Goal: Information Seeking & Learning: Learn about a topic

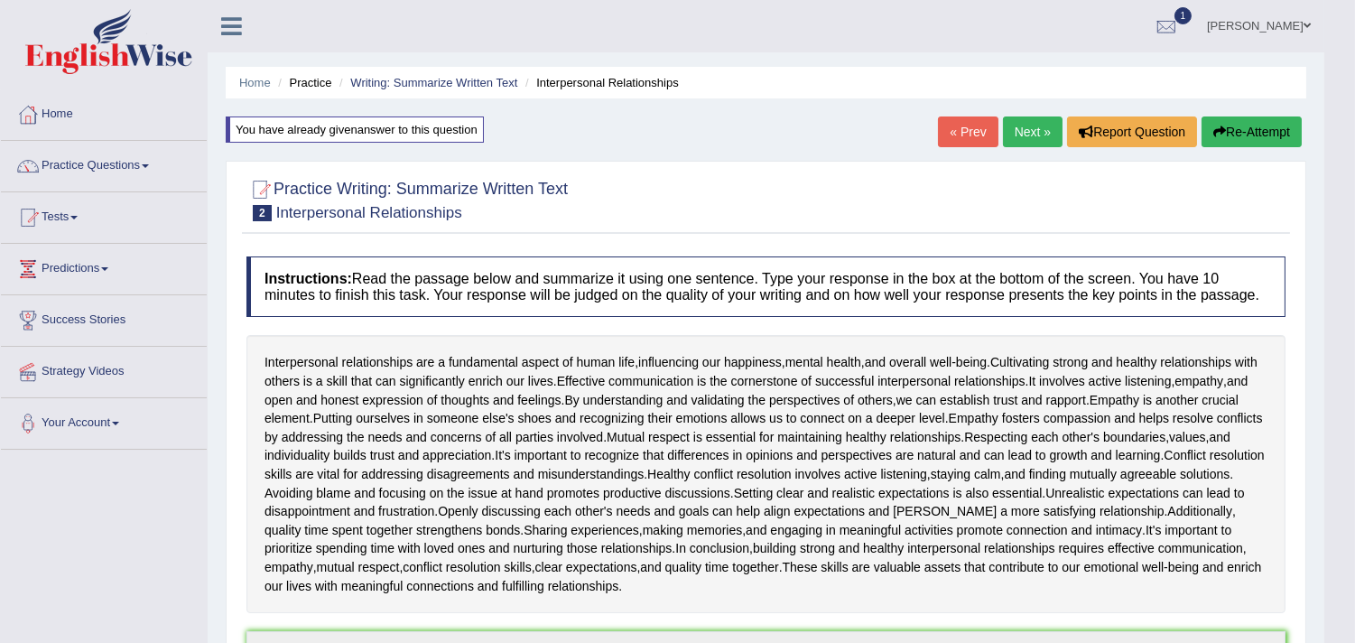
click at [1031, 131] on link "Next »" at bounding box center [1033, 131] width 60 height 31
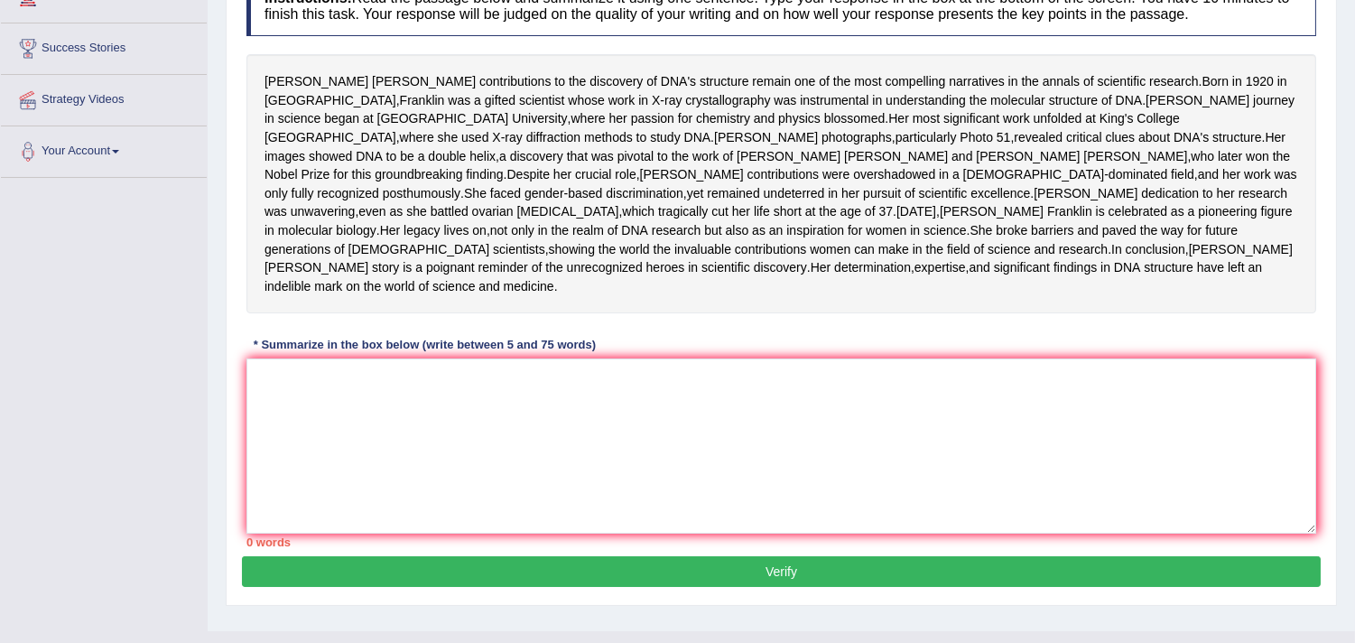
scroll to position [283, 0]
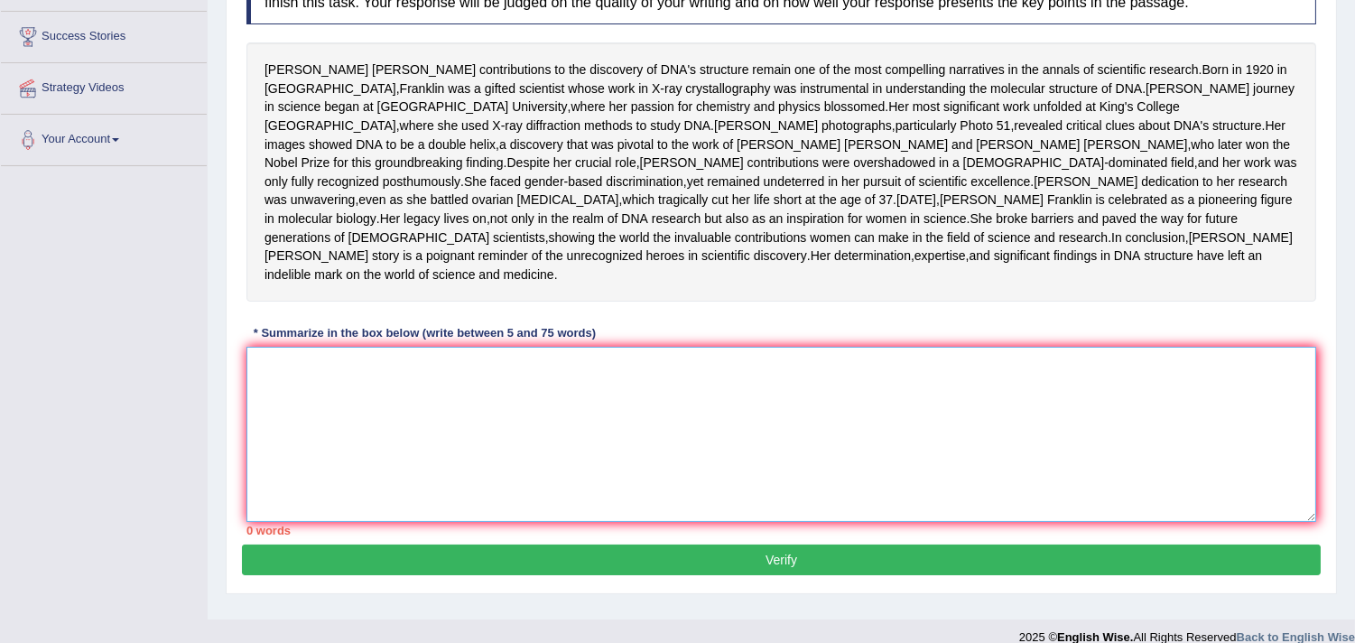
click at [422, 488] on textarea at bounding box center [781, 434] width 1070 height 175
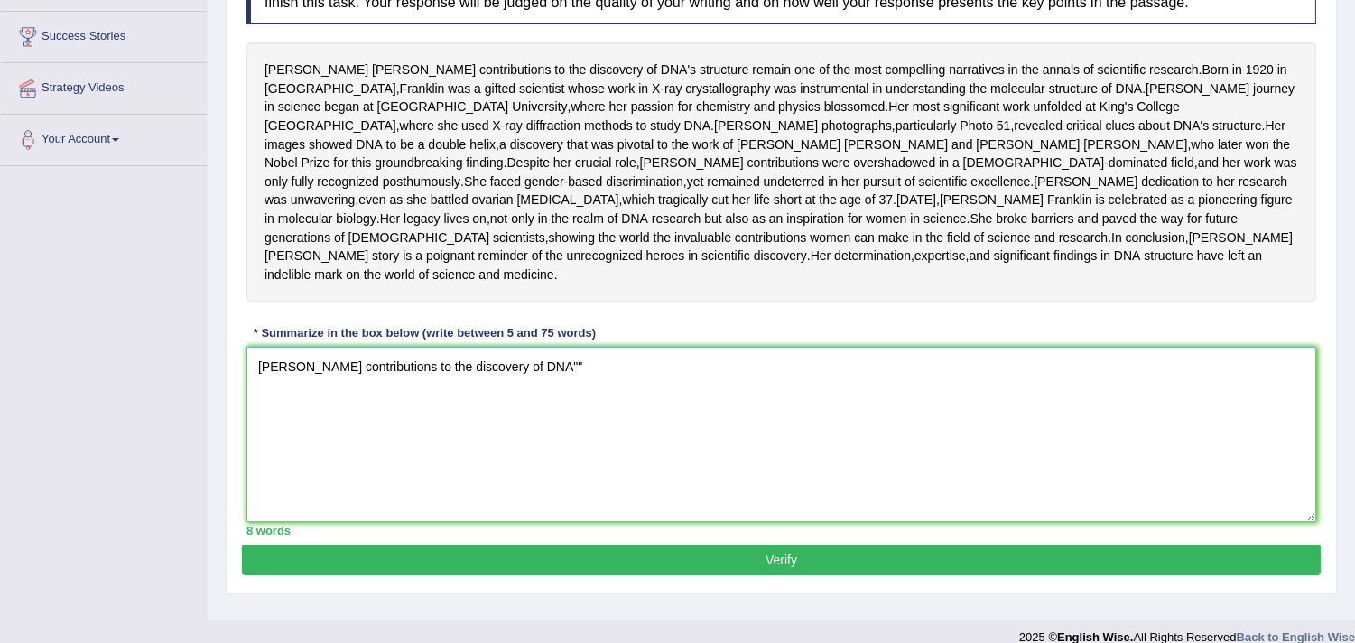
click at [632, 447] on textarea "Rosalind Franklin's contributions to the discovery of DNA""" at bounding box center [781, 434] width 1070 height 175
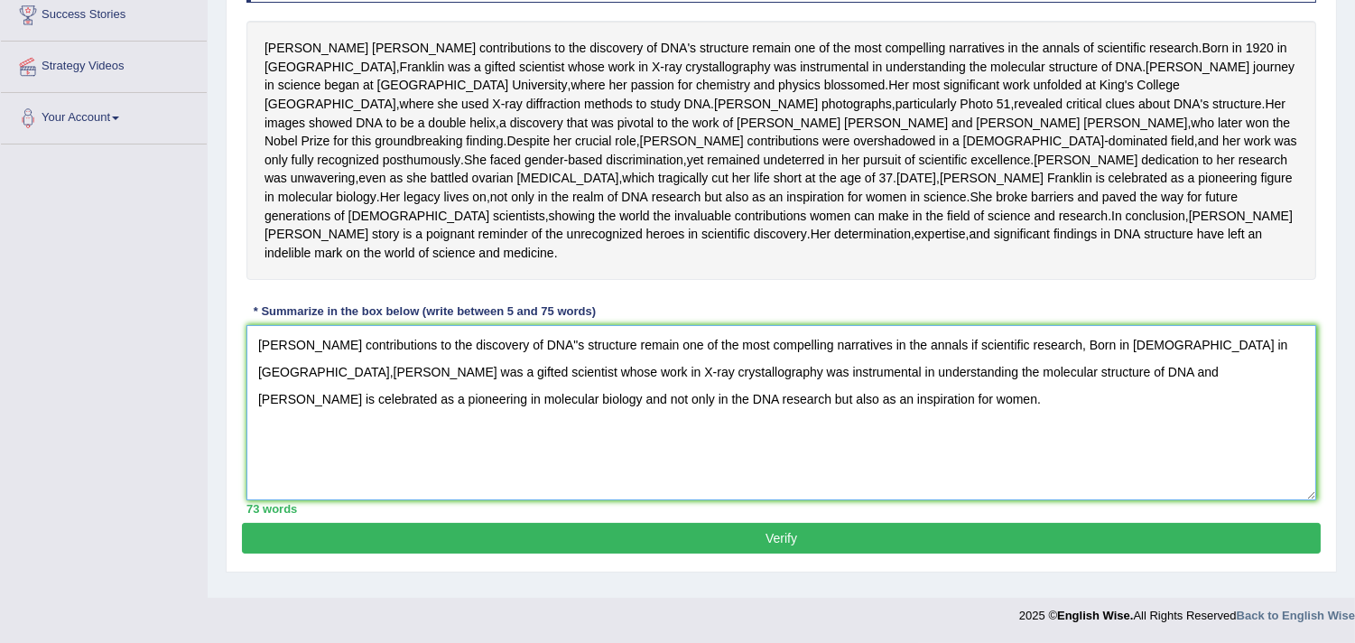
scroll to position [386, 0]
drag, startPoint x: 727, startPoint y: 407, endPoint x: 244, endPoint y: 363, distance: 485.0
click at [244, 363] on div "Instructions: Read the passage below and summarize it using one sentence. Type …" at bounding box center [781, 228] width 1079 height 590
type textarea "[PERSON_NAME] contributions to the discovery of DNA"s structure remain one of t…"
click at [355, 553] on button "Verify" at bounding box center [781, 538] width 1079 height 31
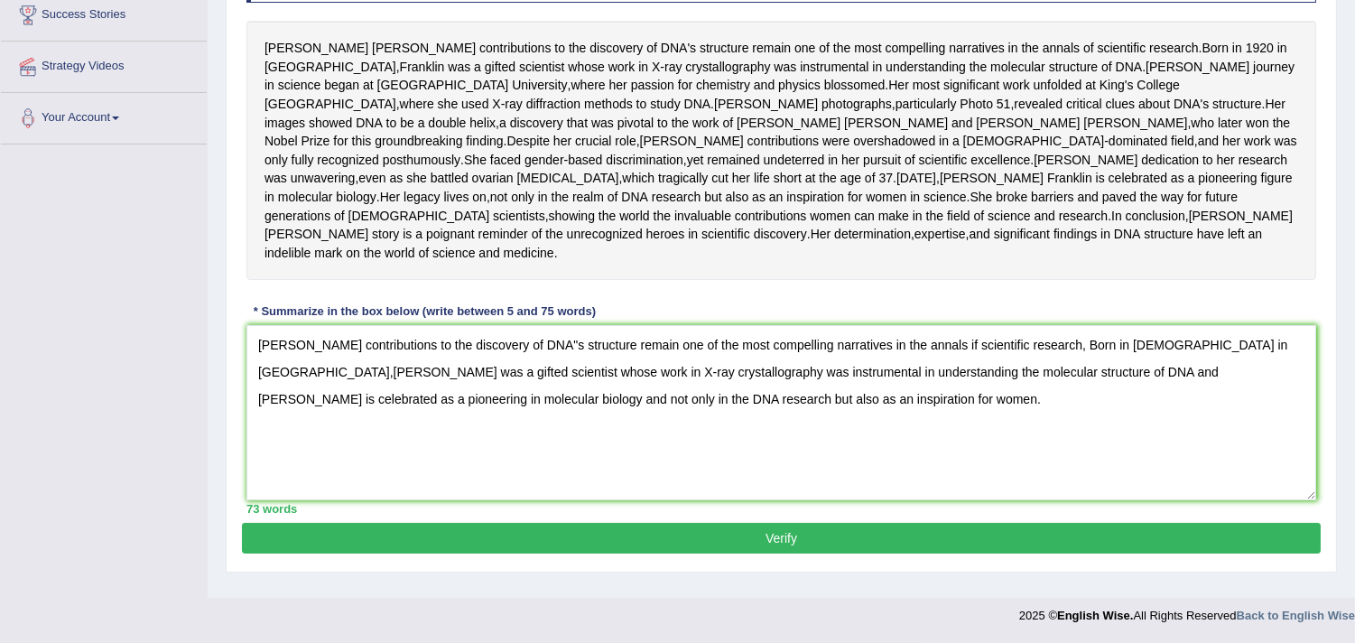
scroll to position [376, 0]
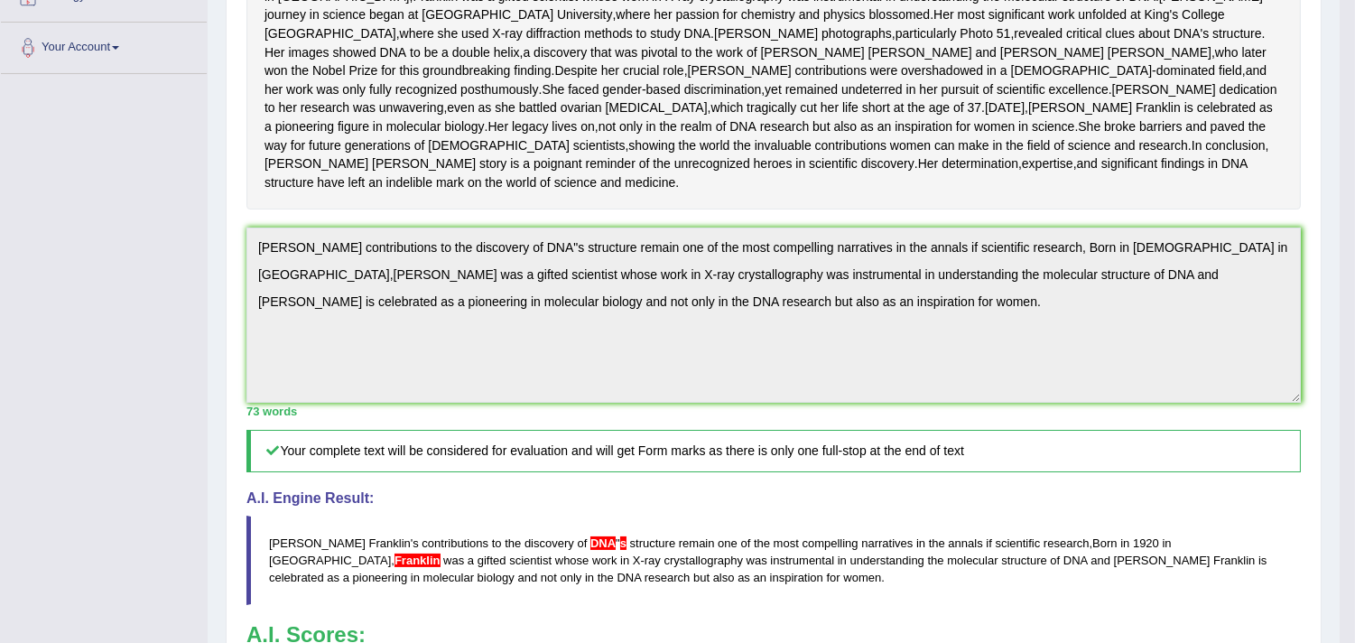
drag, startPoint x: 1369, startPoint y: 349, endPoint x: 1369, endPoint y: 460, distance: 111.0
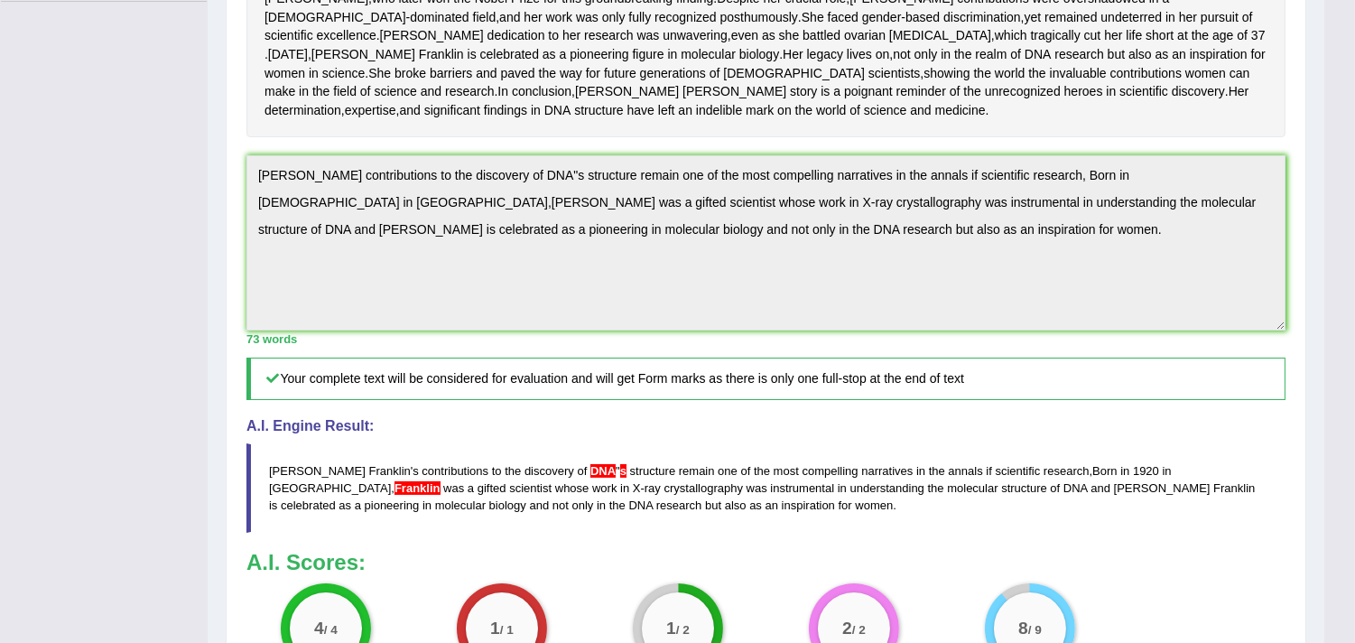
scroll to position [0, 0]
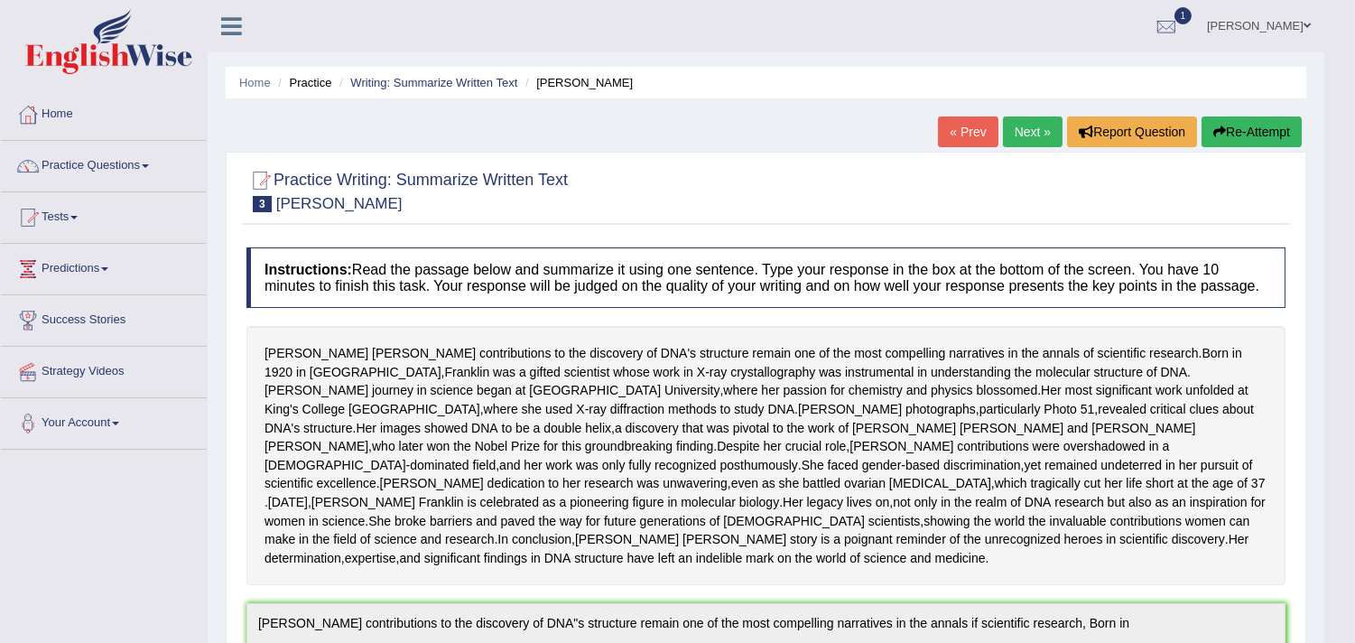
click at [1224, 126] on button "Re-Attempt" at bounding box center [1252, 131] width 100 height 31
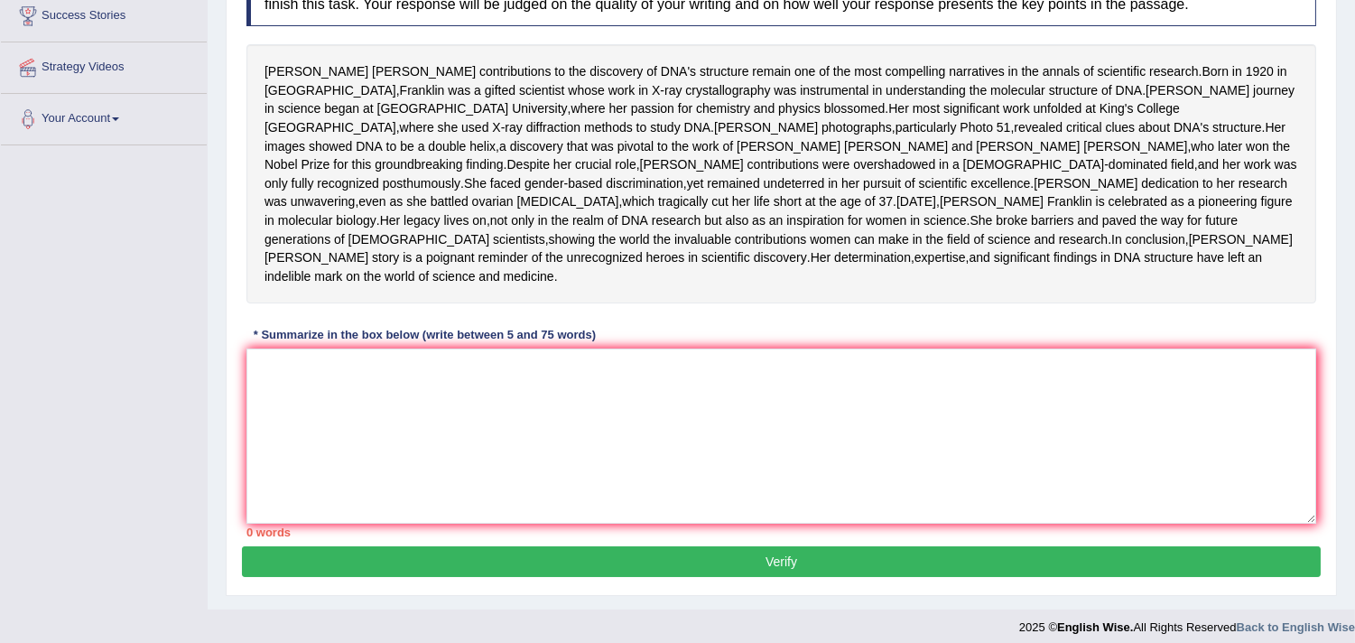
scroll to position [311, 0]
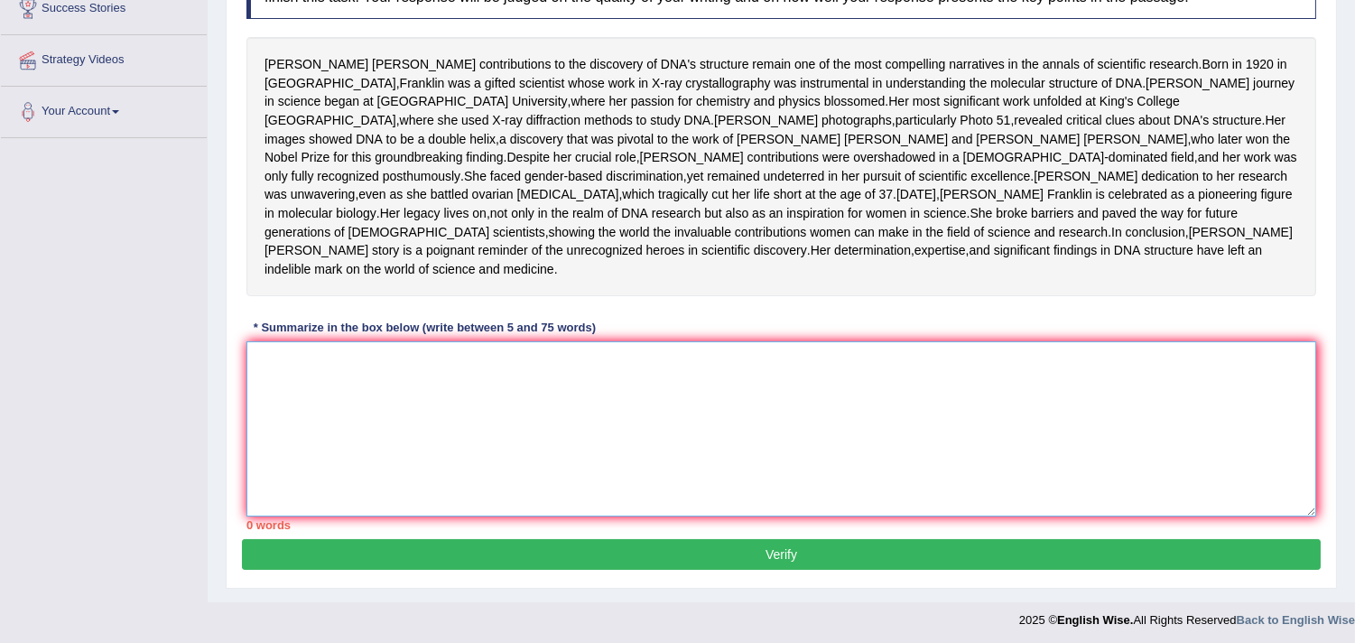
click at [822, 510] on textarea at bounding box center [781, 428] width 1070 height 175
paste textarea "[PERSON_NAME] contributions to the discovery of DNA"s structure remain one of t…"
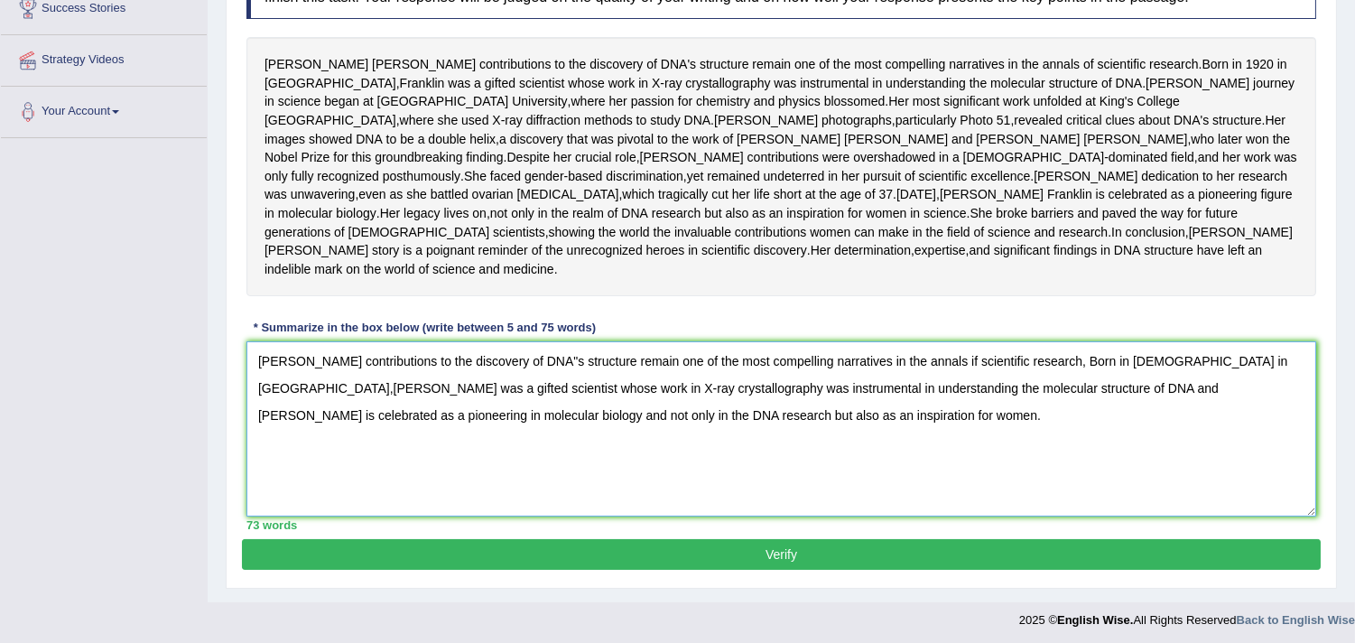
click at [1225, 453] on textarea "Rosalind Franklin's contributions to the discovery of DNA"s structure remain on…" at bounding box center [781, 428] width 1070 height 175
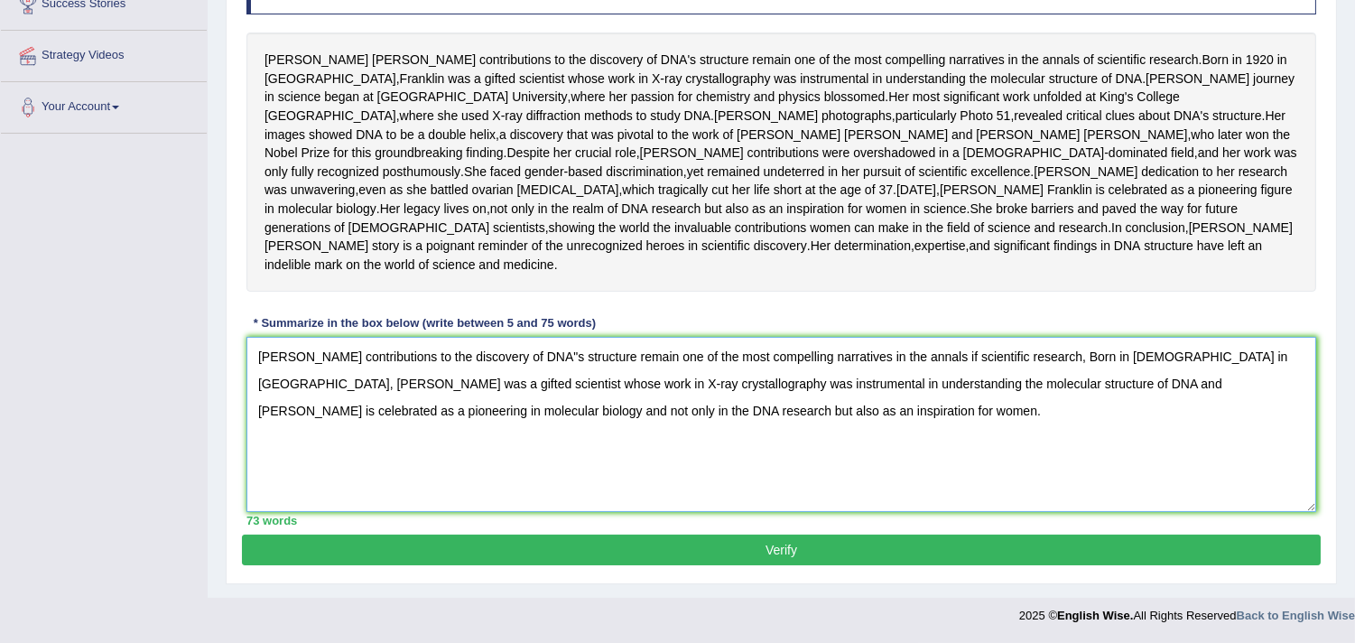
type textarea "Rosalind Franklin's contributions to the discovery of DNA"s structure remain on…"
click at [1114, 553] on button "Verify" at bounding box center [781, 549] width 1079 height 31
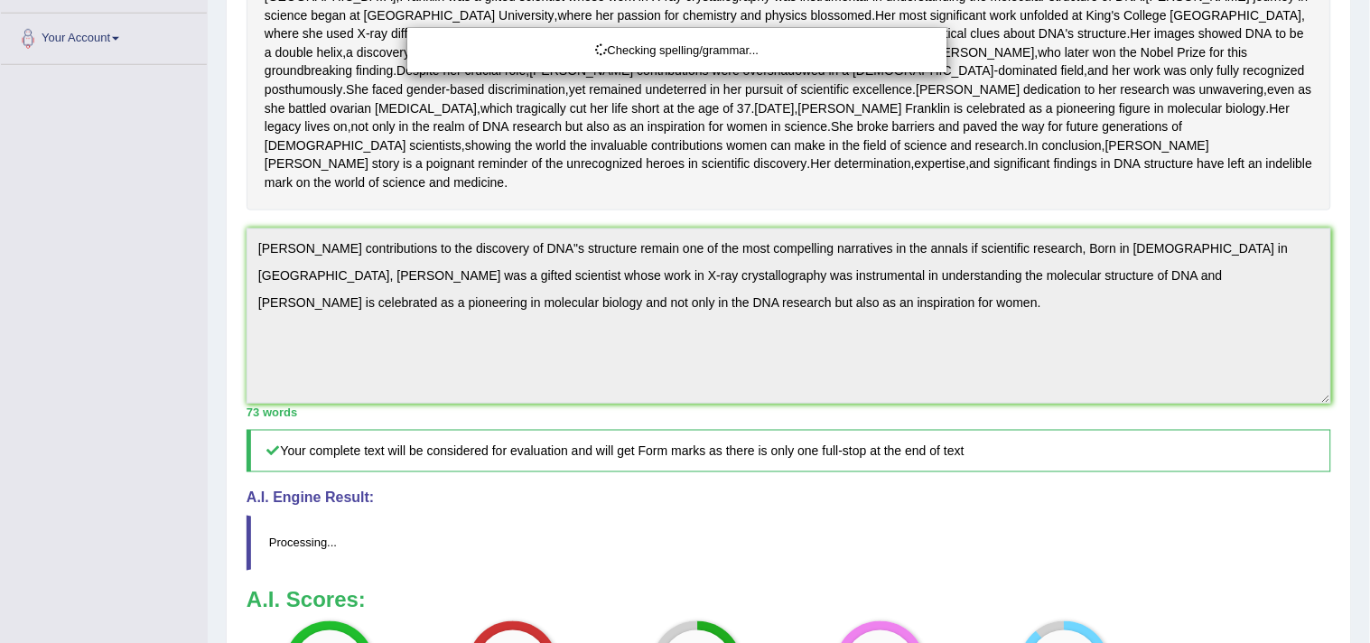
drag, startPoint x: 1367, startPoint y: 250, endPoint x: 1369, endPoint y: 435, distance: 185.1
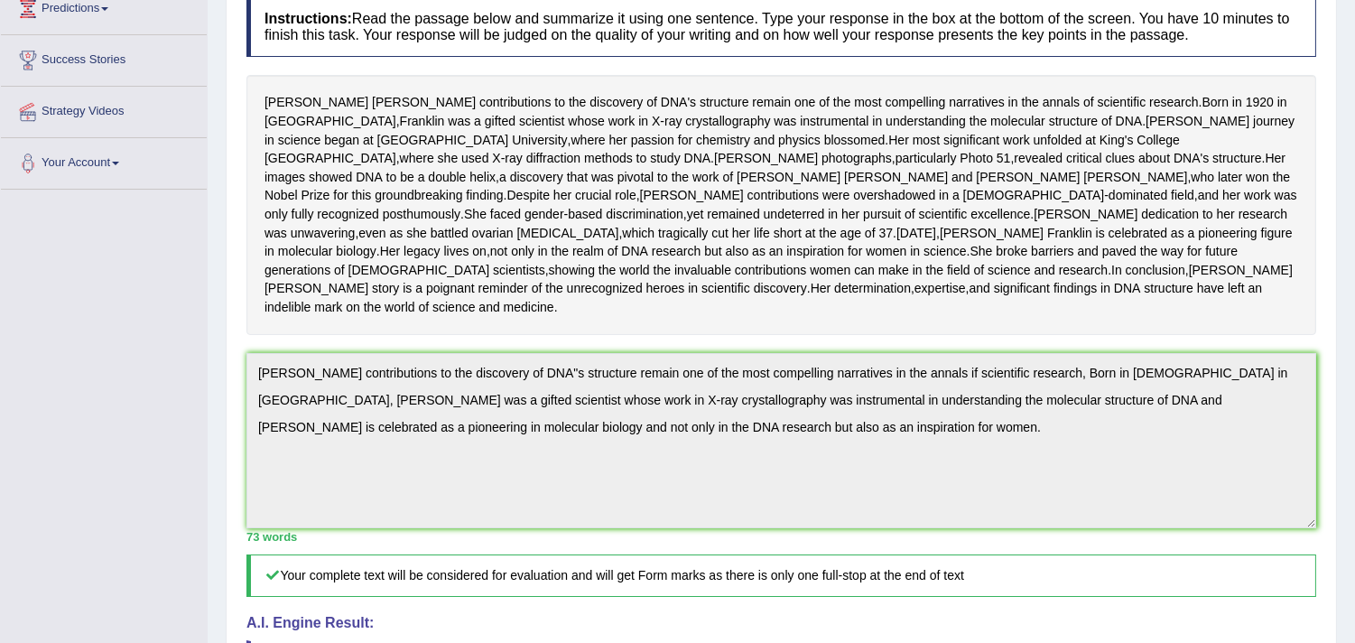
scroll to position [0, 0]
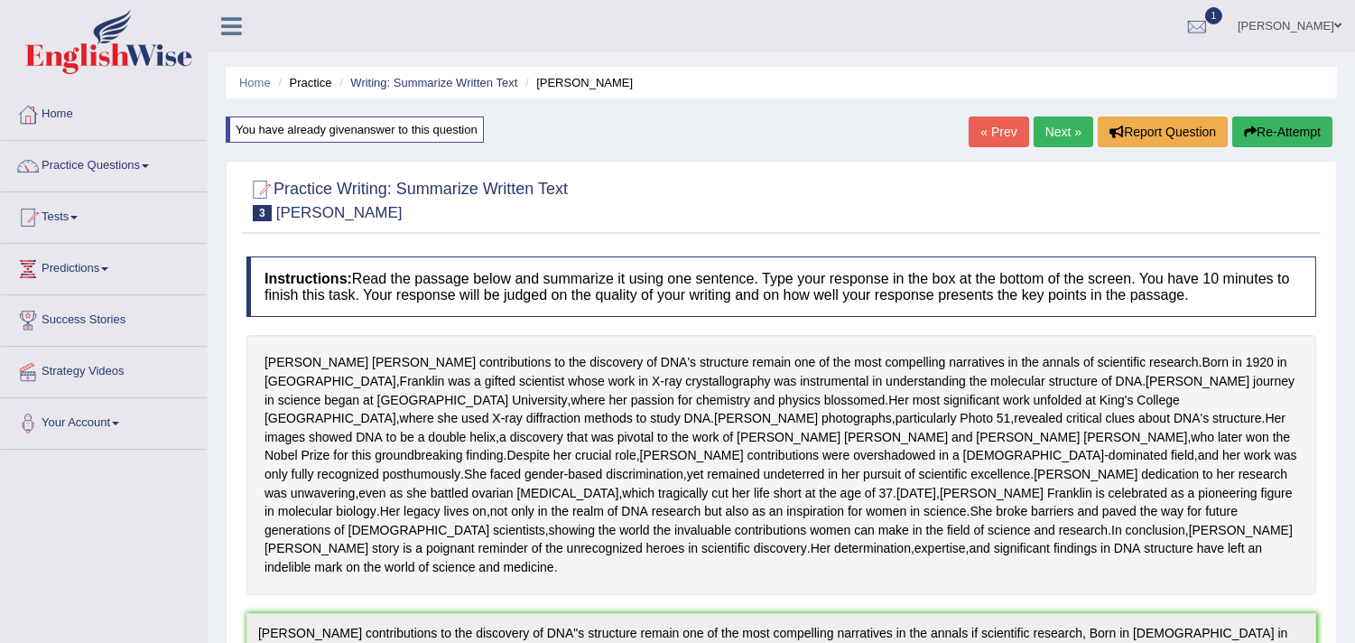
click at [1270, 123] on button "Re-Attempt" at bounding box center [1282, 131] width 100 height 31
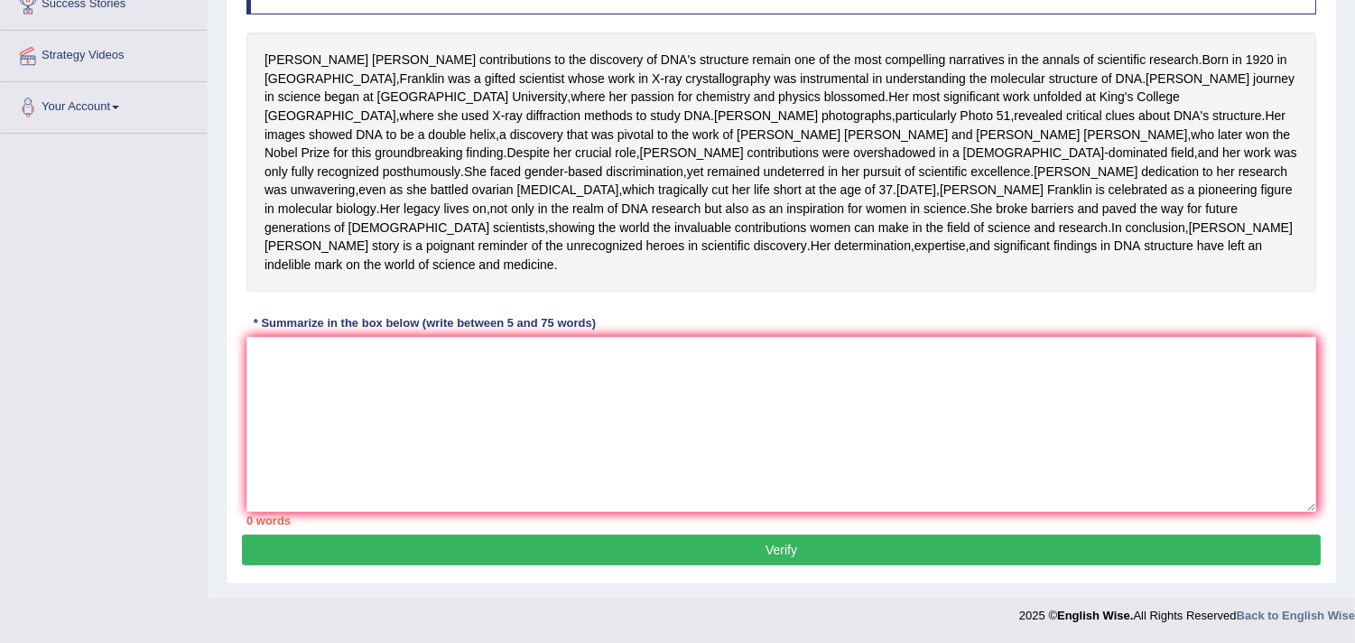
scroll to position [409, 0]
click at [941, 481] on textarea at bounding box center [781, 424] width 1070 height 175
paste textarea "[PERSON_NAME] contributions to the discovery of DNA"s structure remain one of t…"
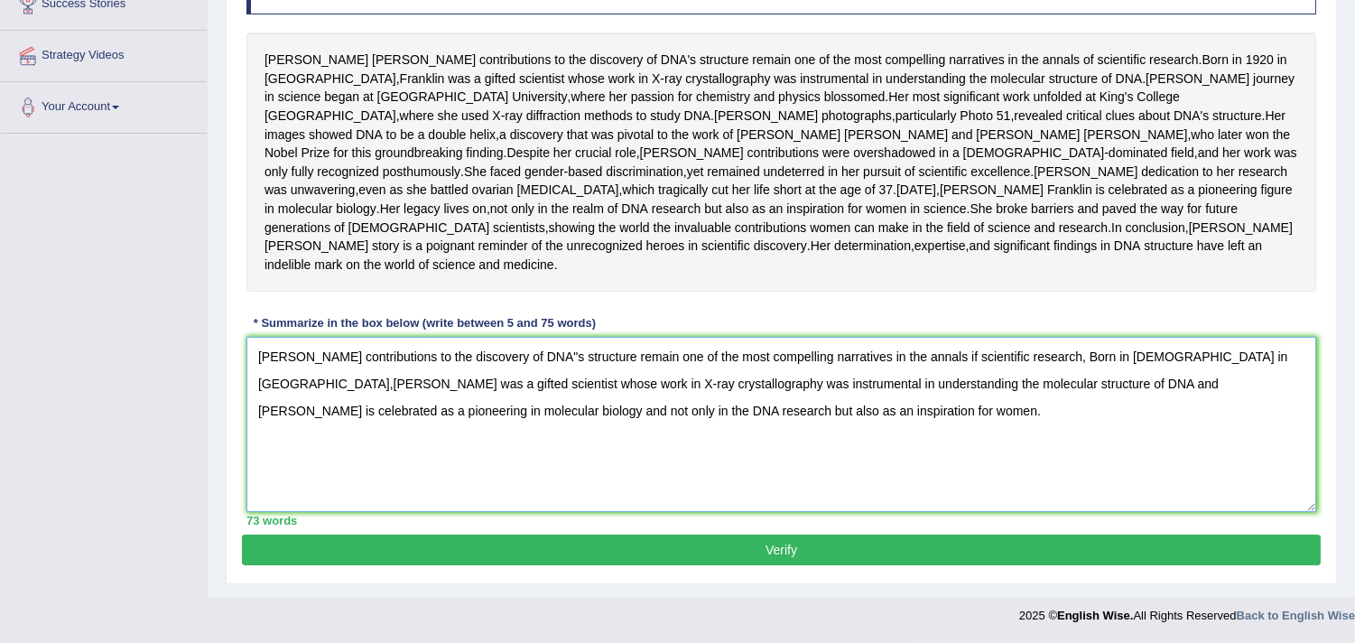
click at [584, 357] on textarea "[PERSON_NAME] contributions to the discovery of DNA"s structure remain one of t…" at bounding box center [781, 424] width 1070 height 175
type textarea "Rosalind Franklin's contributions to the discovery of DNA structure remain one …"
click at [636, 551] on button "Verify" at bounding box center [781, 549] width 1079 height 31
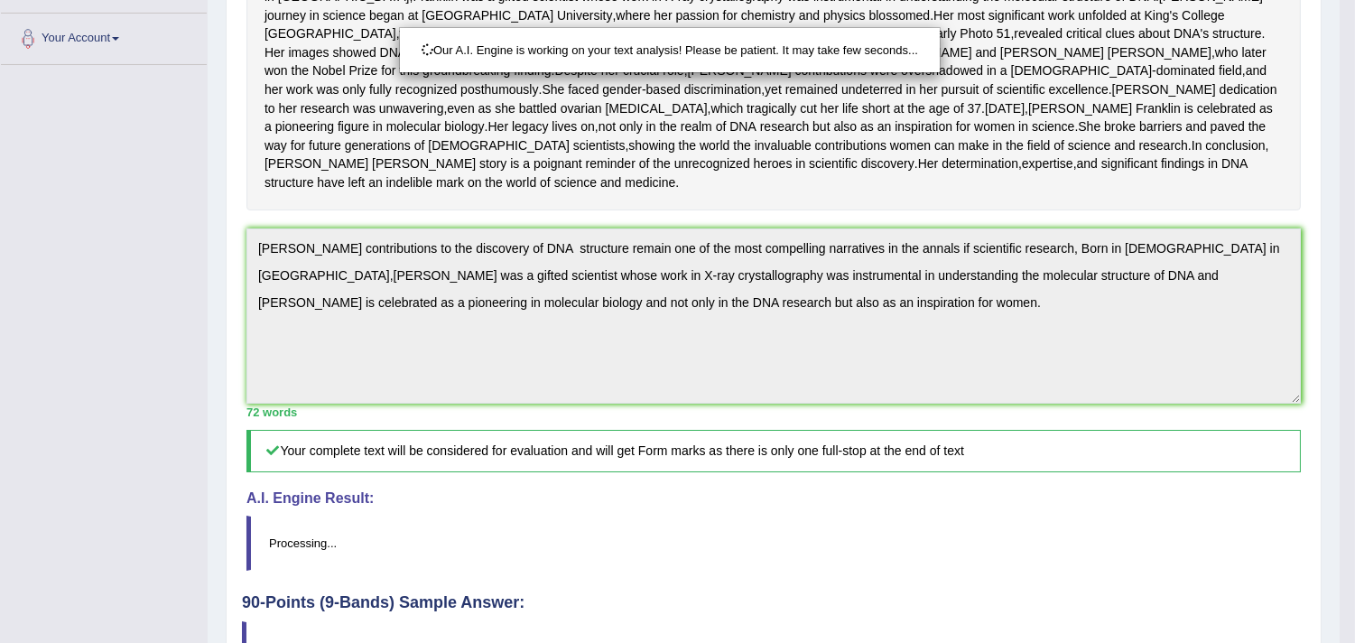
scroll to position [598, 0]
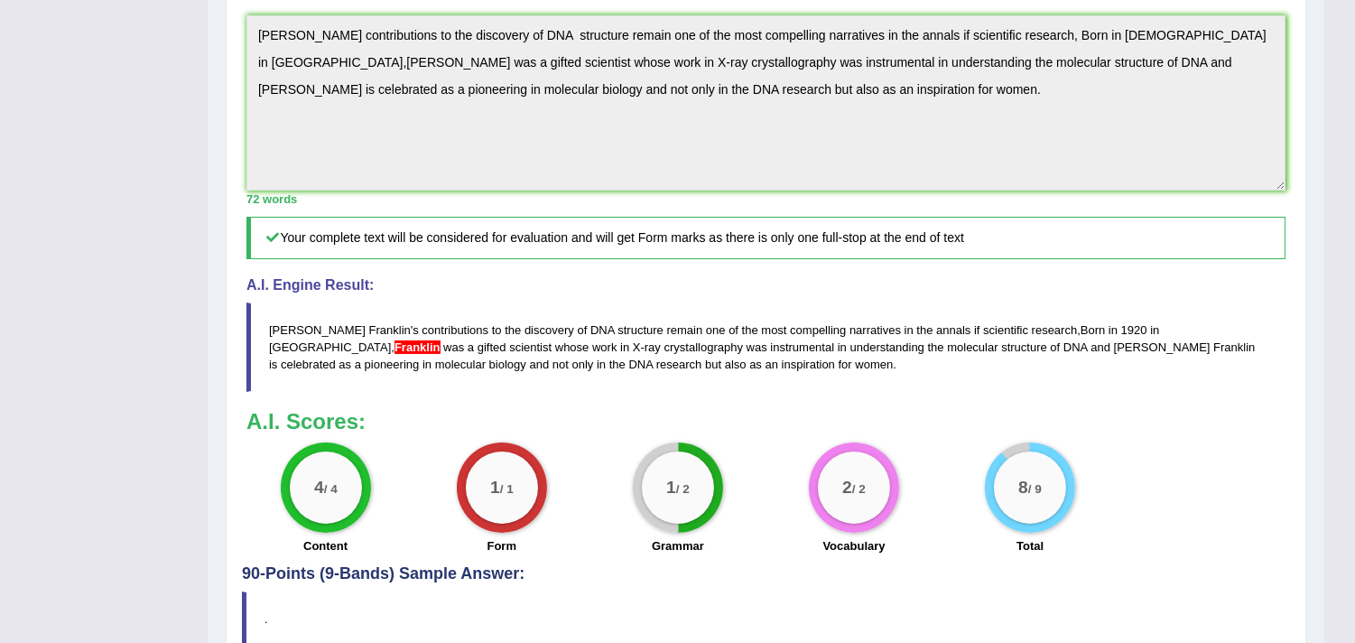
drag, startPoint x: 1367, startPoint y: 269, endPoint x: 1367, endPoint y: 442, distance: 173.3
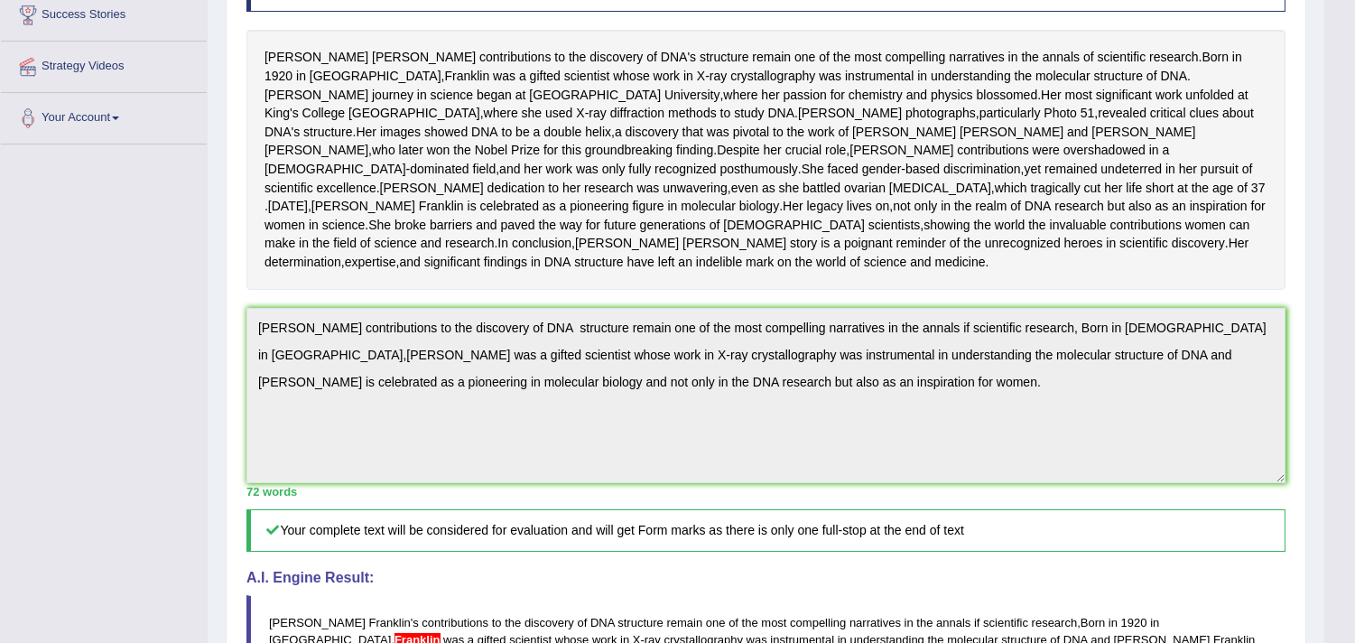
scroll to position [0, 0]
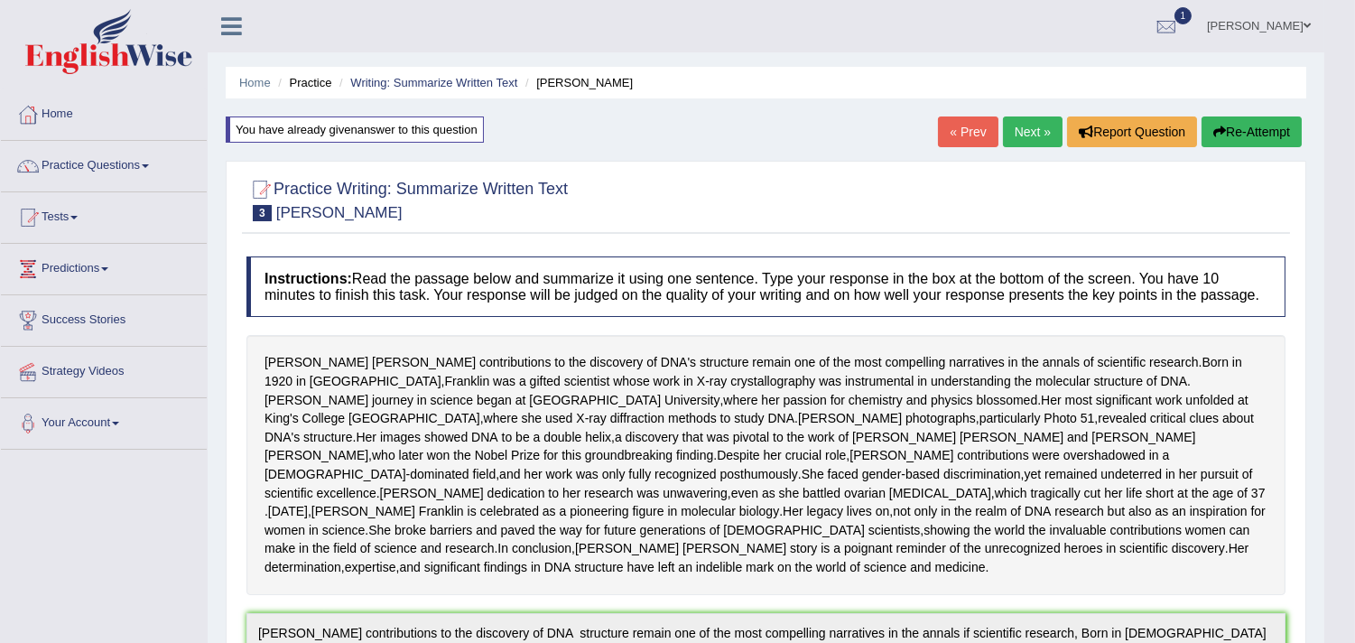
click at [1235, 141] on button "Re-Attempt" at bounding box center [1252, 131] width 100 height 31
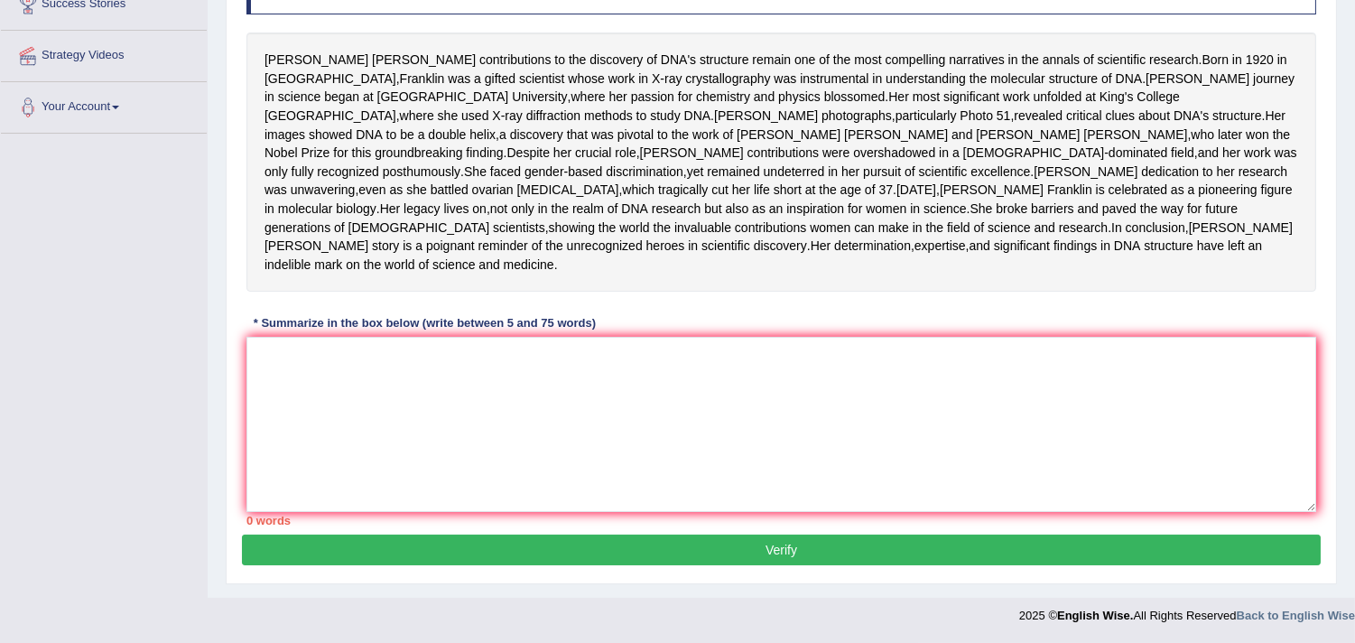
scroll to position [409, 0]
click at [959, 437] on textarea at bounding box center [781, 424] width 1070 height 175
paste textarea "[PERSON_NAME] contributions to the discovery of DNA"s structure remain one of t…"
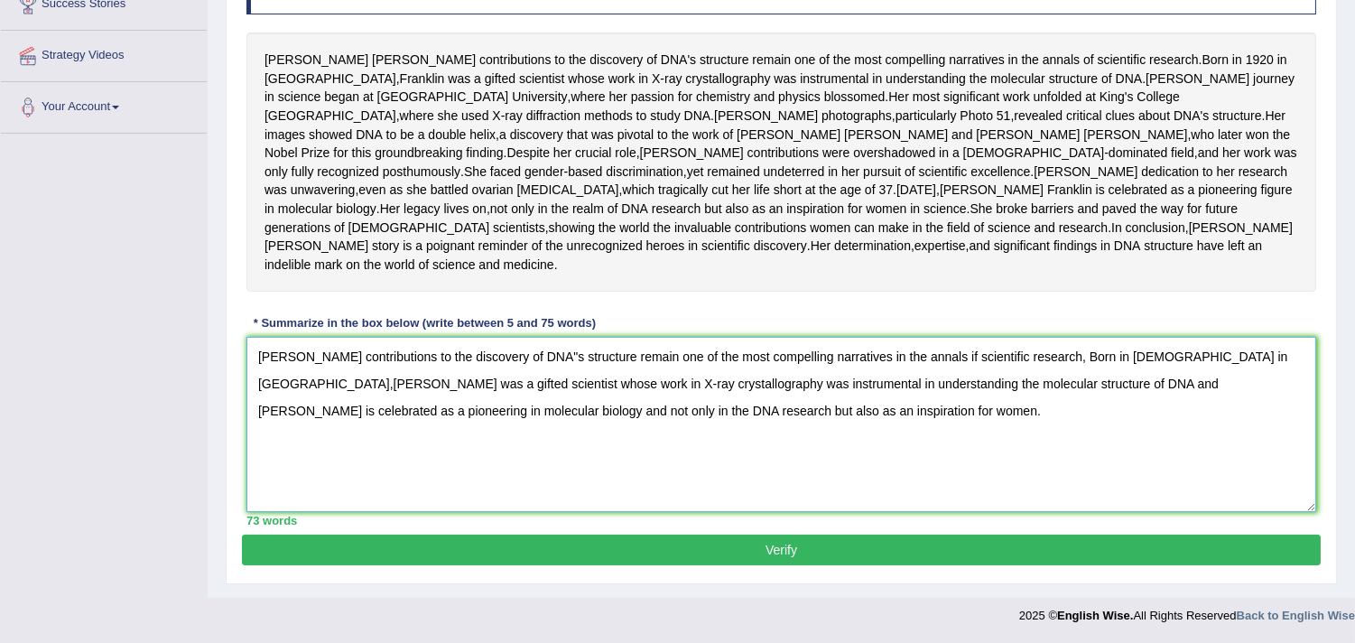
click at [1229, 355] on textarea "[PERSON_NAME] contributions to the discovery of DNA"s structure remain one of t…" at bounding box center [781, 424] width 1070 height 175
type textarea "Rosalind Franklin's contributions to the discovery of DNA"s structure remain on…"
click at [1056, 545] on button "Verify" at bounding box center [781, 549] width 1079 height 31
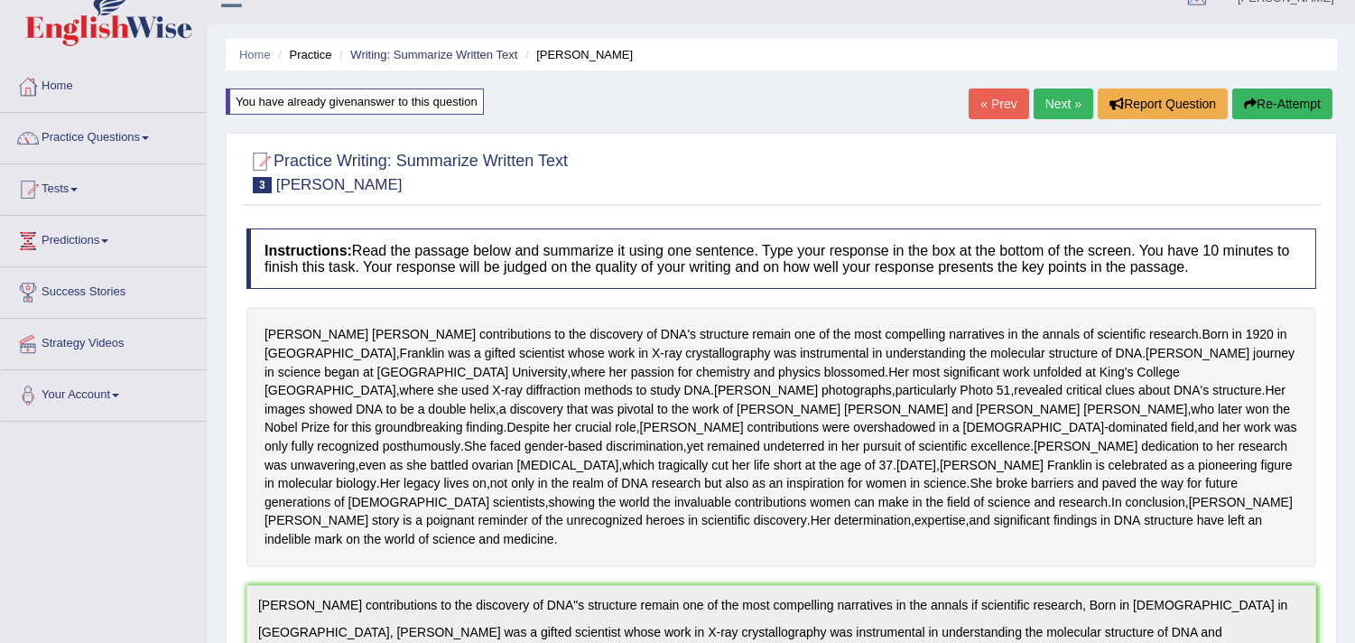
scroll to position [0, 0]
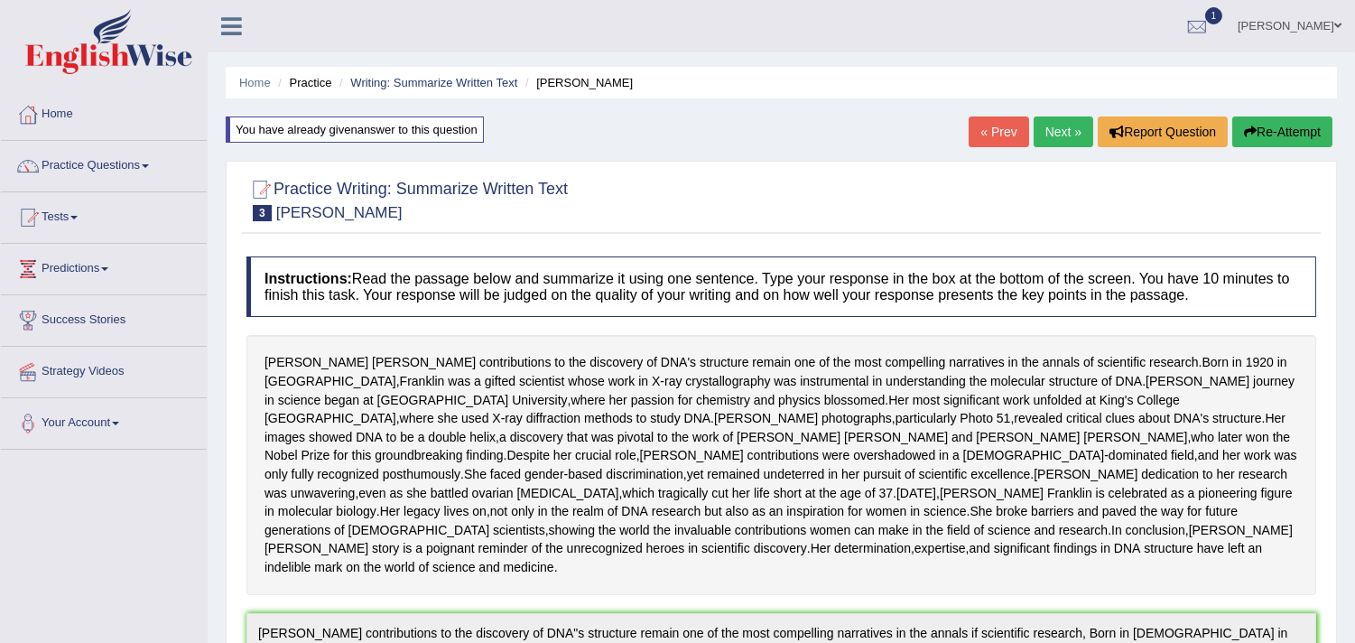
click at [1260, 140] on button "Re-Attempt" at bounding box center [1282, 131] width 100 height 31
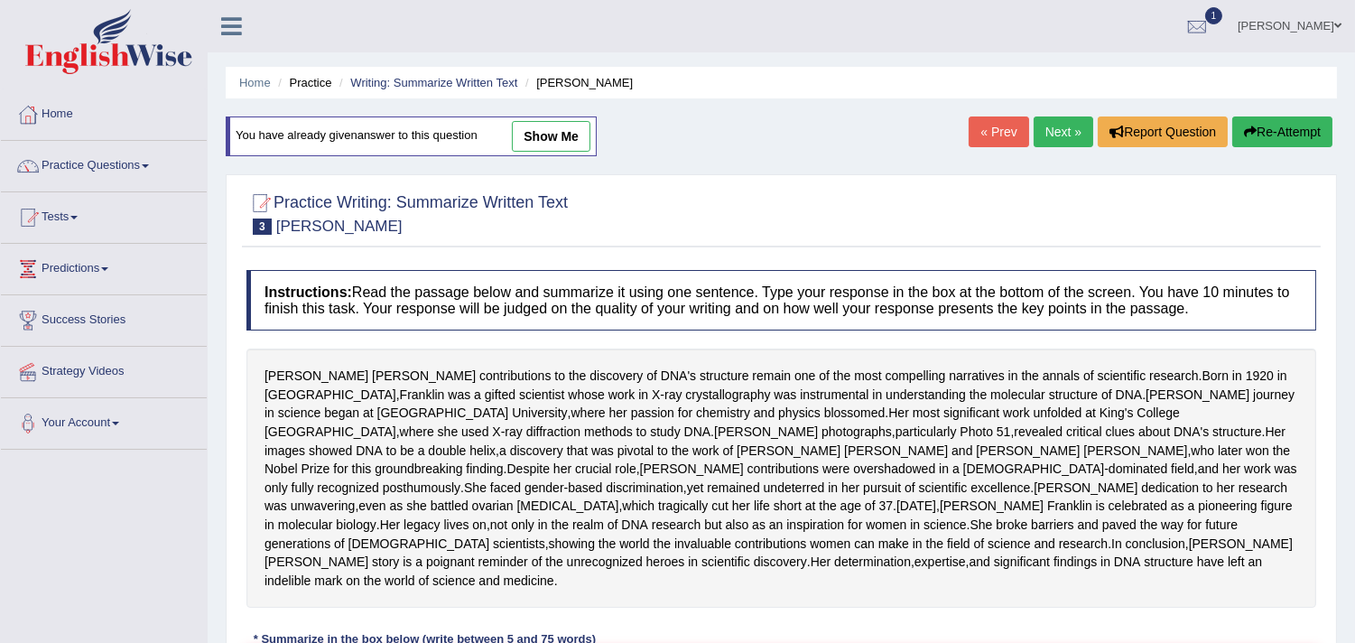
scroll to position [409, 0]
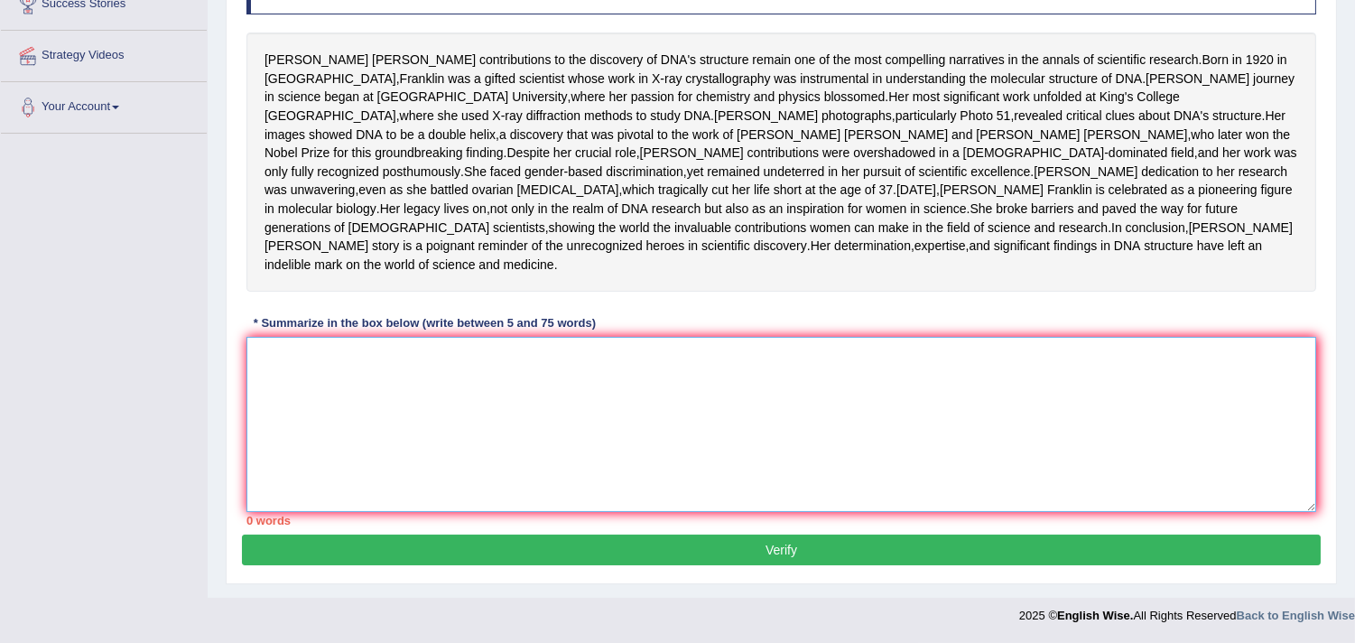
click at [850, 472] on textarea at bounding box center [781, 424] width 1070 height 175
paste textarea "Rosalind Franklin's contributions to the discovery of DNA"s structure remain on…"
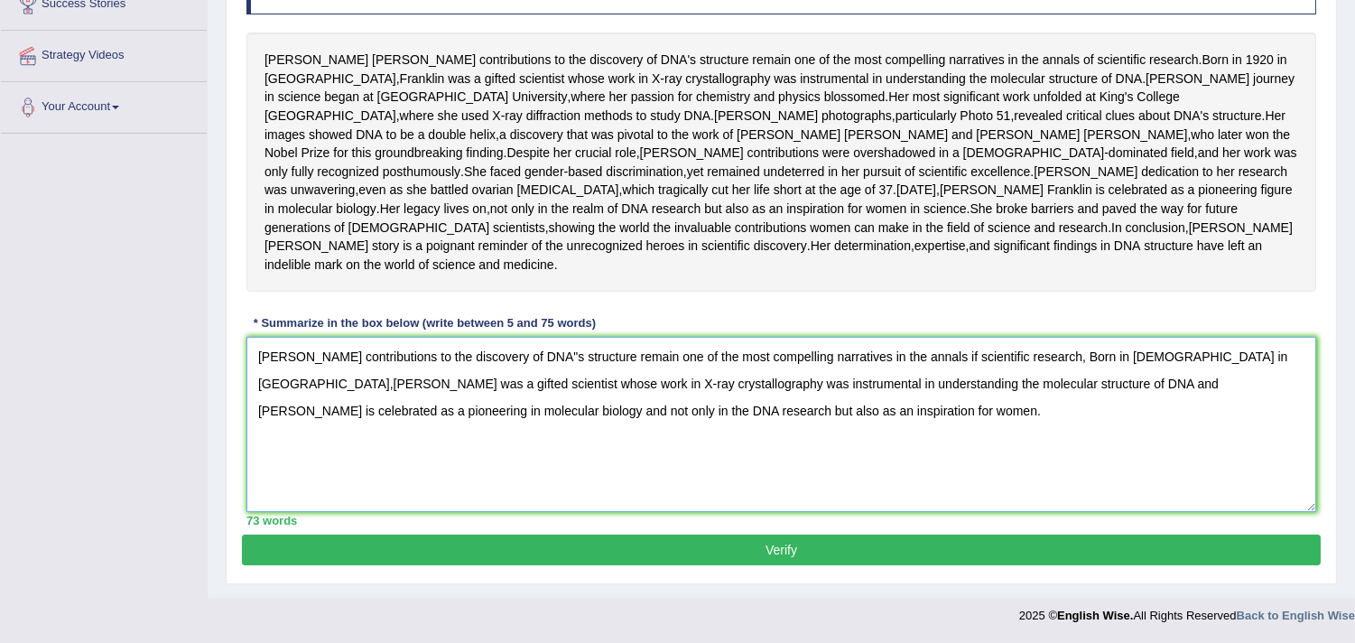
click at [587, 357] on textarea "Rosalind Franklin's contributions to the discovery of DNA"s structure remain on…" at bounding box center [781, 424] width 1070 height 175
click at [1219, 353] on textarea "Rosalind Franklin's contributions to the discovery of DNA structure remain one …" at bounding box center [781, 424] width 1070 height 175
type textarea "Rosalind Franklin's contributions to the discovery of DNA structure remain one …"
click at [1062, 551] on button "Verify" at bounding box center [781, 549] width 1079 height 31
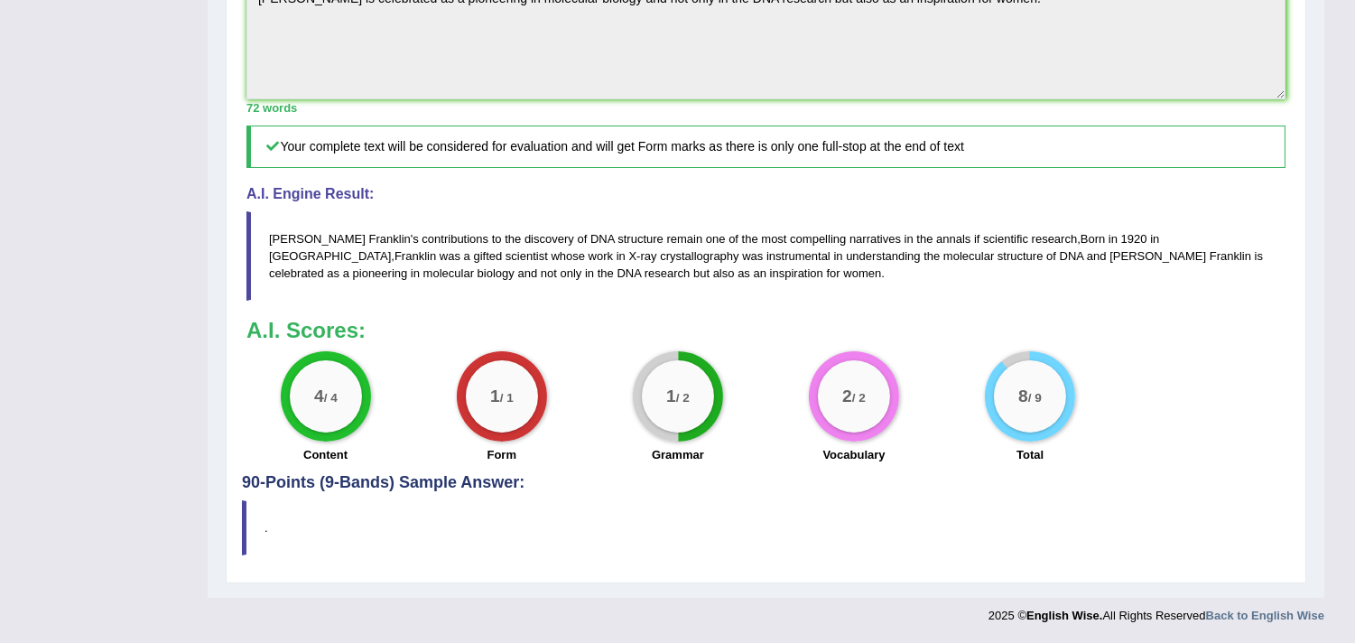
scroll to position [0, 0]
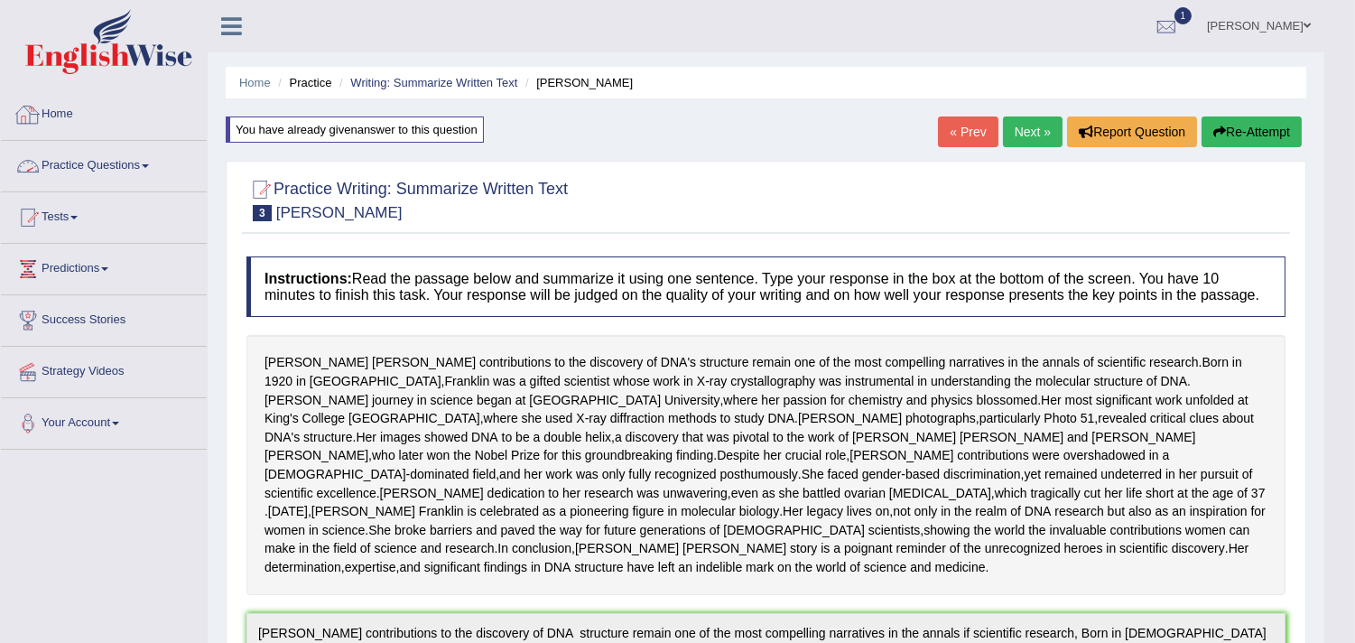
click at [141, 172] on link "Practice Questions" at bounding box center [104, 163] width 206 height 45
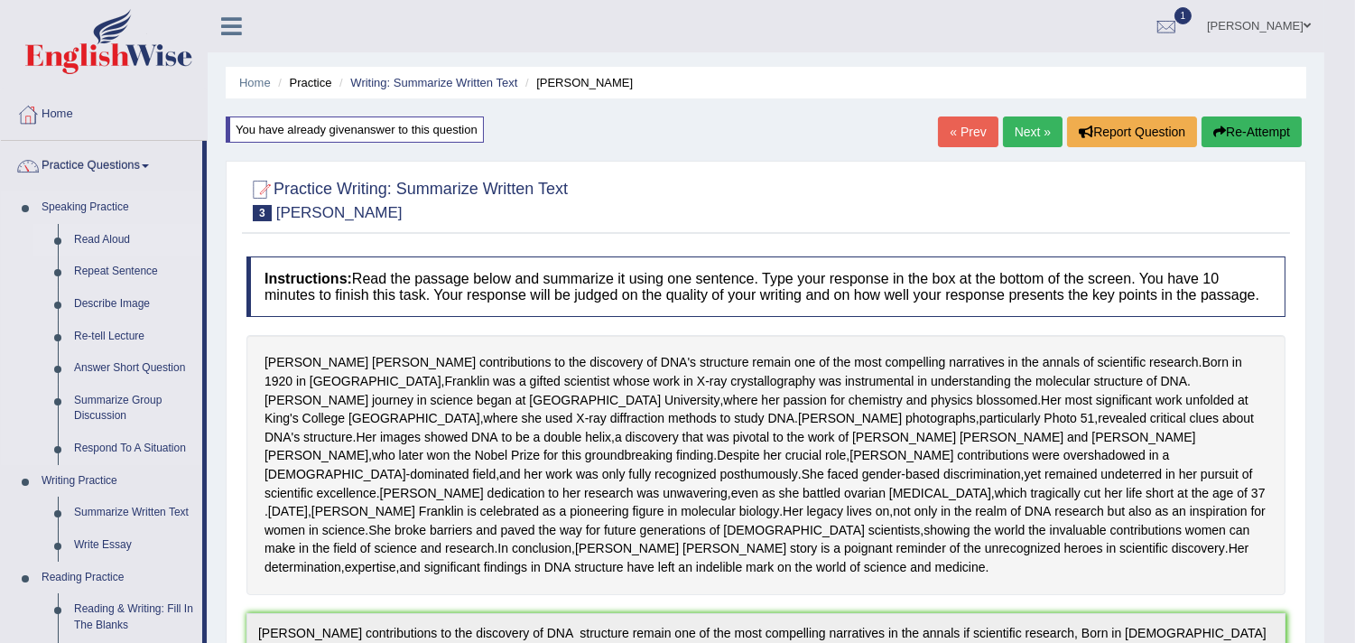
click at [95, 244] on link "Read Aloud" at bounding box center [134, 240] width 136 height 33
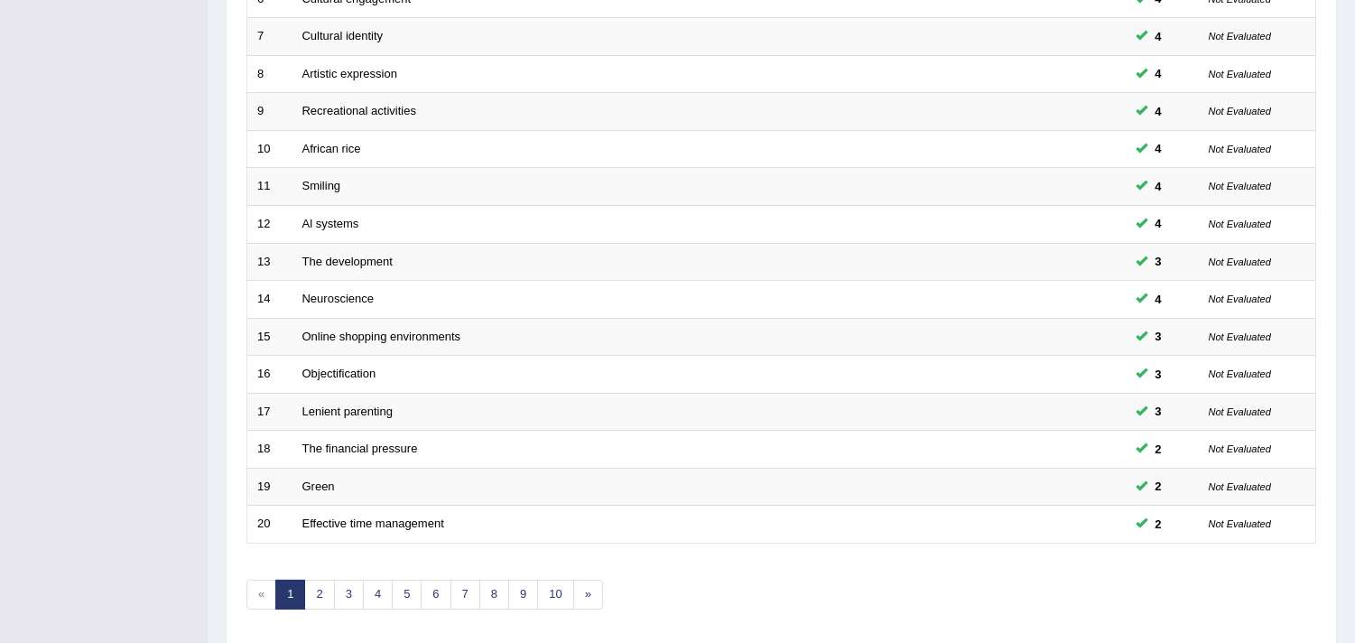
scroll to position [553, 0]
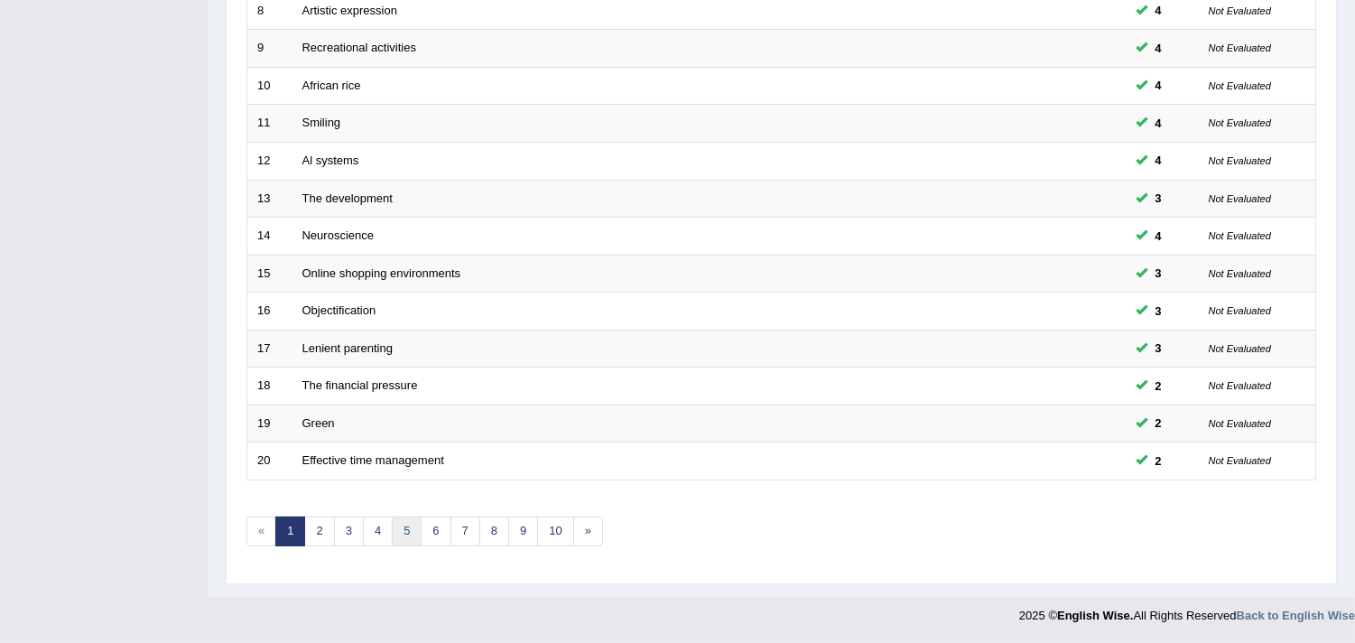
click at [406, 537] on link "5" at bounding box center [407, 531] width 30 height 30
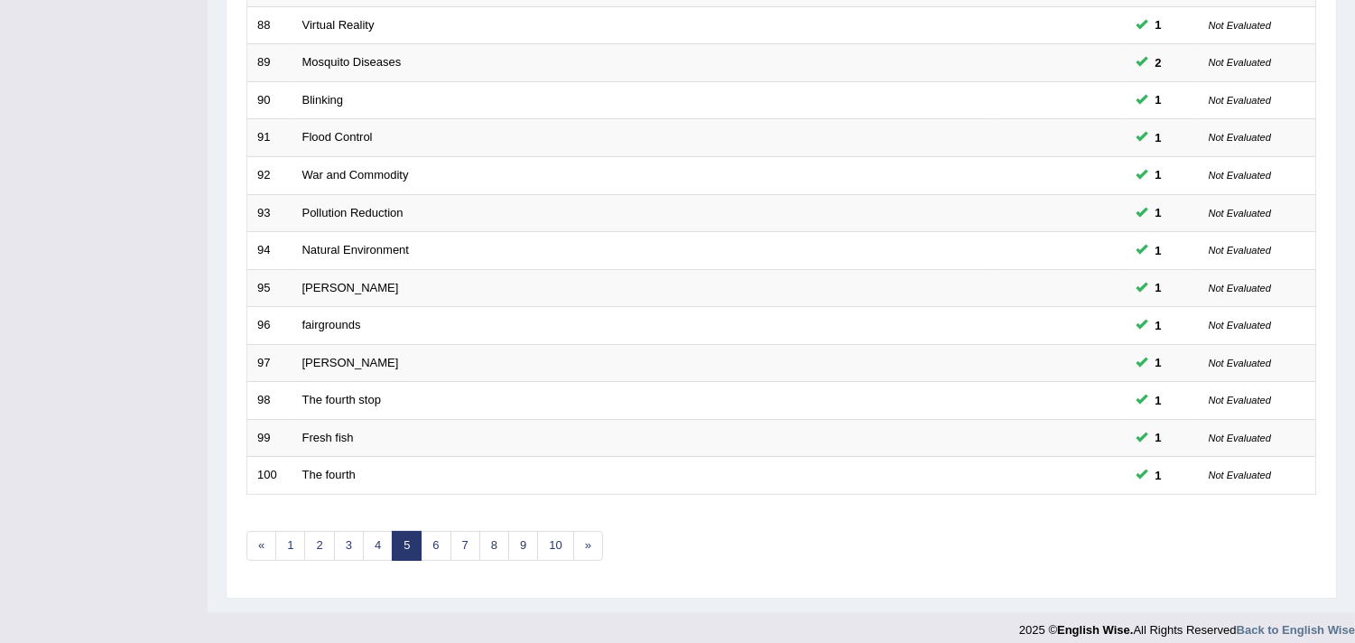
scroll to position [543, 0]
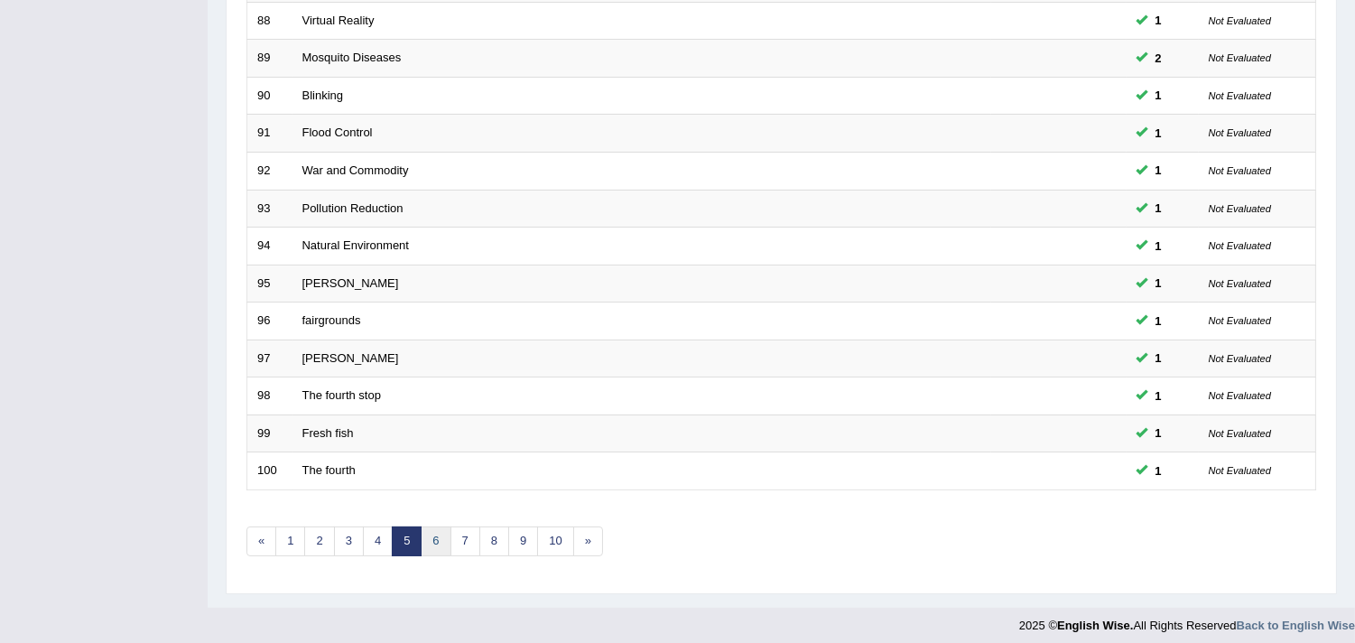
click at [438, 542] on link "6" at bounding box center [436, 541] width 30 height 30
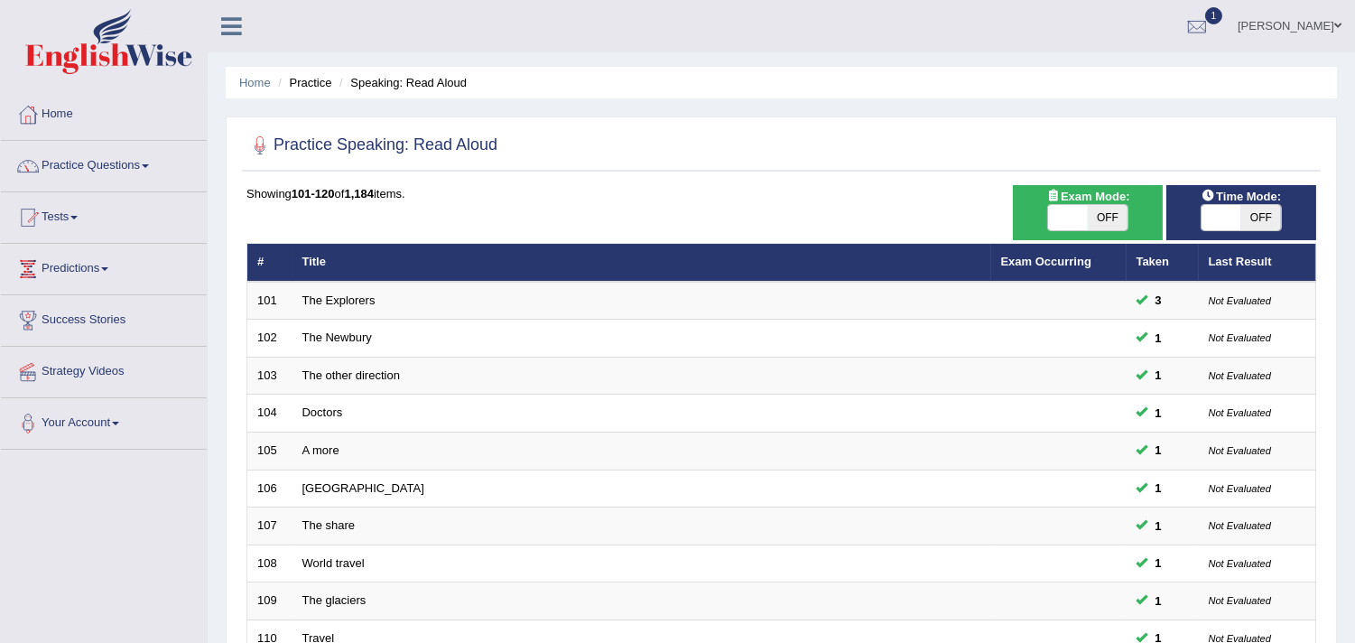
scroll to position [553, 0]
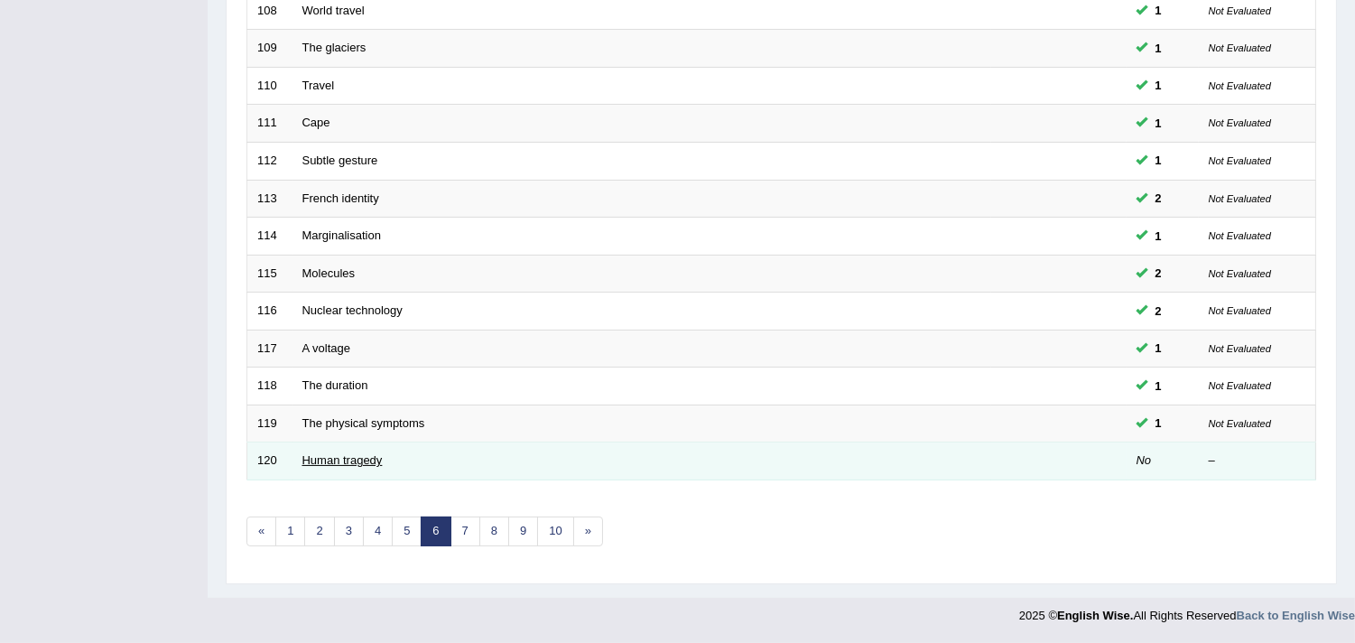
click at [366, 459] on link "Human tragedy" at bounding box center [342, 460] width 80 height 14
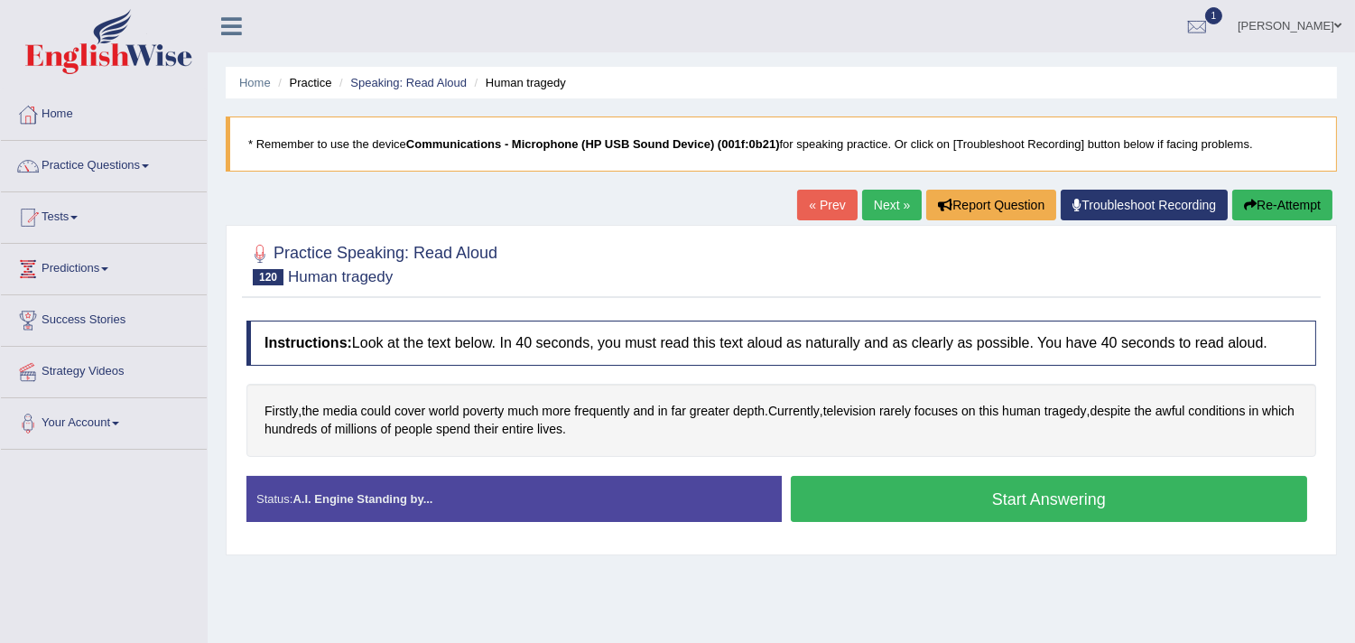
click at [1008, 497] on button "Start Answering" at bounding box center [1049, 499] width 517 height 46
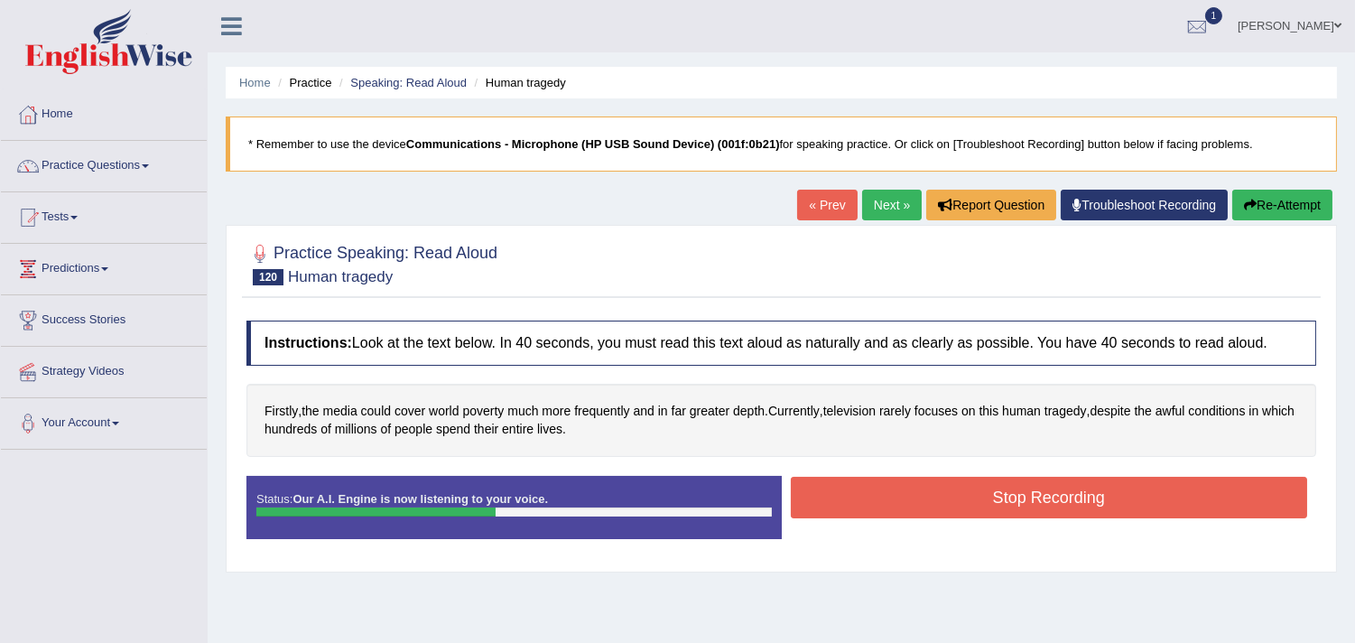
click at [1008, 497] on button "Stop Recording" at bounding box center [1049, 498] width 517 height 42
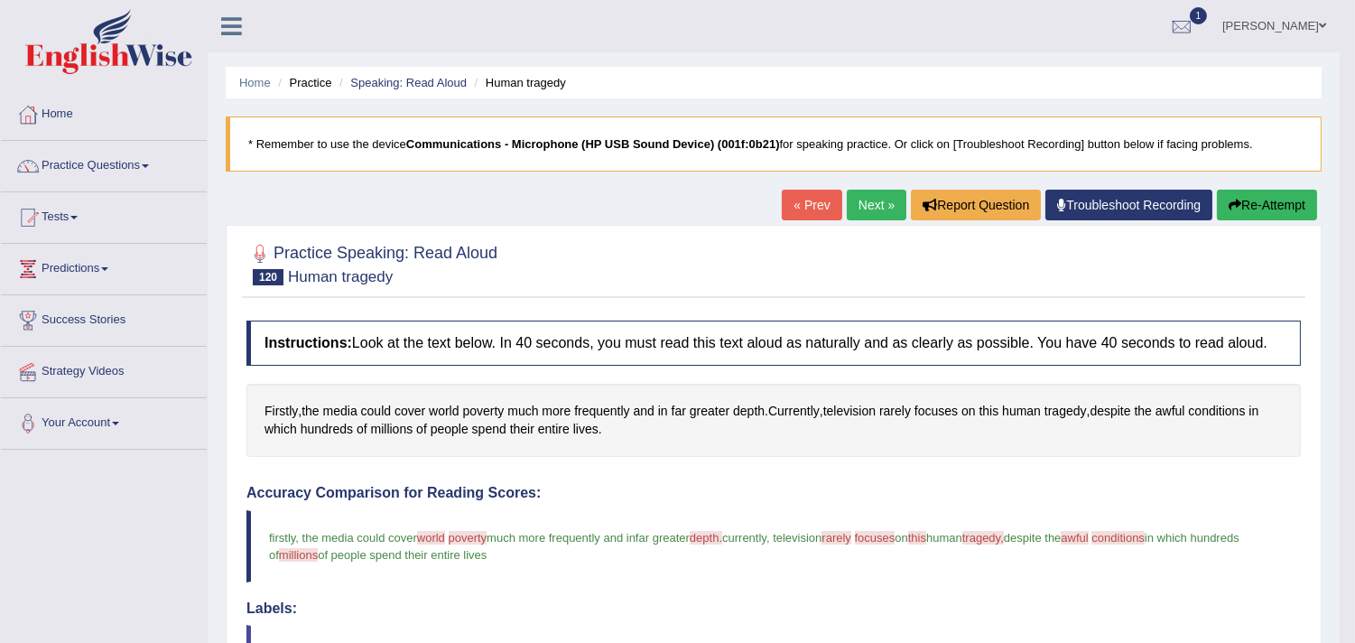
drag, startPoint x: 1352, startPoint y: 226, endPoint x: 1369, endPoint y: 262, distance: 40.0
click at [1352, 407] on body "Toggle navigation Home Practice Questions Speaking Practice Read Aloud Repeat S…" at bounding box center [677, 321] width 1355 height 643
click at [870, 200] on link "Next »" at bounding box center [877, 205] width 60 height 31
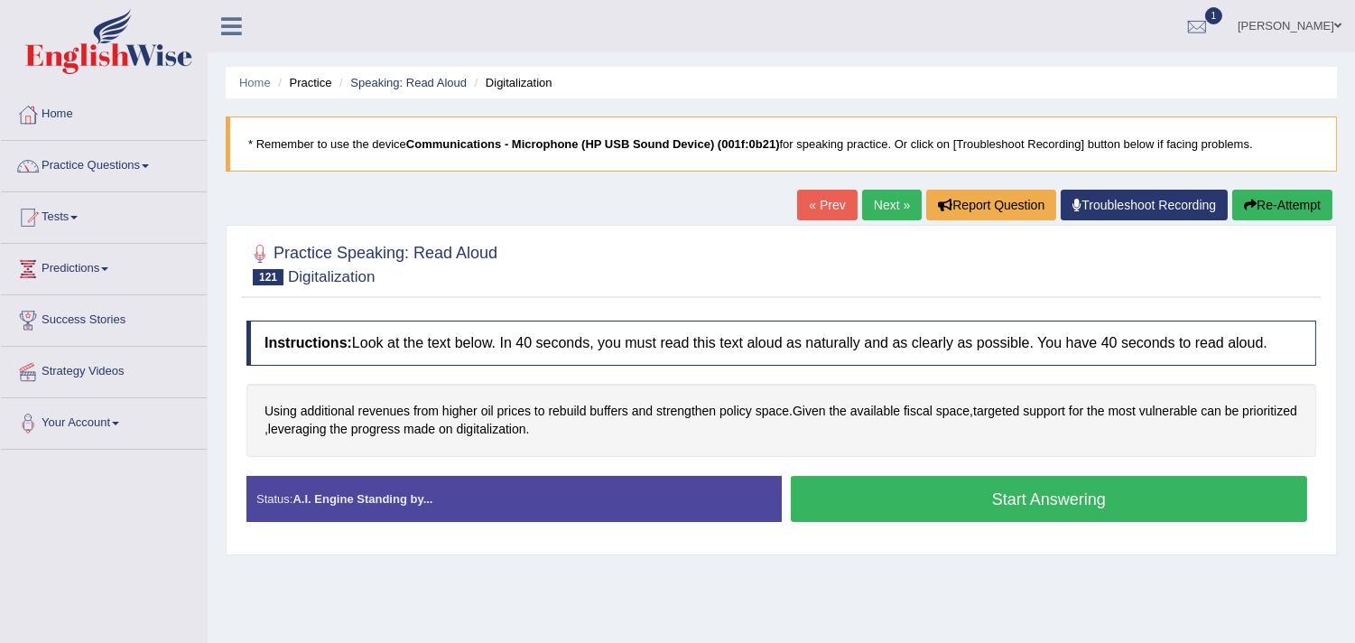
click at [883, 491] on button "Start Answering" at bounding box center [1049, 499] width 517 height 46
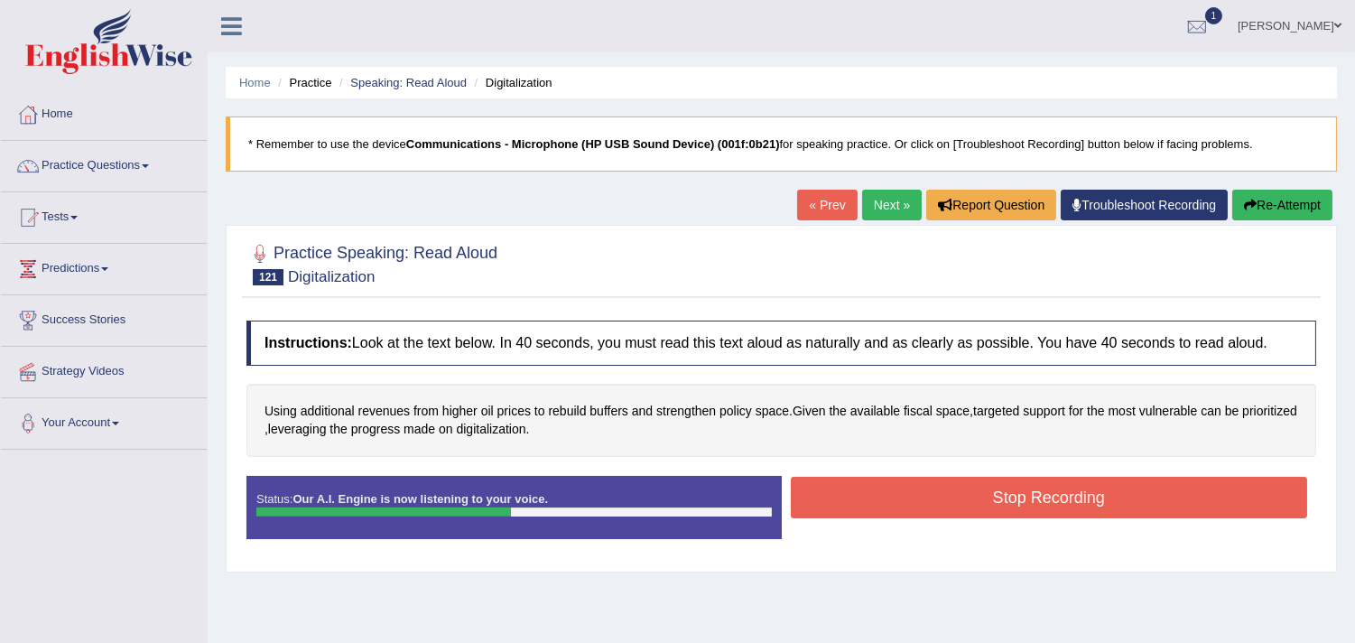
click at [883, 491] on button "Stop Recording" at bounding box center [1049, 498] width 517 height 42
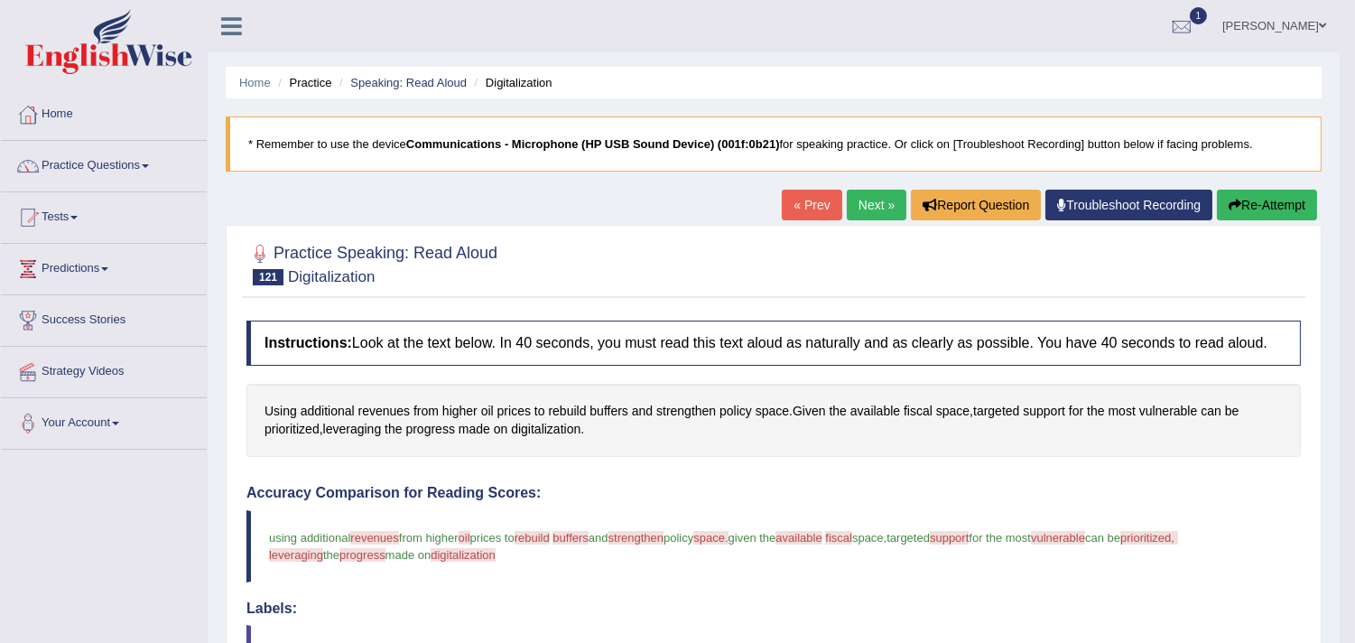
click at [878, 204] on link "Next »" at bounding box center [877, 205] width 60 height 31
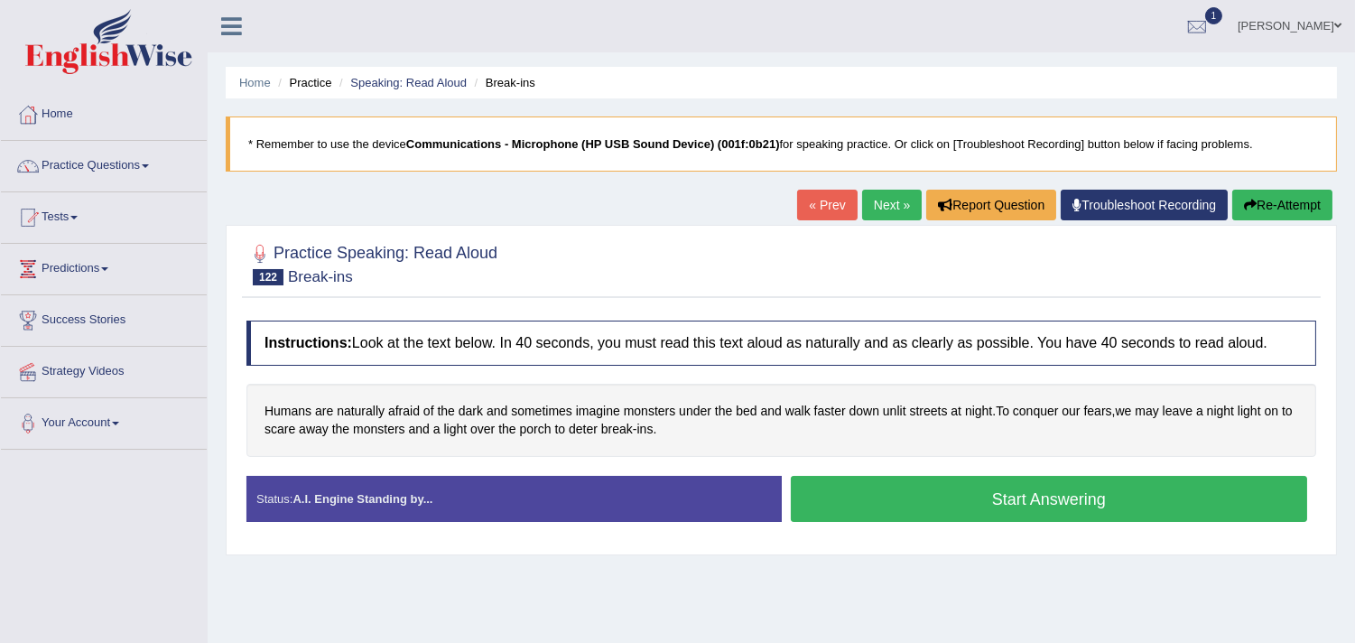
click at [930, 499] on button "Start Answering" at bounding box center [1049, 499] width 517 height 46
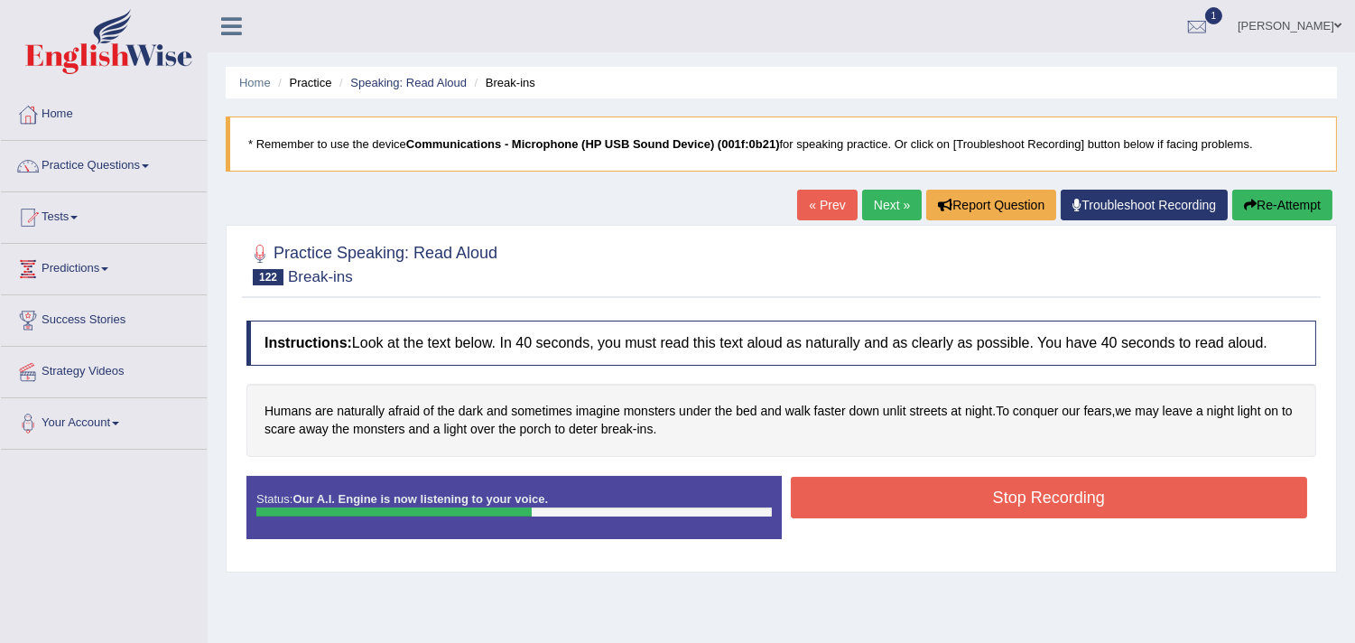
click at [930, 499] on button "Stop Recording" at bounding box center [1049, 498] width 517 height 42
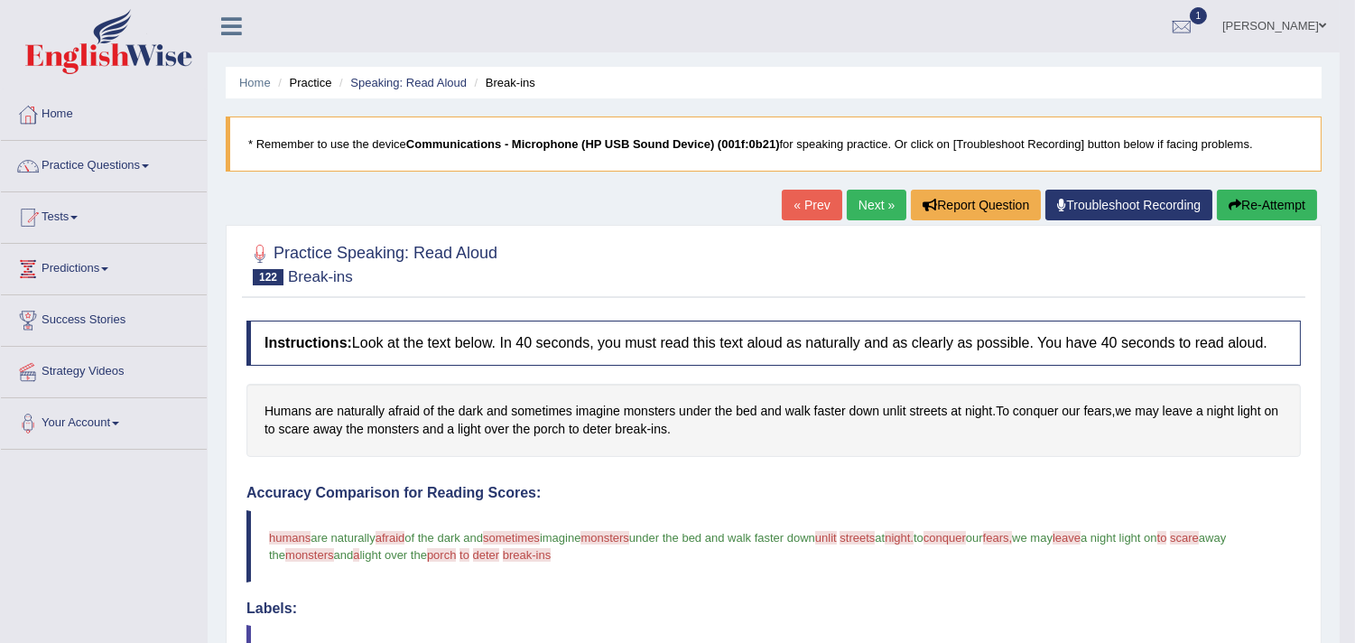
click at [871, 194] on link "Next »" at bounding box center [877, 205] width 60 height 31
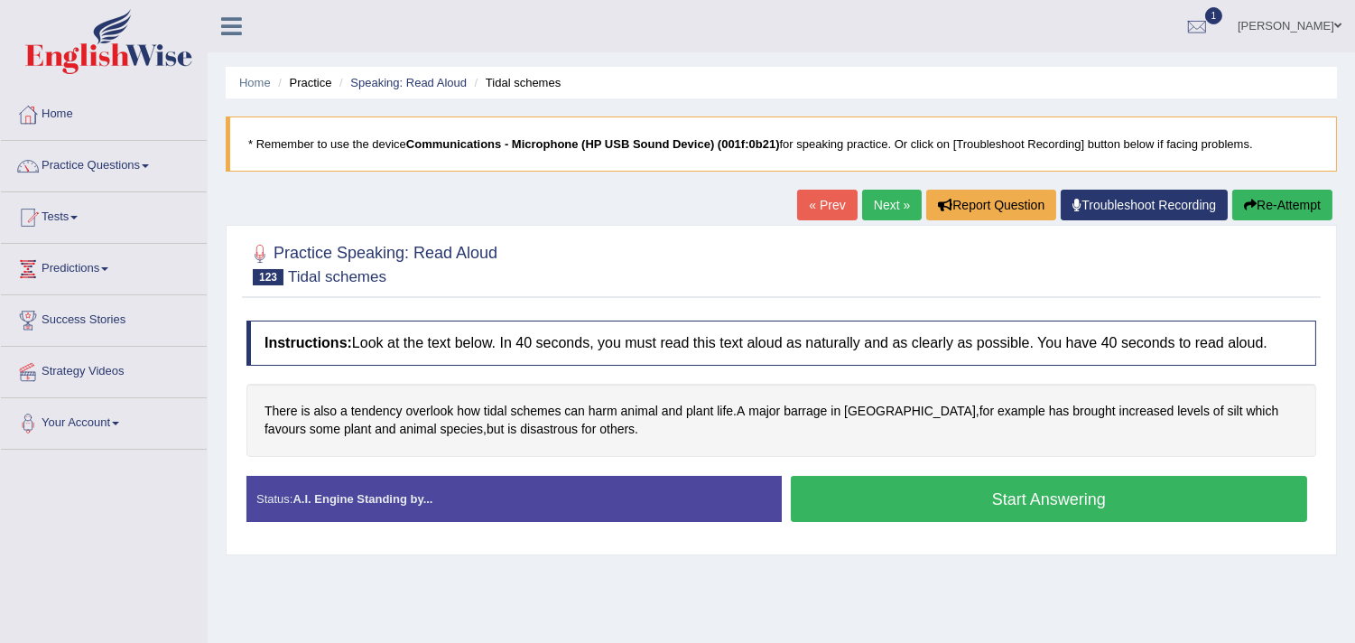
click at [921, 476] on button "Start Answering" at bounding box center [1049, 499] width 517 height 46
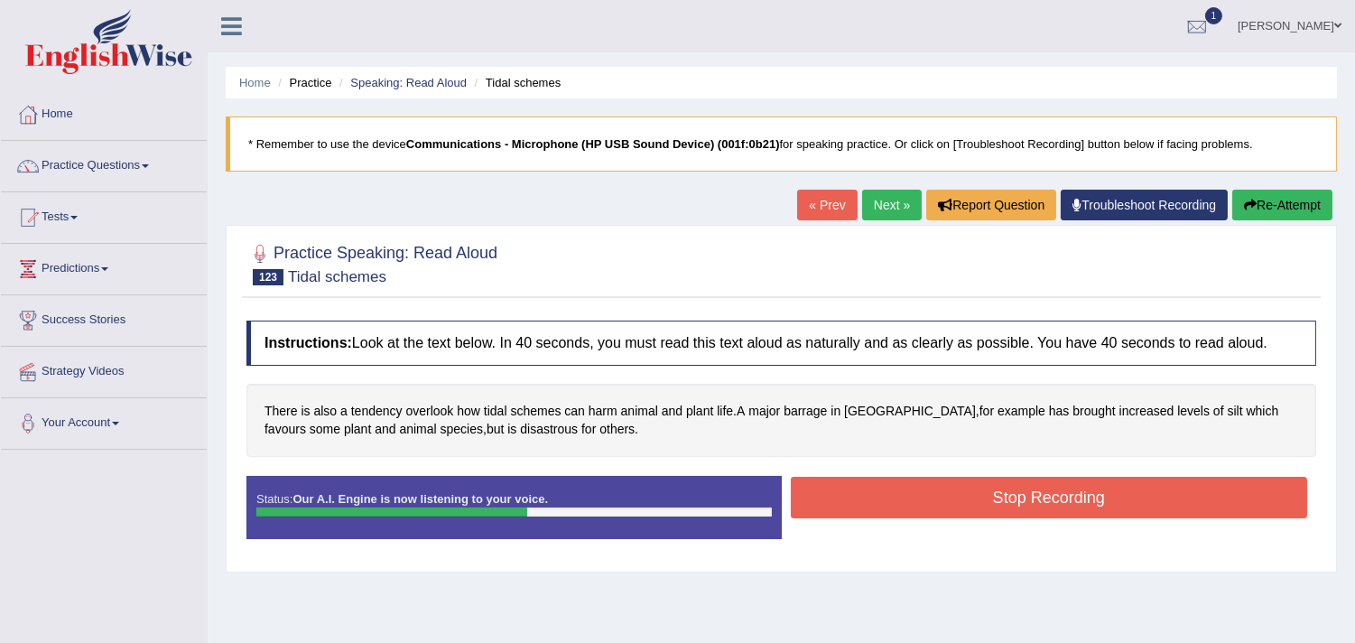
click at [909, 492] on button "Stop Recording" at bounding box center [1049, 498] width 517 height 42
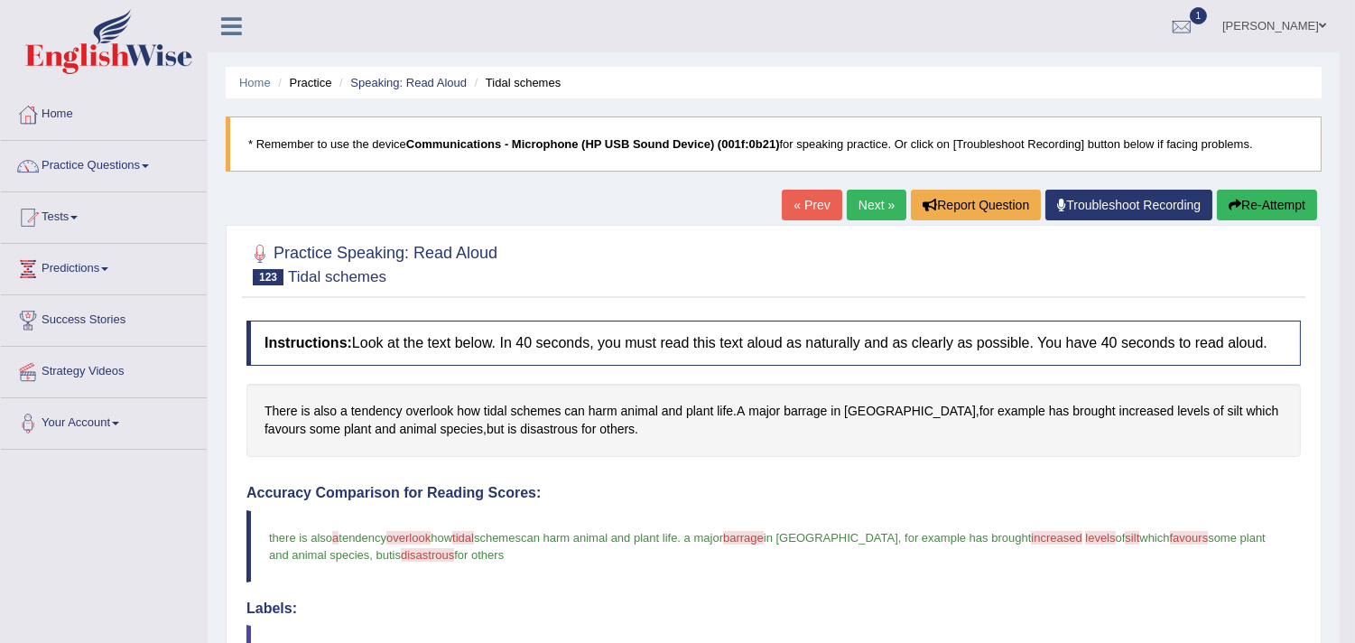
click at [869, 197] on link "Next »" at bounding box center [877, 205] width 60 height 31
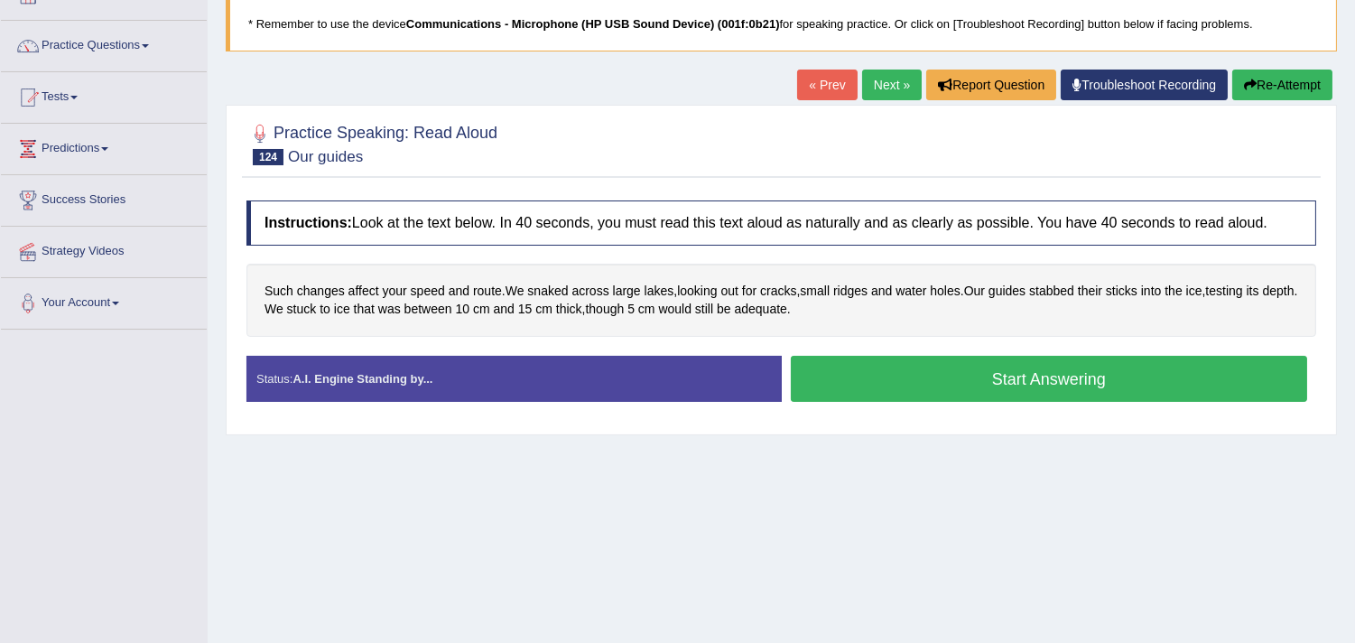
scroll to position [122, 0]
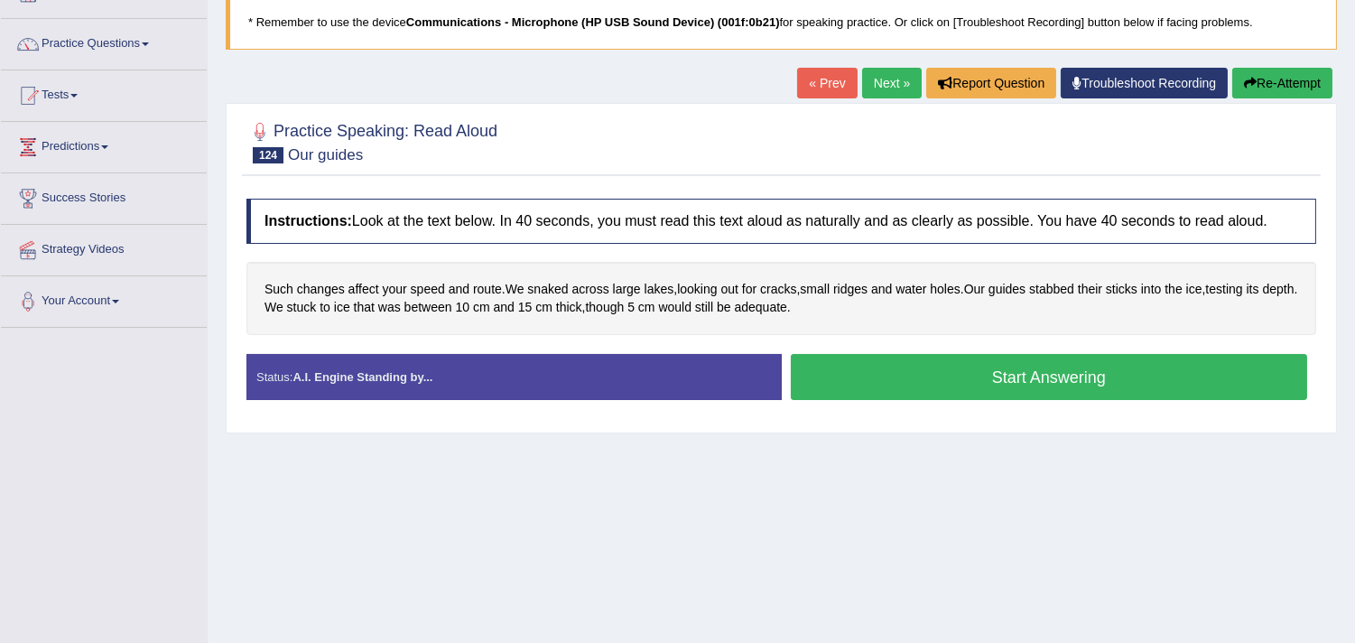
click at [975, 395] on button "Start Answering" at bounding box center [1049, 377] width 517 height 46
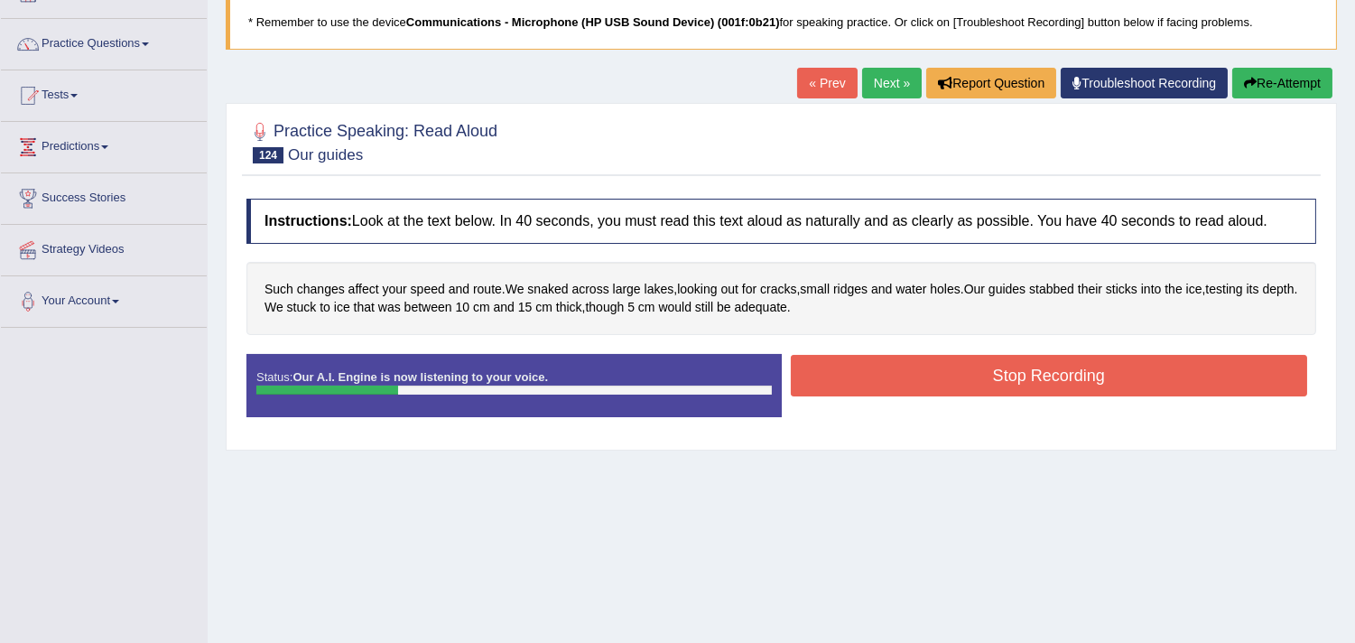
click at [1260, 91] on button "Re-Attempt" at bounding box center [1282, 83] width 100 height 31
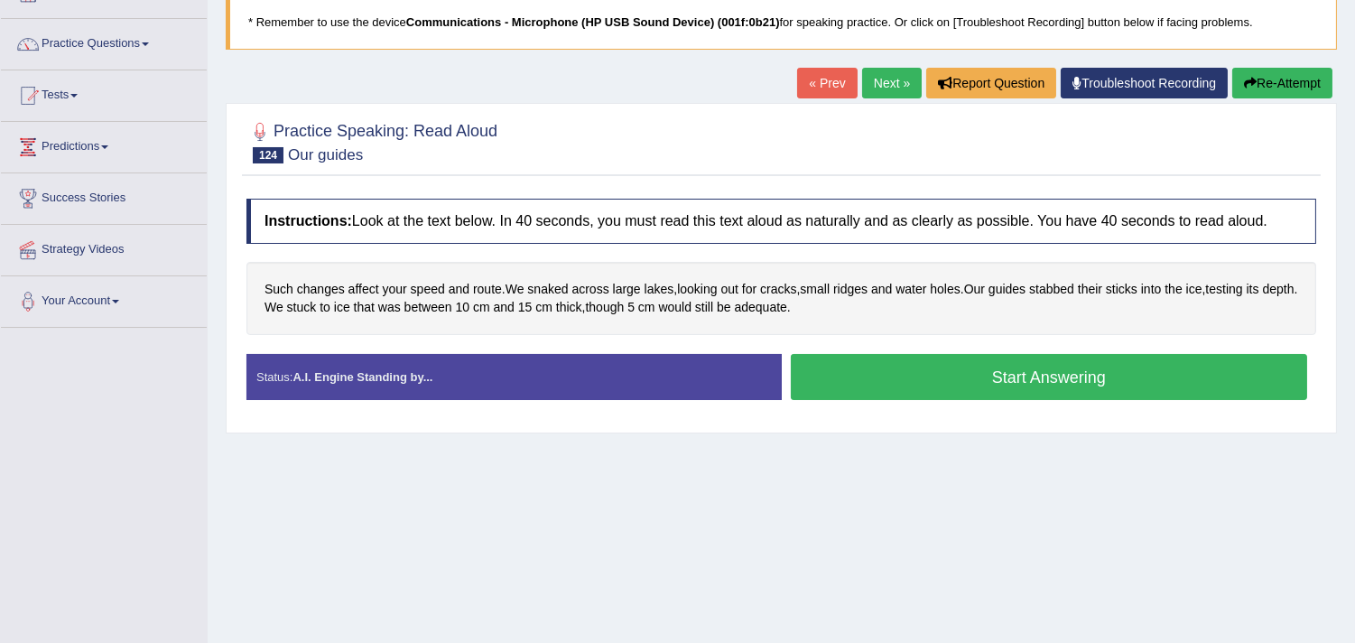
click at [990, 375] on button "Start Answering" at bounding box center [1049, 377] width 517 height 46
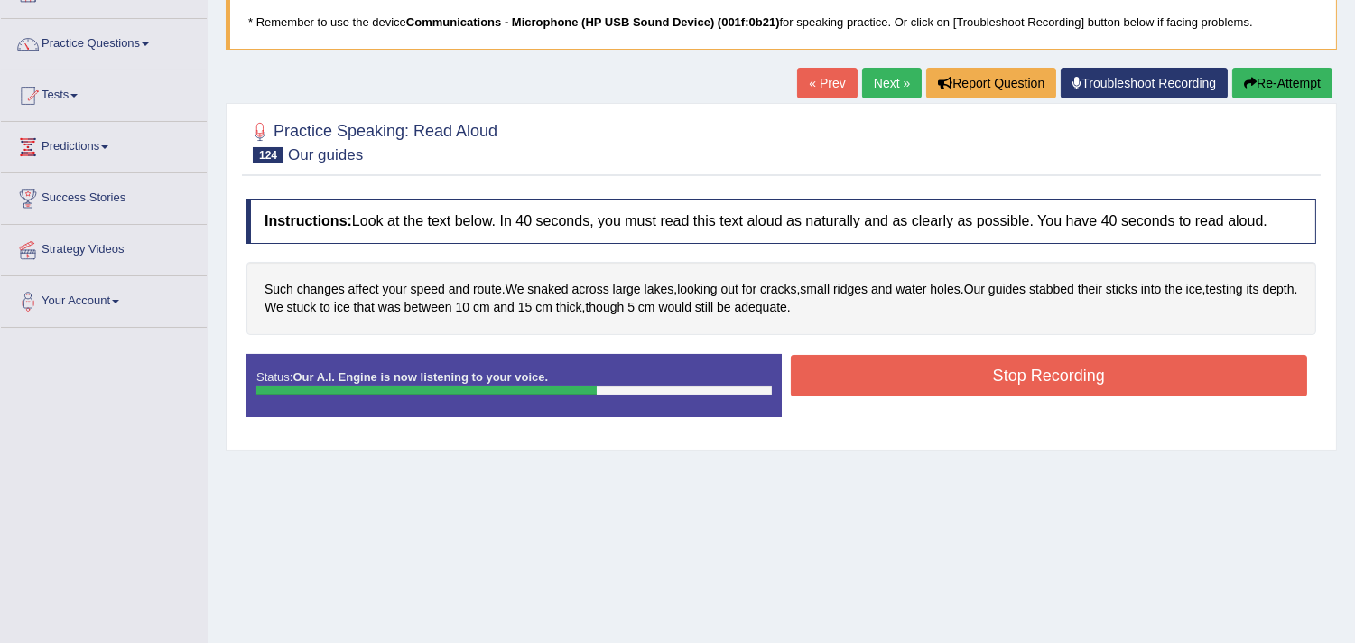
click at [990, 375] on button "Stop Recording" at bounding box center [1049, 376] width 517 height 42
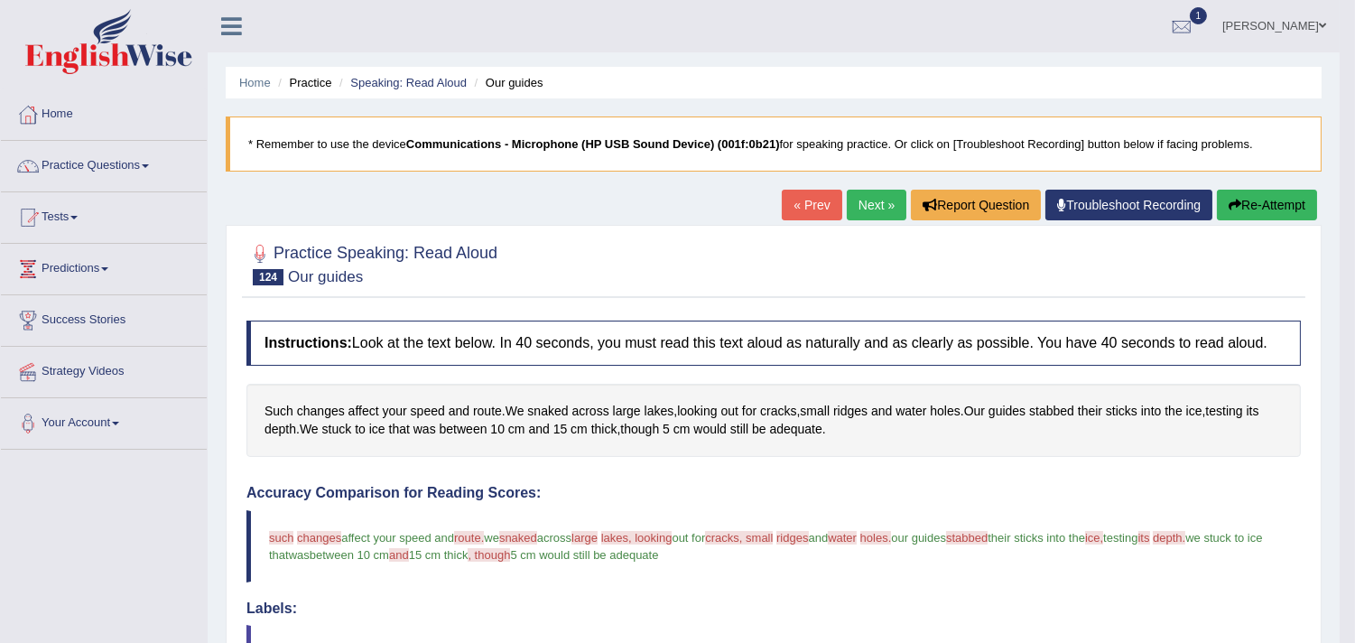
click at [869, 190] on link "Next »" at bounding box center [877, 205] width 60 height 31
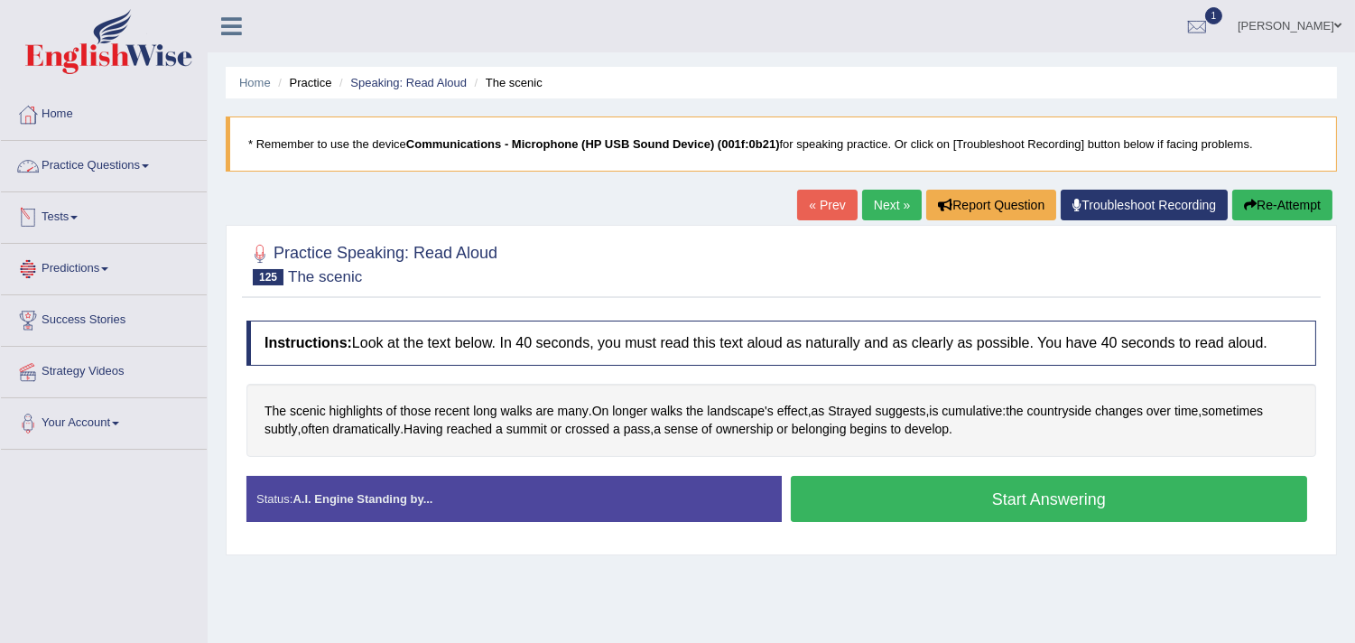
click at [111, 176] on link "Practice Questions" at bounding box center [104, 163] width 206 height 45
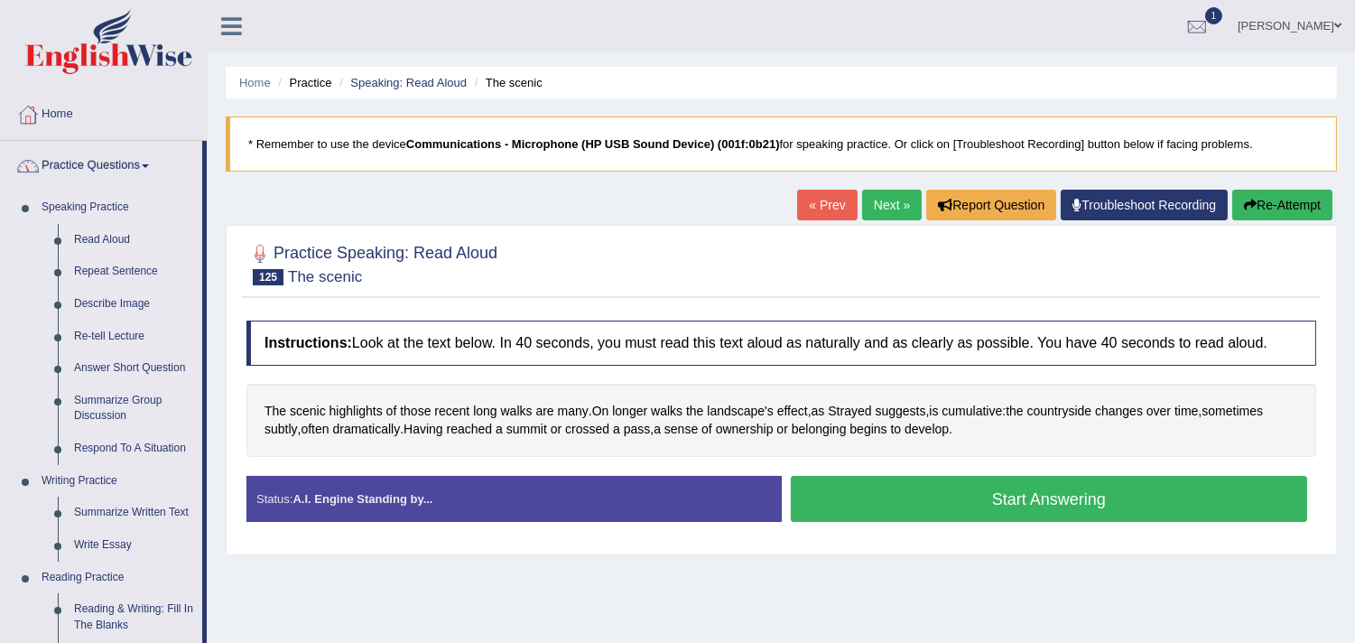
click at [91, 228] on link "Read Aloud" at bounding box center [134, 240] width 136 height 33
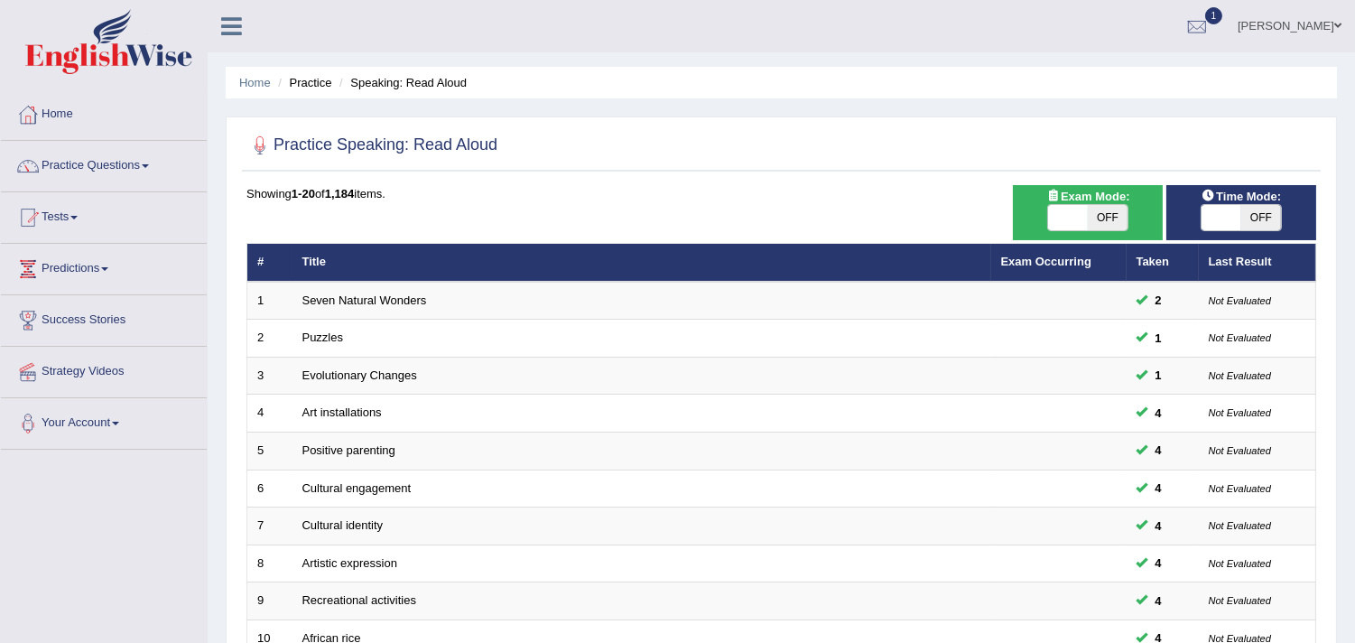
scroll to position [553, 0]
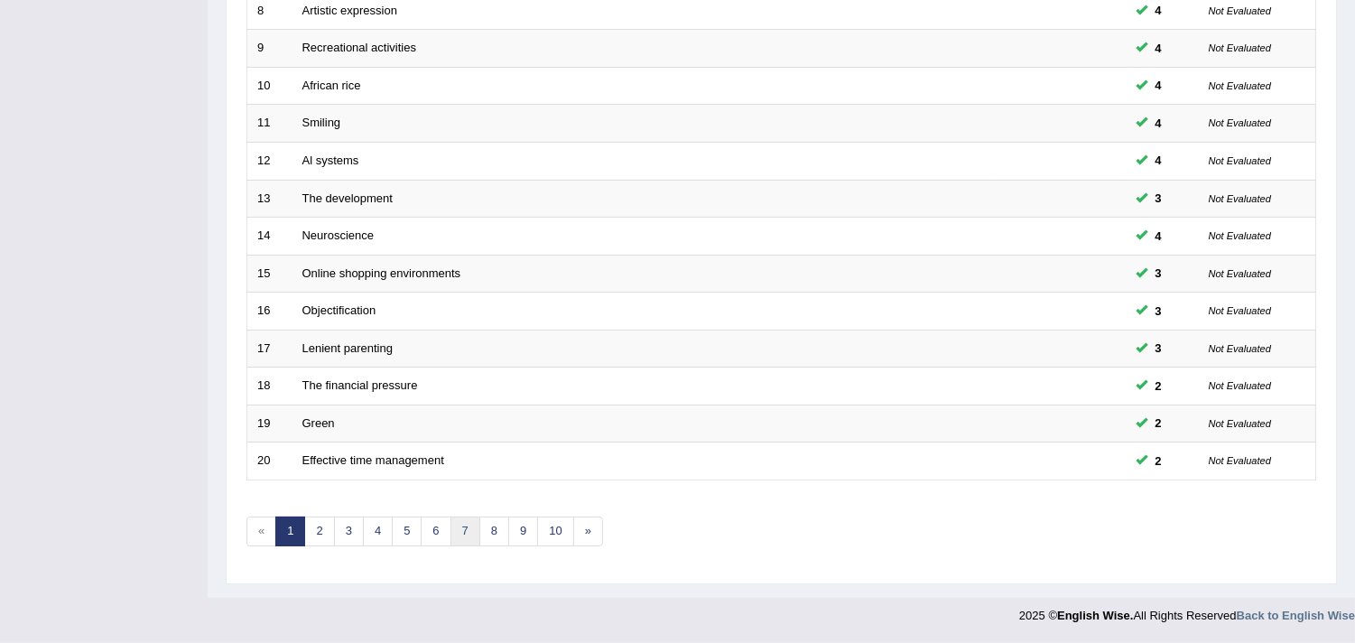
click at [472, 526] on link "7" at bounding box center [466, 531] width 30 height 30
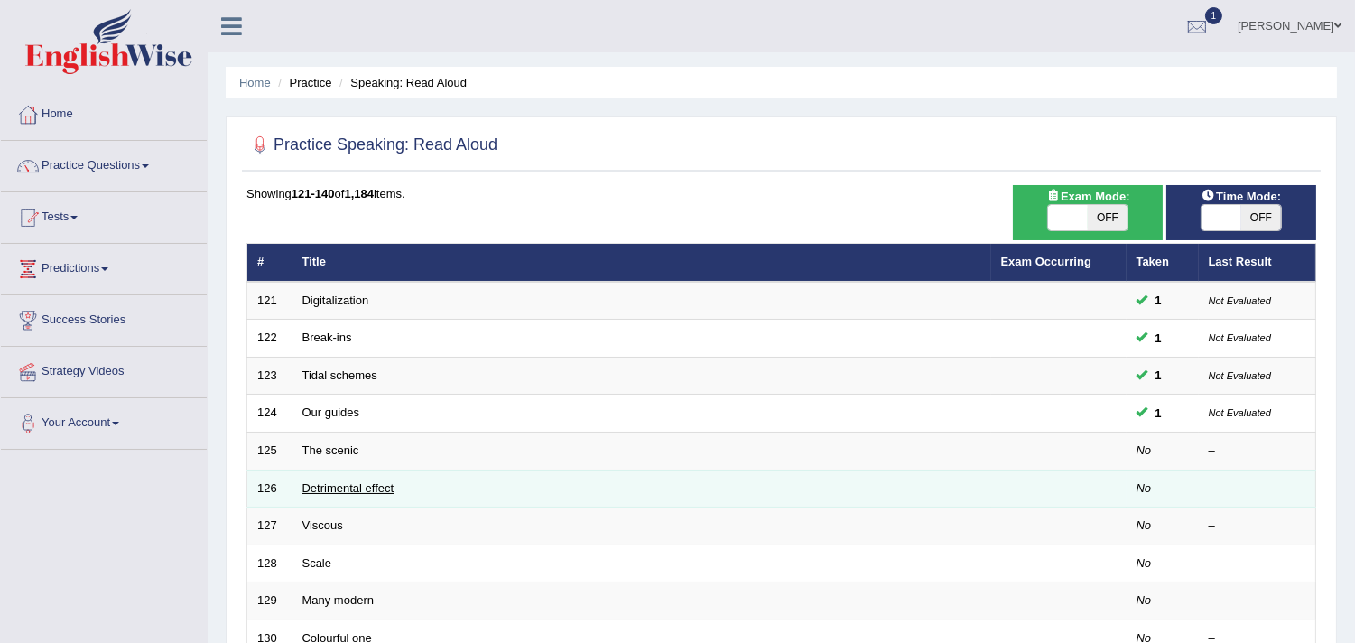
click at [340, 485] on link "Detrimental effect" at bounding box center [348, 488] width 92 height 14
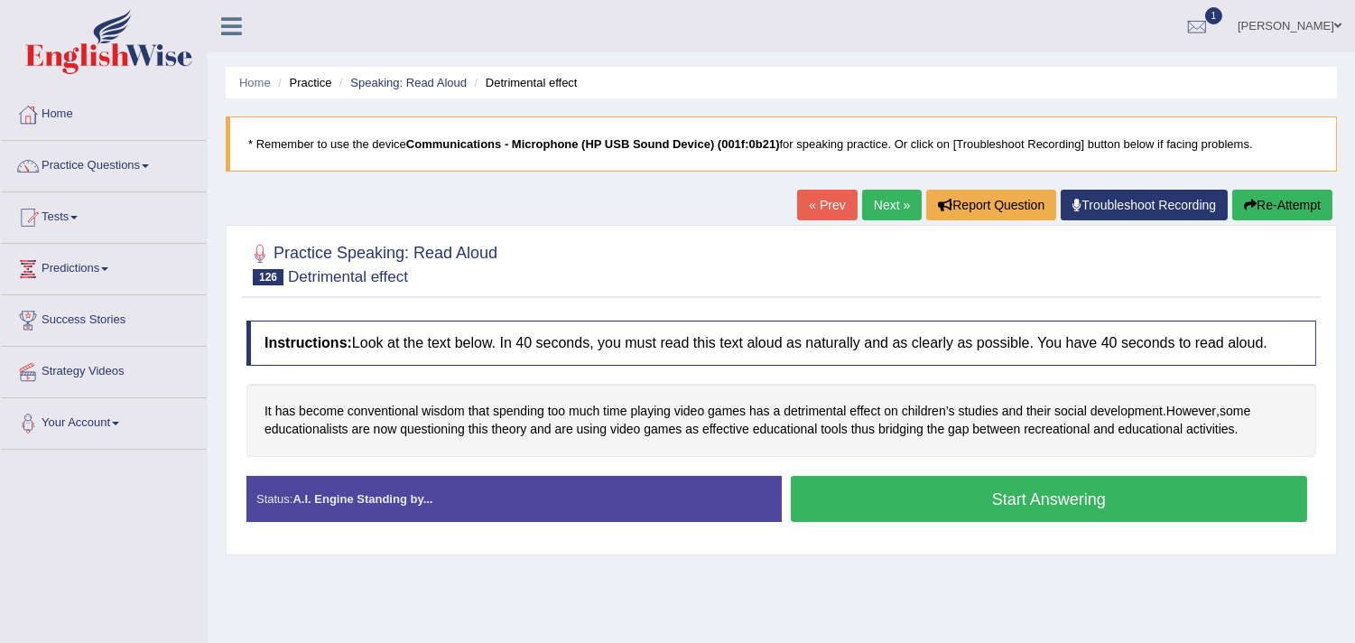
click at [1004, 516] on button "Start Answering" at bounding box center [1049, 499] width 517 height 46
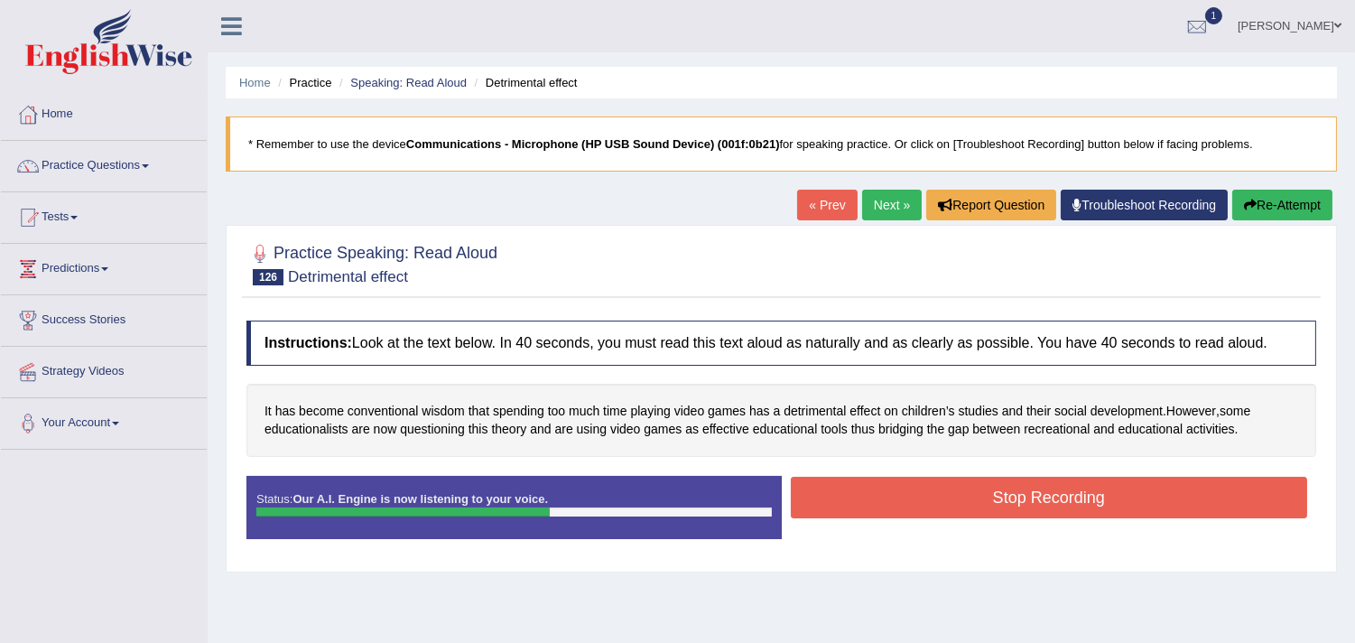
click at [968, 503] on button "Stop Recording" at bounding box center [1049, 498] width 517 height 42
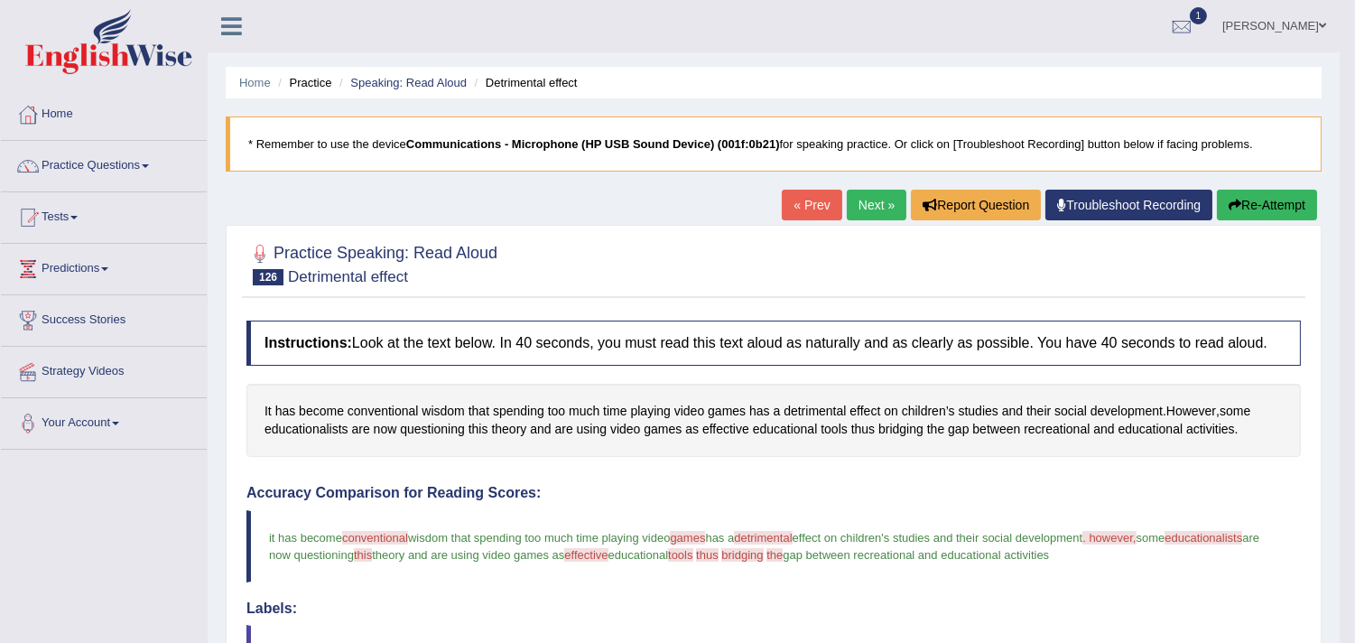
click at [869, 206] on link "Next »" at bounding box center [877, 205] width 60 height 31
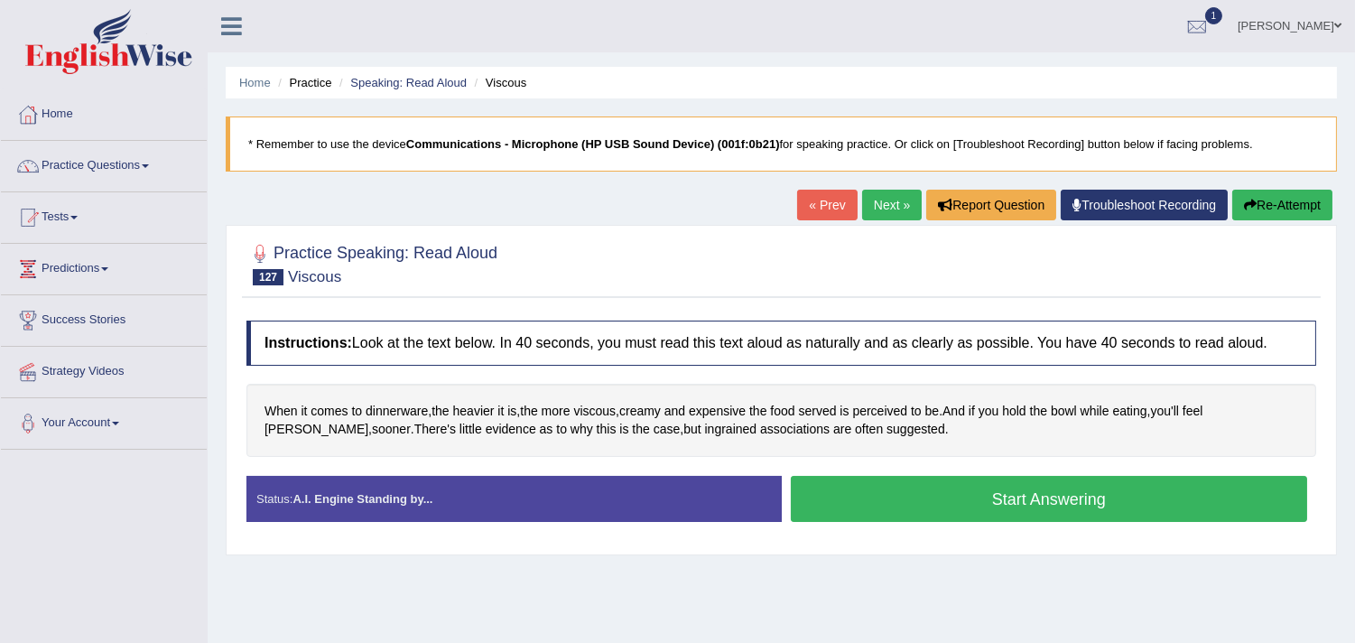
click at [949, 507] on button "Start Answering" at bounding box center [1049, 499] width 517 height 46
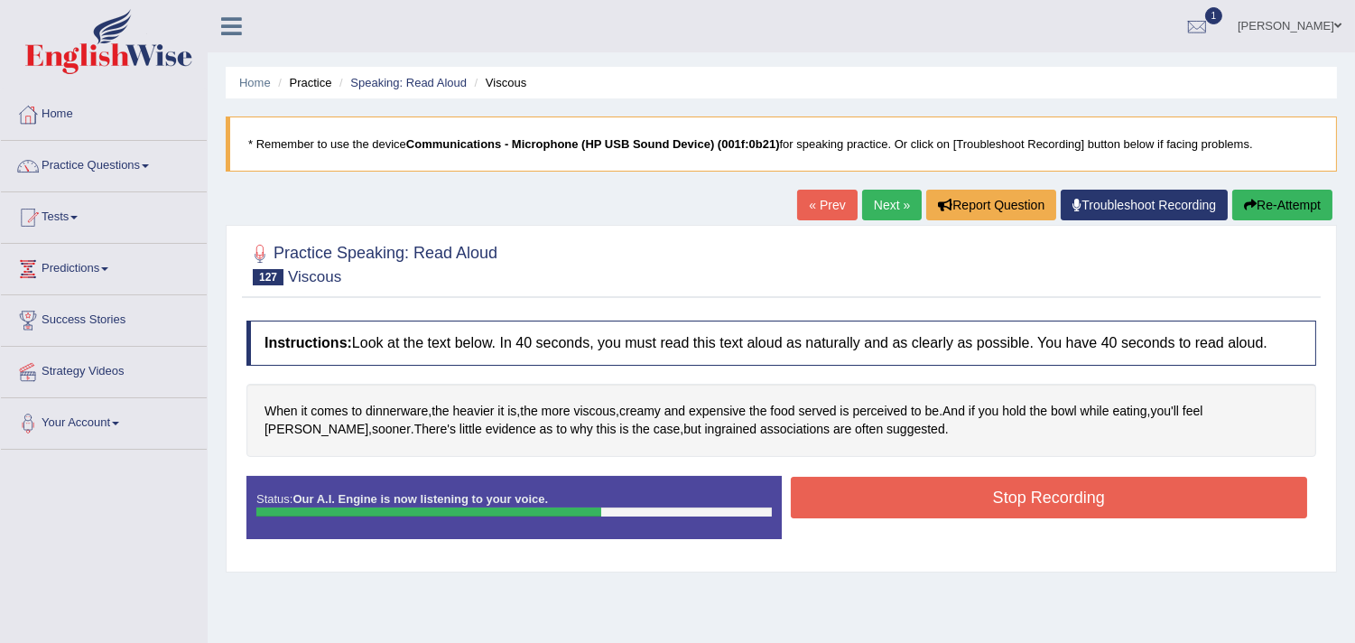
click at [949, 507] on button "Stop Recording" at bounding box center [1049, 498] width 517 height 42
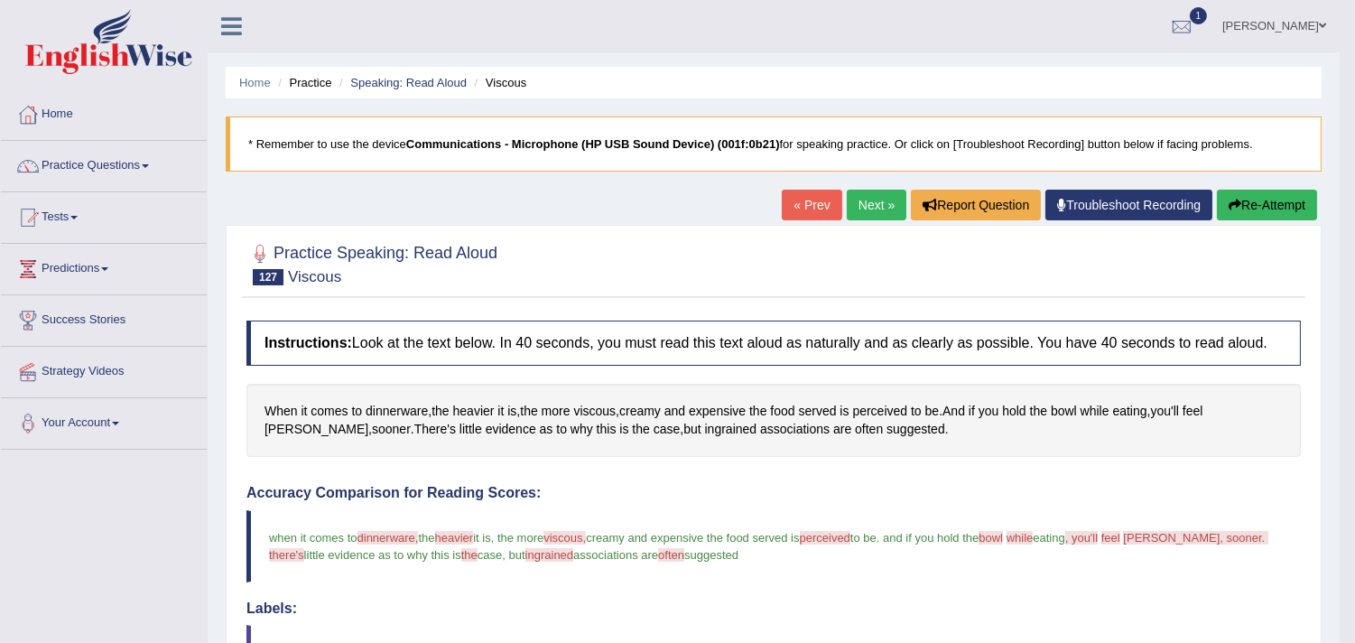
click at [870, 201] on link "Next »" at bounding box center [877, 205] width 60 height 31
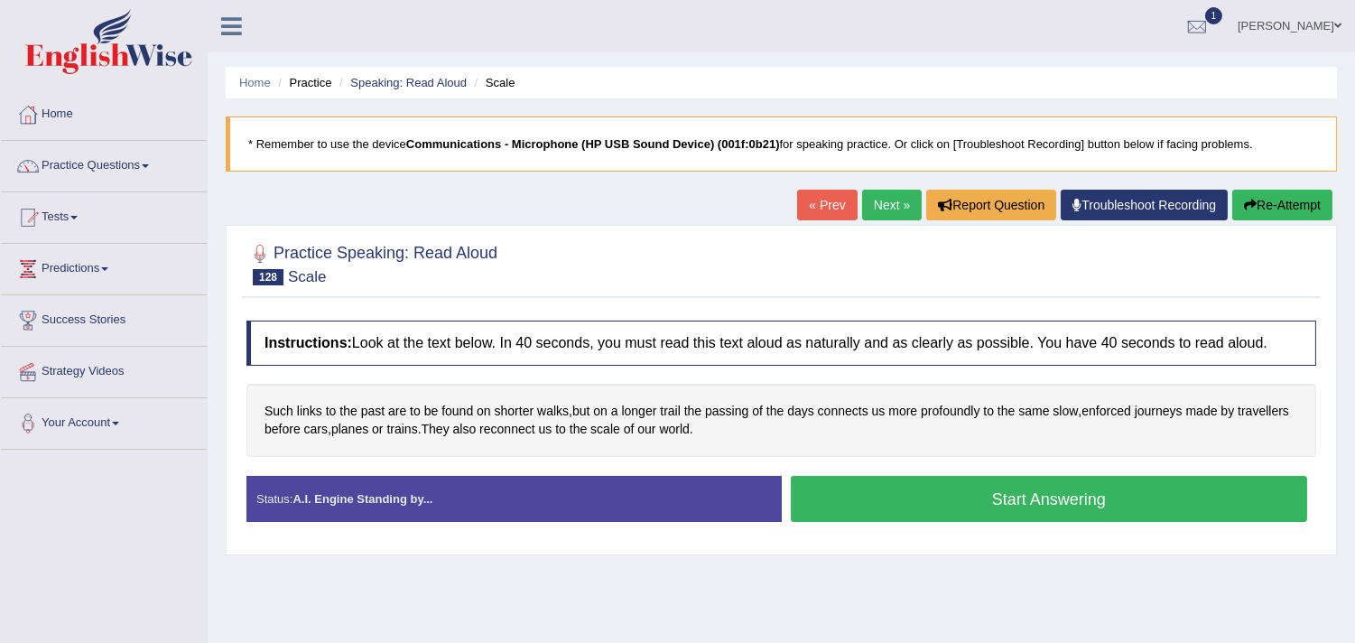
click at [867, 497] on button "Start Answering" at bounding box center [1049, 499] width 517 height 46
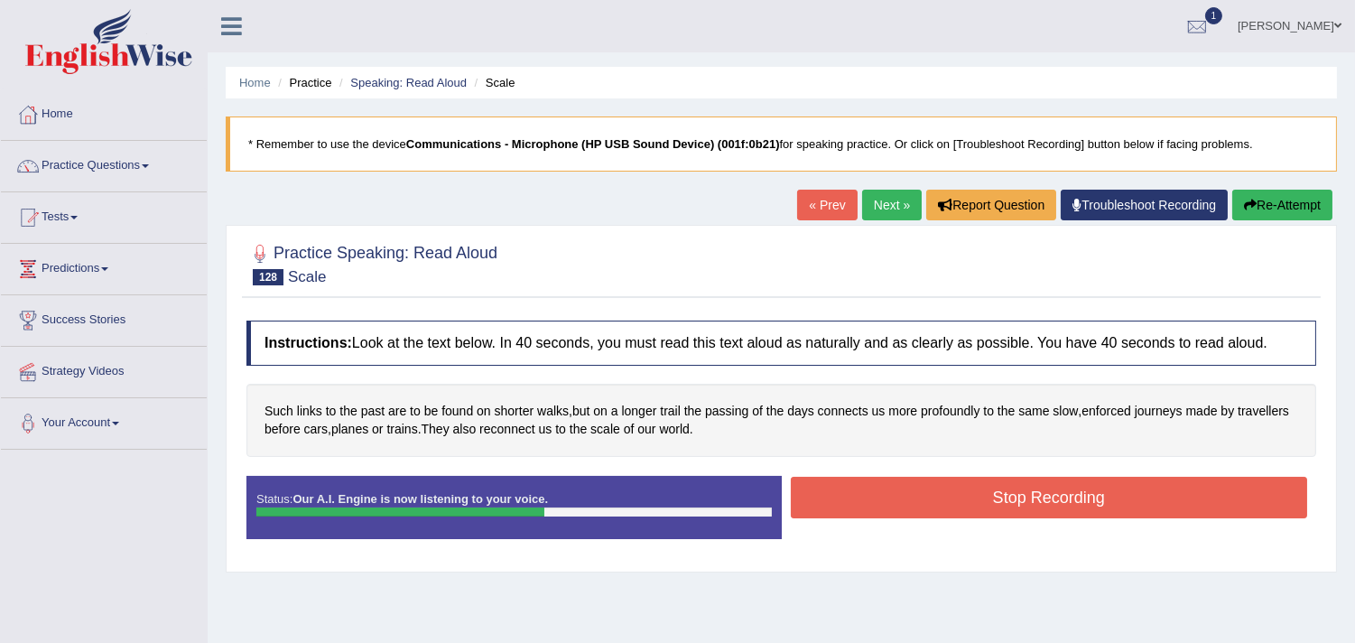
click at [867, 497] on button "Stop Recording" at bounding box center [1049, 498] width 517 height 42
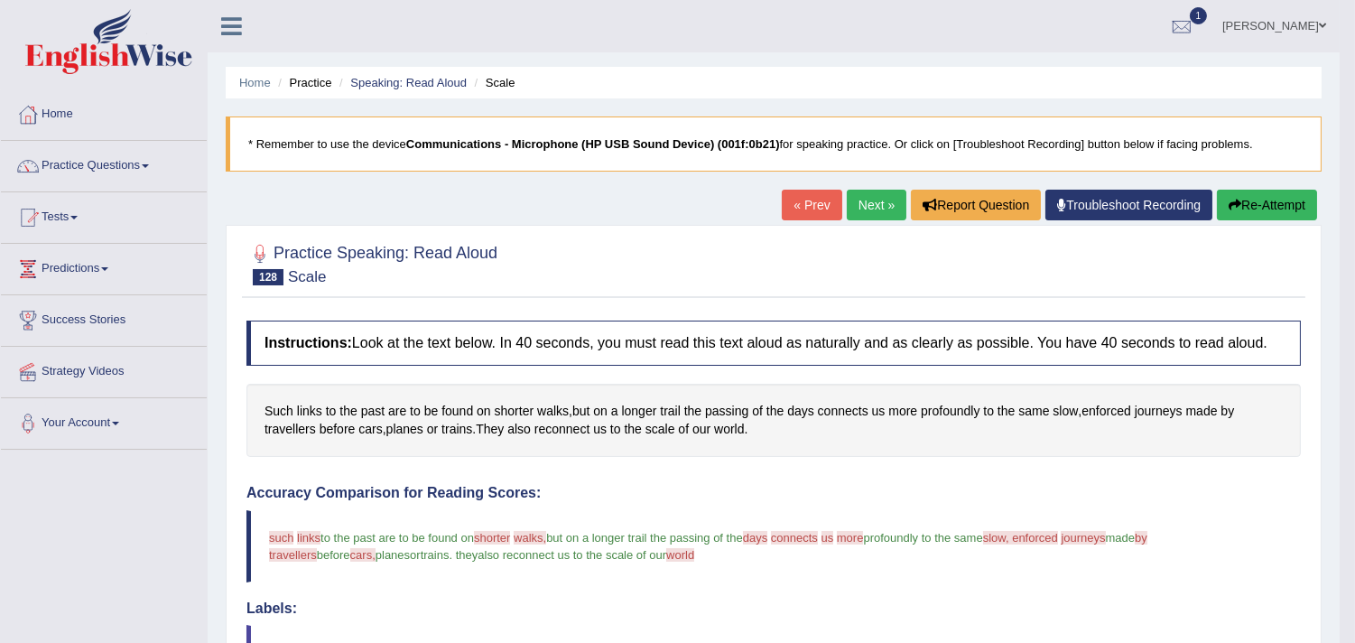
click at [861, 201] on link "Next »" at bounding box center [877, 205] width 60 height 31
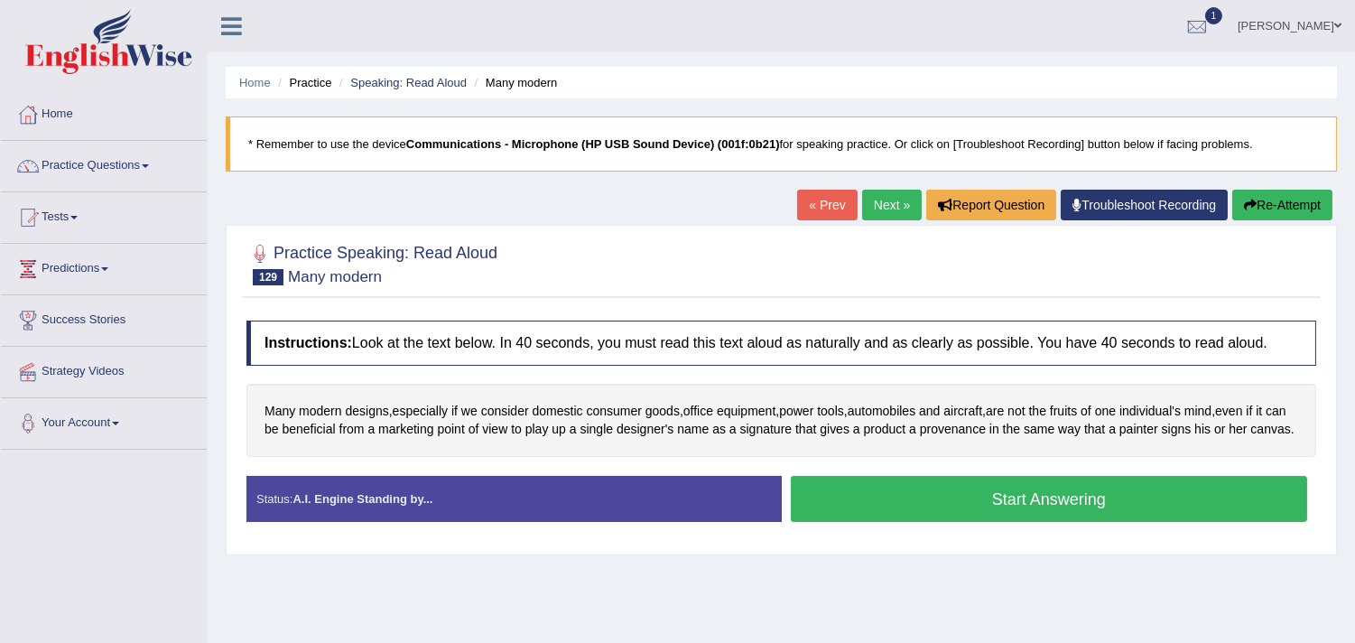
click at [843, 506] on button "Start Answering" at bounding box center [1049, 499] width 517 height 46
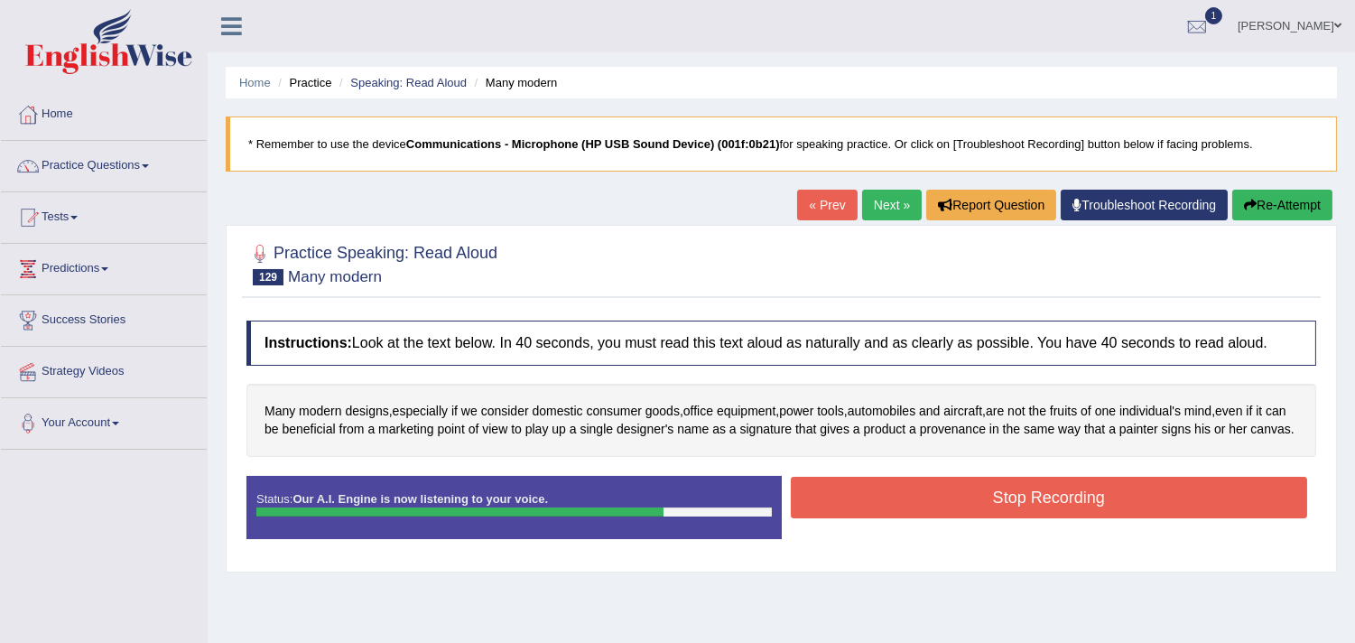
click at [843, 506] on button "Stop Recording" at bounding box center [1049, 498] width 517 height 42
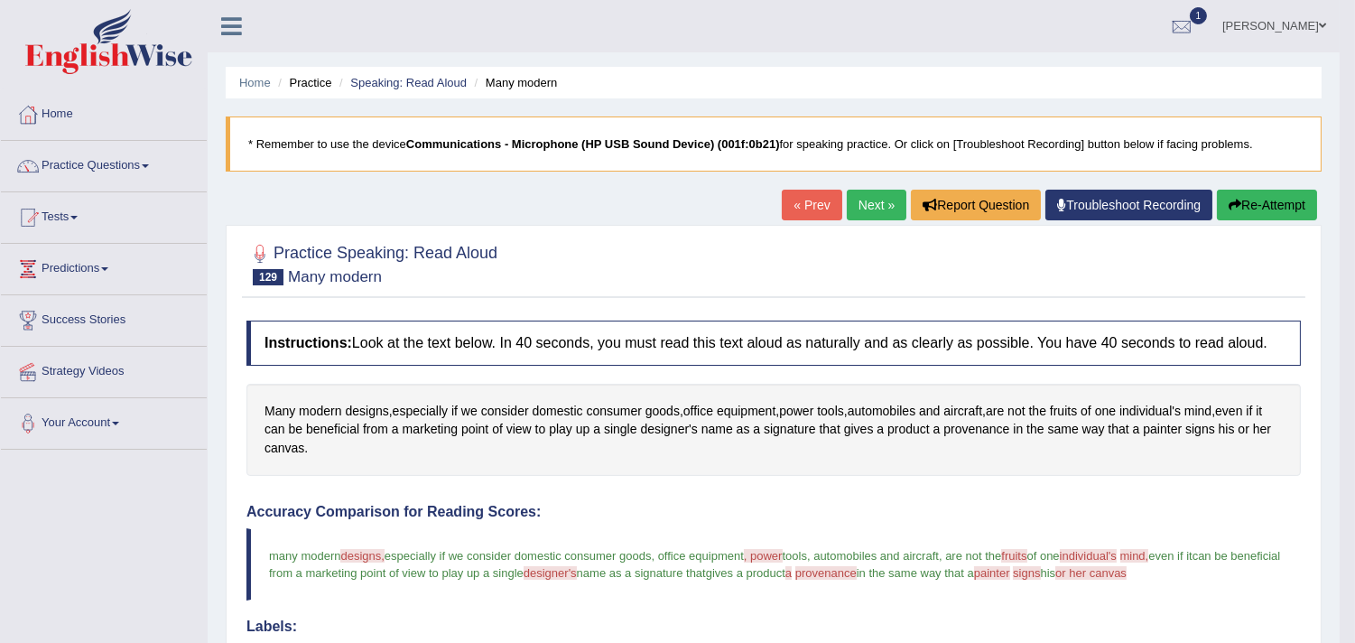
click at [851, 213] on link "Next »" at bounding box center [877, 205] width 60 height 31
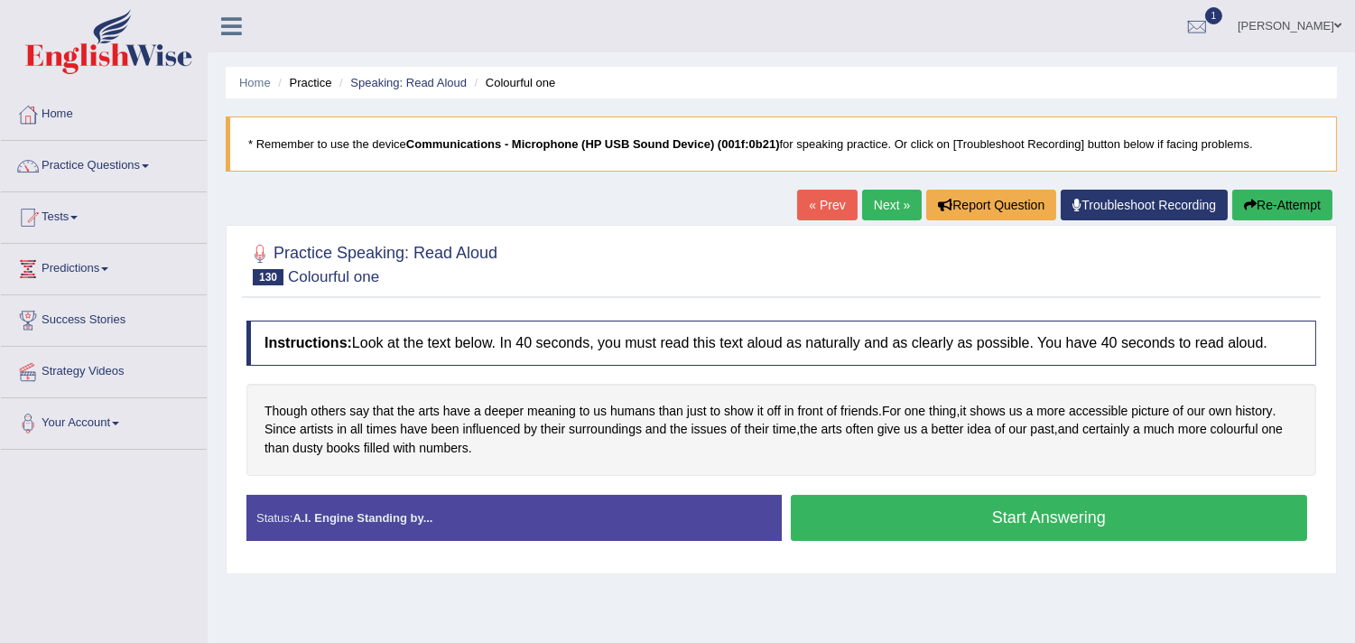
click at [916, 506] on button "Start Answering" at bounding box center [1049, 518] width 517 height 46
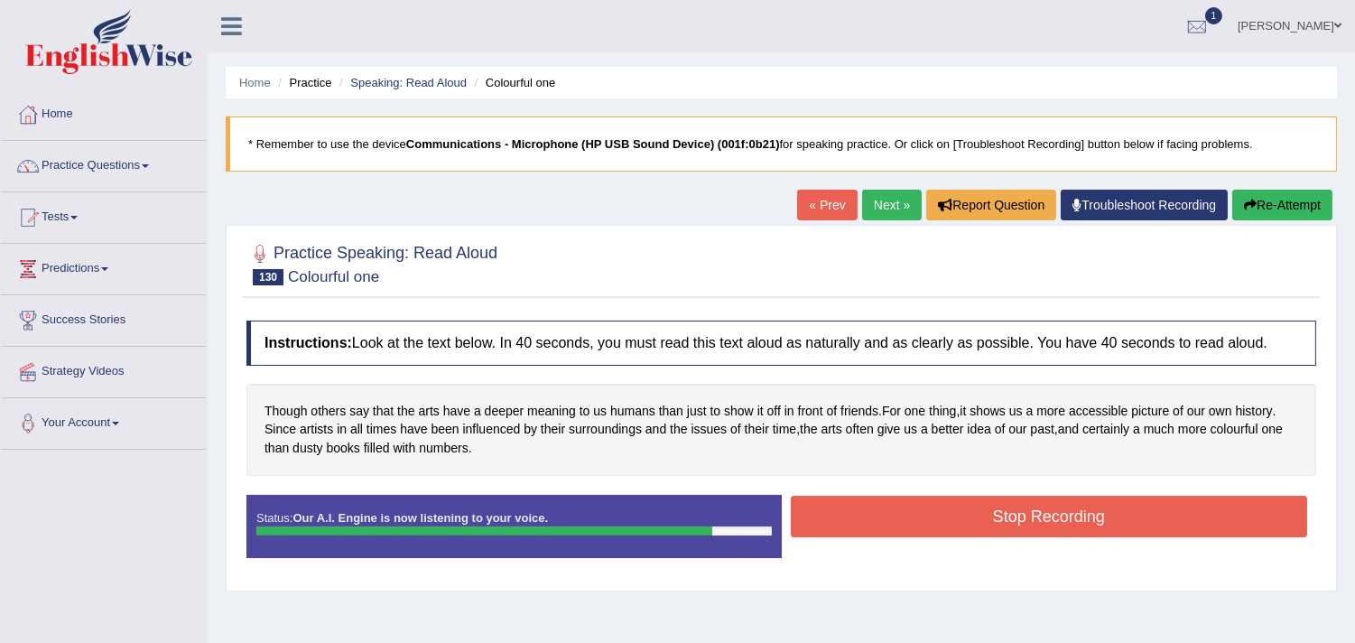
click at [916, 506] on button "Stop Recording" at bounding box center [1049, 517] width 517 height 42
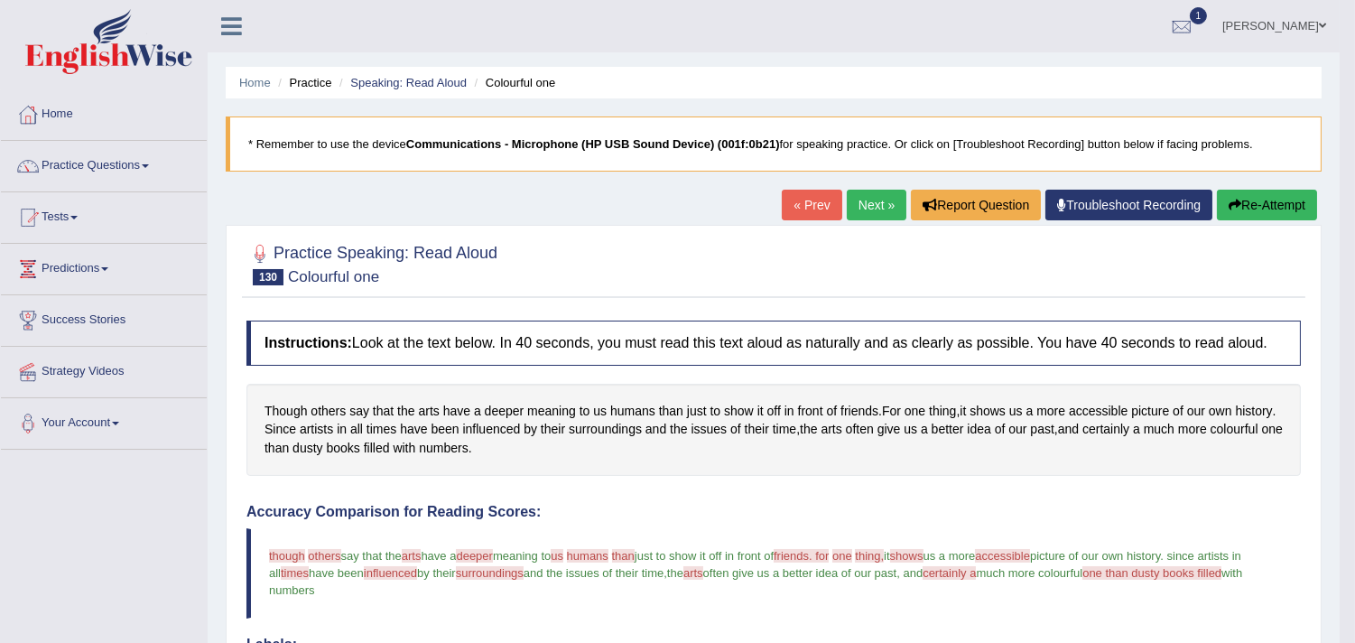
click at [859, 204] on link "Next »" at bounding box center [877, 205] width 60 height 31
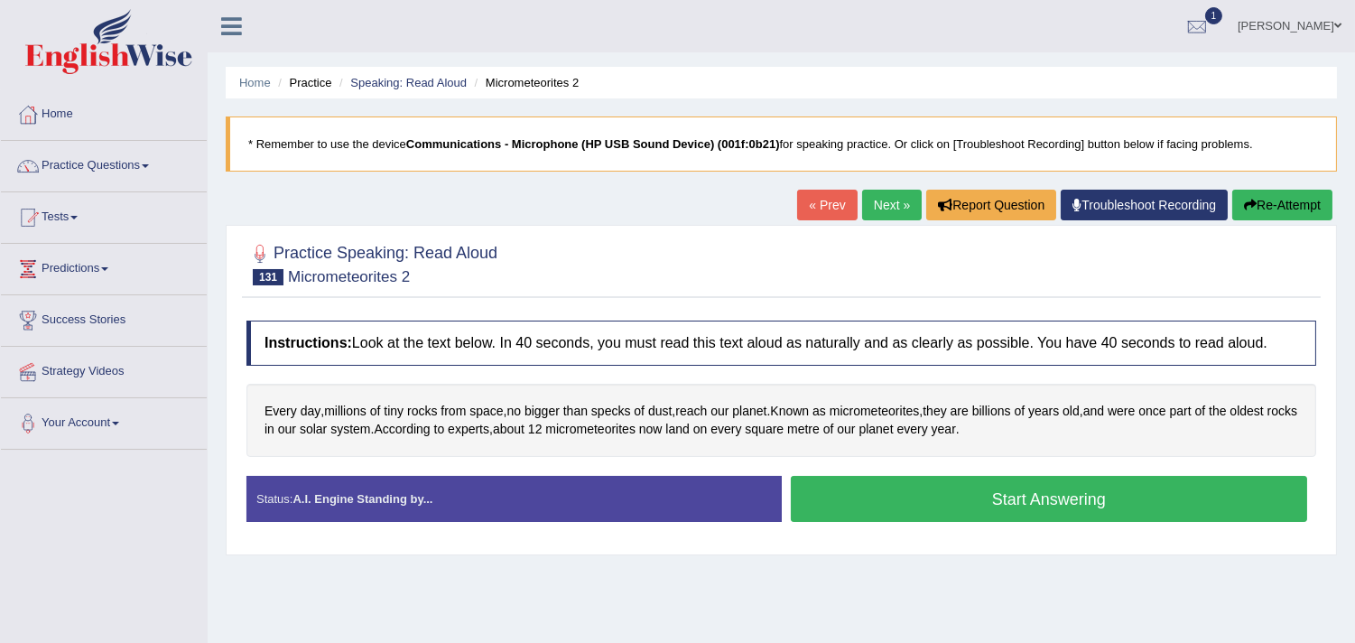
click at [832, 502] on button "Start Answering" at bounding box center [1049, 499] width 517 height 46
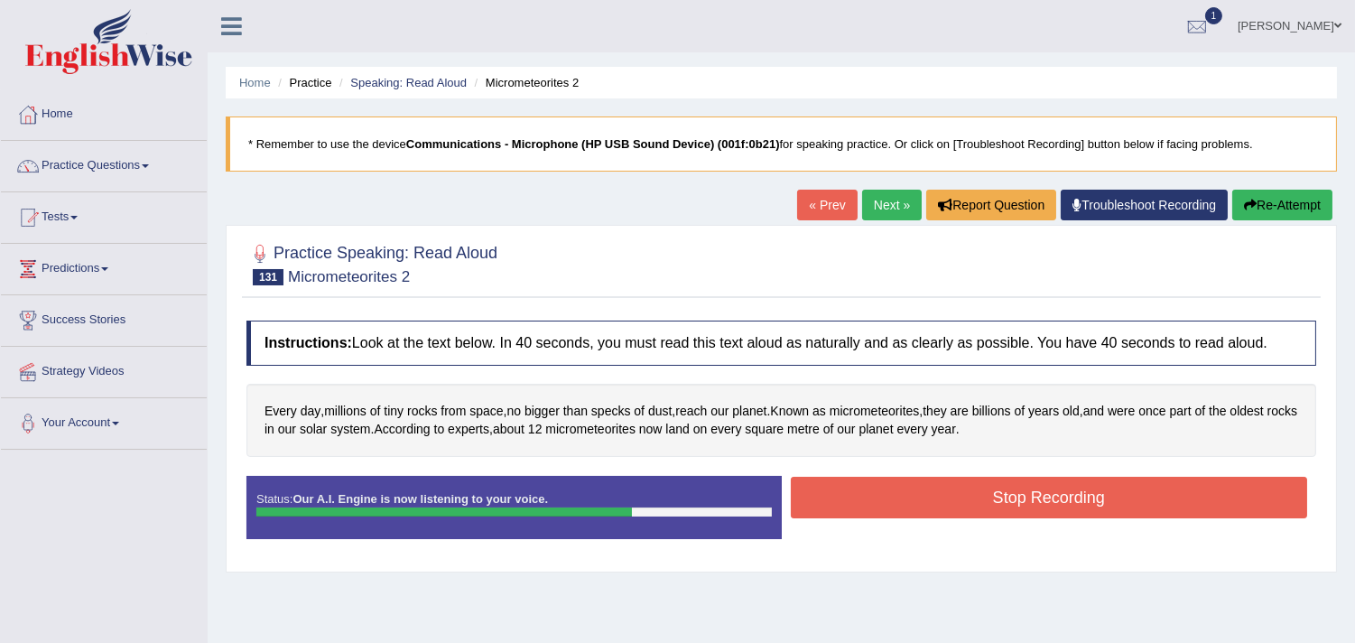
click at [832, 502] on button "Stop Recording" at bounding box center [1049, 498] width 517 height 42
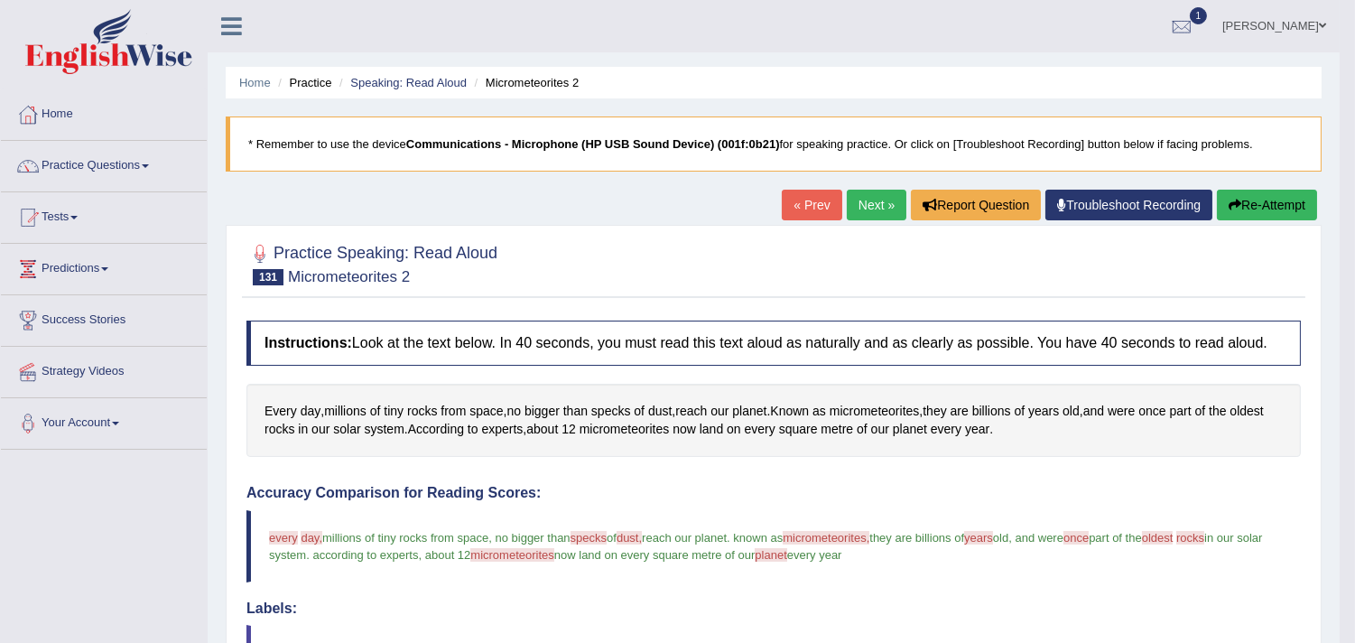
click at [869, 192] on link "Next »" at bounding box center [877, 205] width 60 height 31
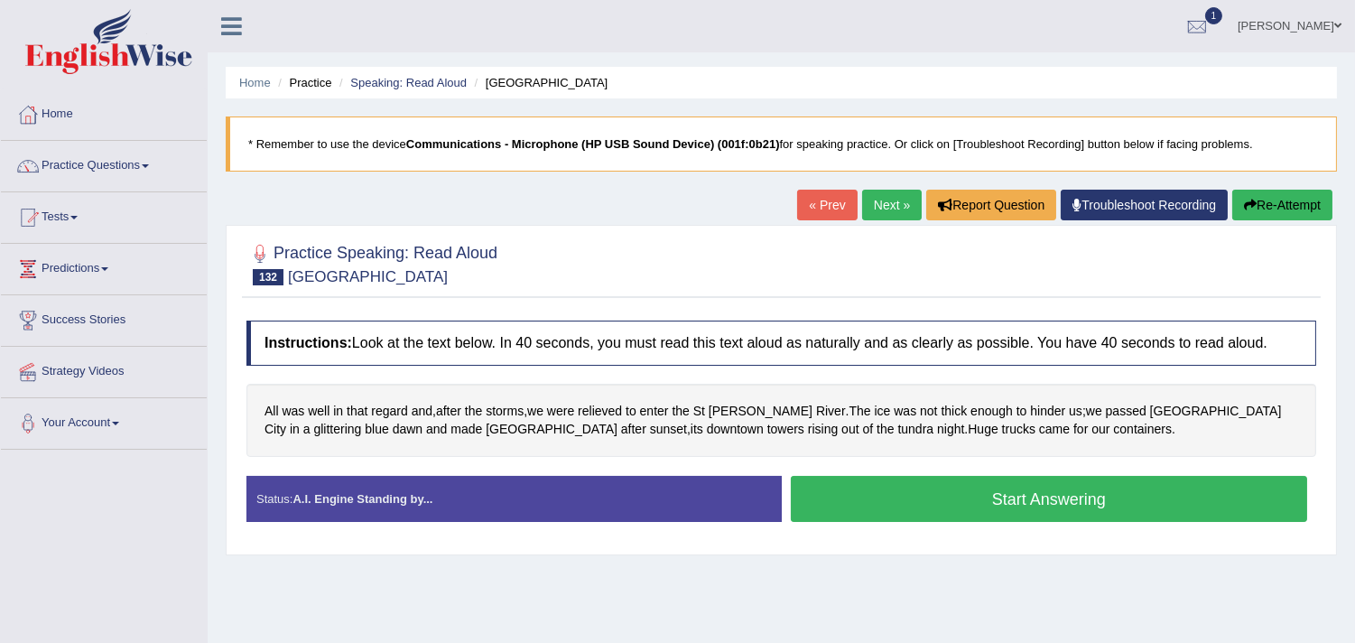
click at [913, 495] on button "Start Answering" at bounding box center [1049, 499] width 517 height 46
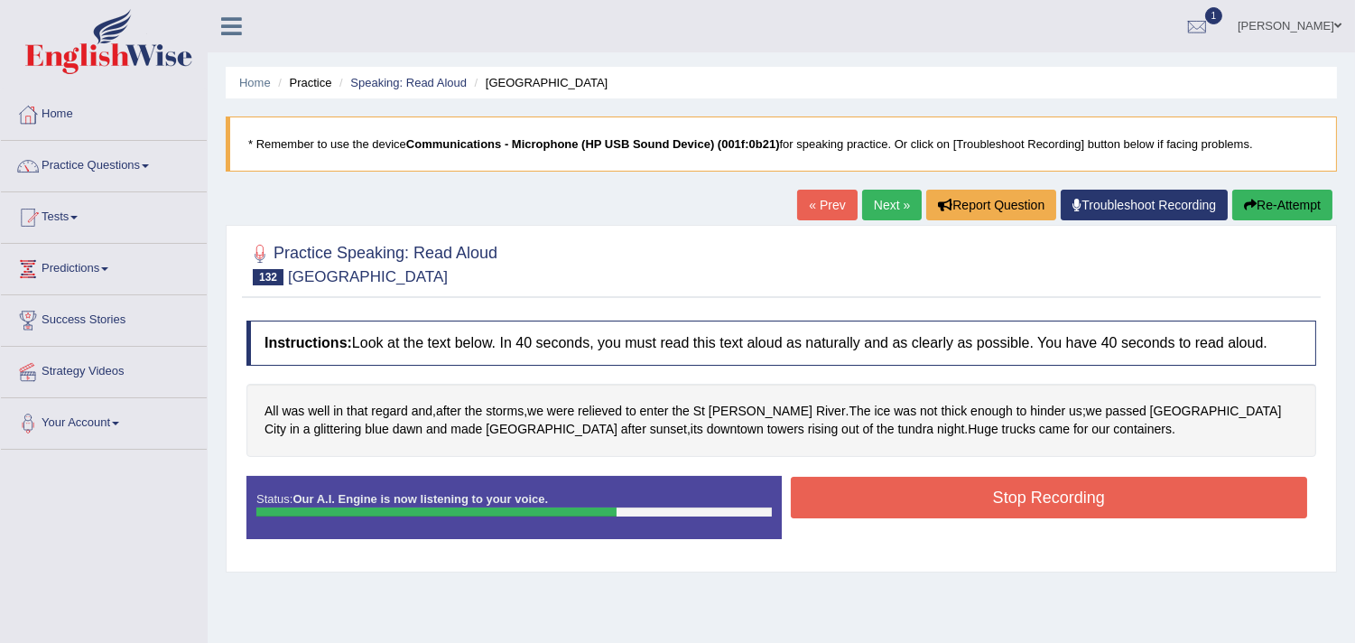
click at [913, 495] on button "Stop Recording" at bounding box center [1049, 498] width 517 height 42
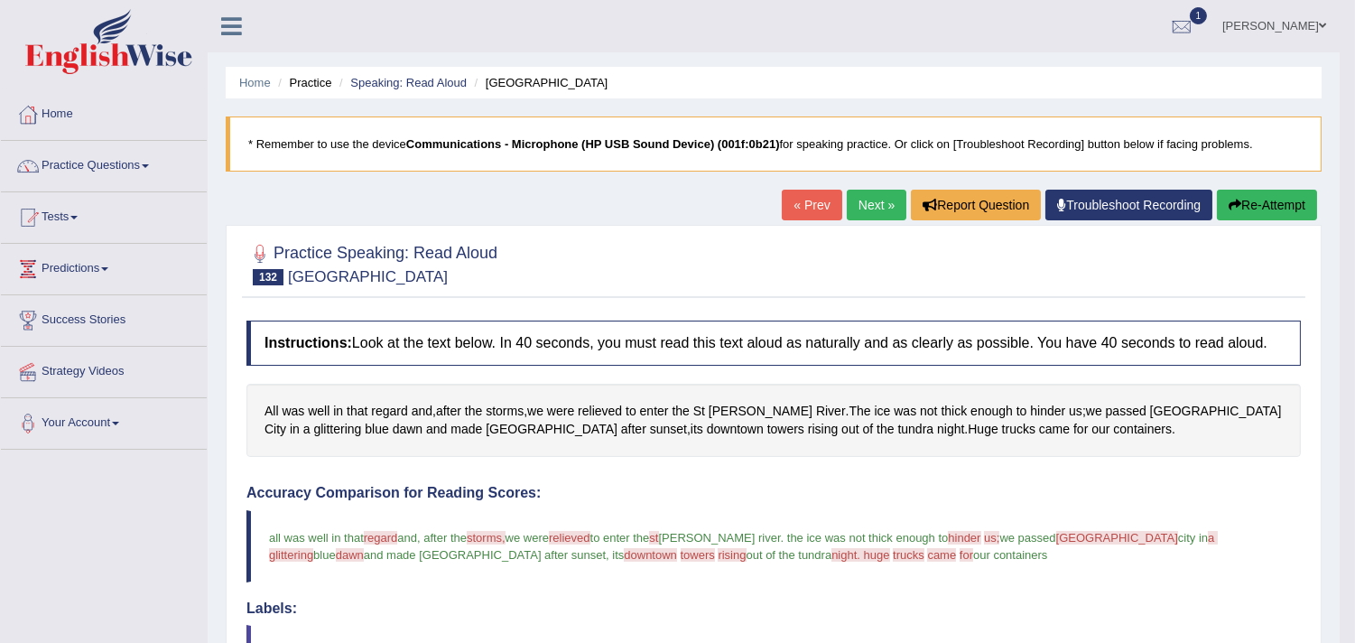
click at [868, 203] on link "Next »" at bounding box center [877, 205] width 60 height 31
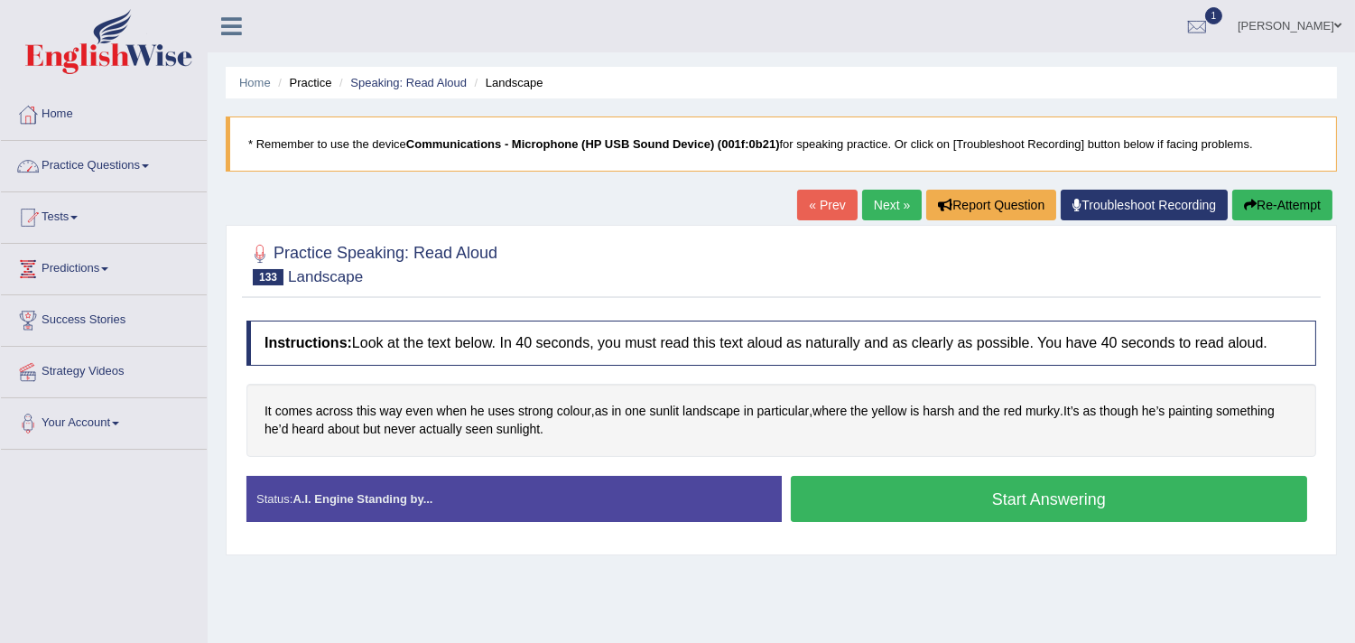
click at [138, 163] on link "Practice Questions" at bounding box center [104, 163] width 206 height 45
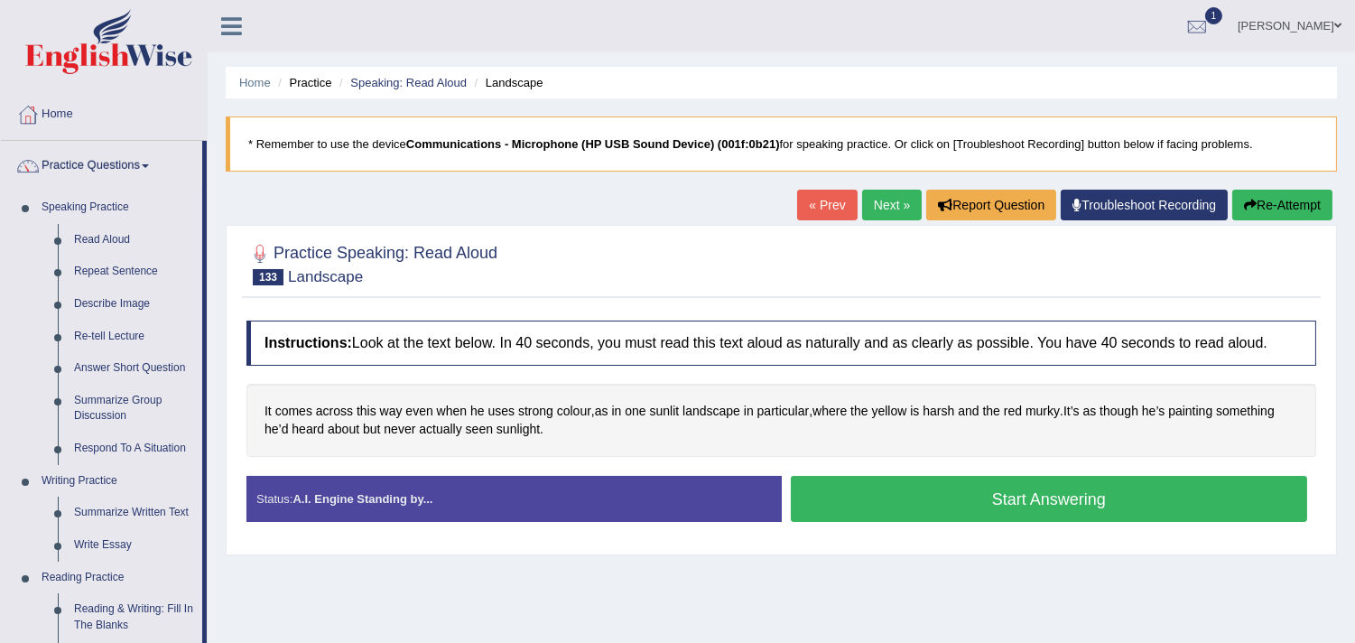
drag, startPoint x: 209, startPoint y: 321, endPoint x: 218, endPoint y: 437, distance: 115.9
click at [218, 437] on div "Home Practice Speaking: Read Aloud Landscape * Remember to use the device Commu…" at bounding box center [782, 451] width 1148 height 903
click at [134, 176] on link "Practice Questions" at bounding box center [101, 163] width 201 height 45
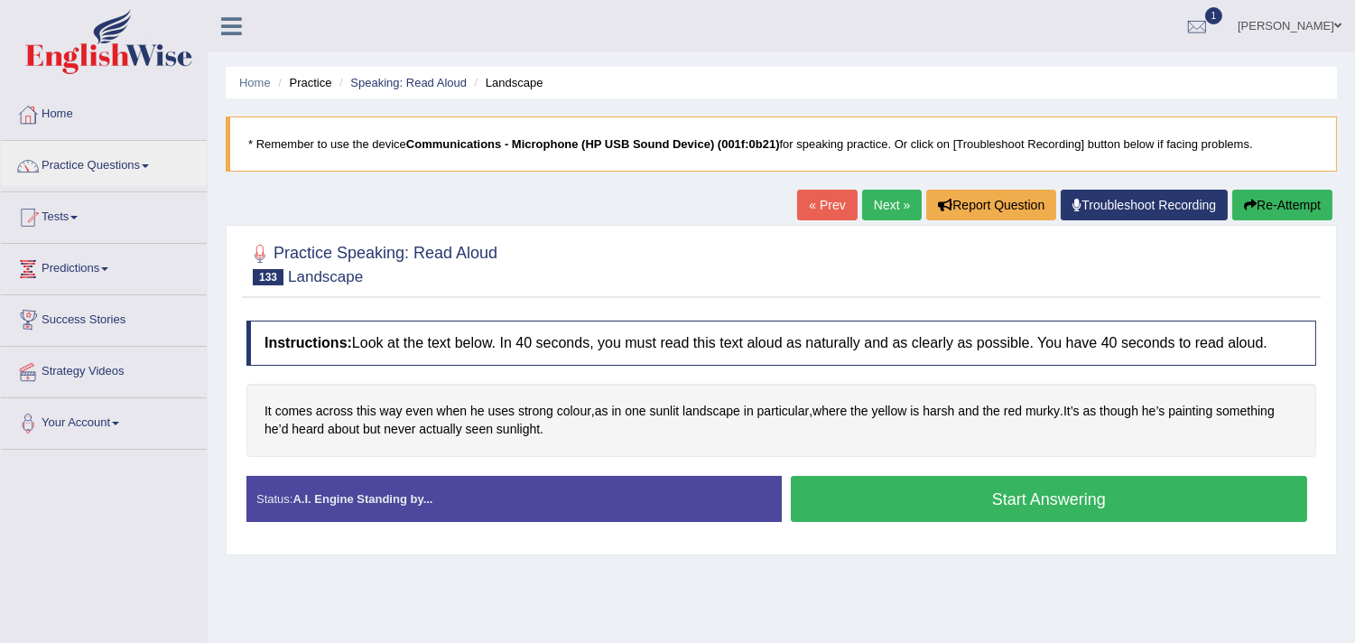
click at [116, 340] on li "Success Stories" at bounding box center [104, 320] width 206 height 51
click at [105, 275] on link "Predictions" at bounding box center [104, 266] width 206 height 45
click at [83, 211] on link "Tests" at bounding box center [104, 214] width 206 height 45
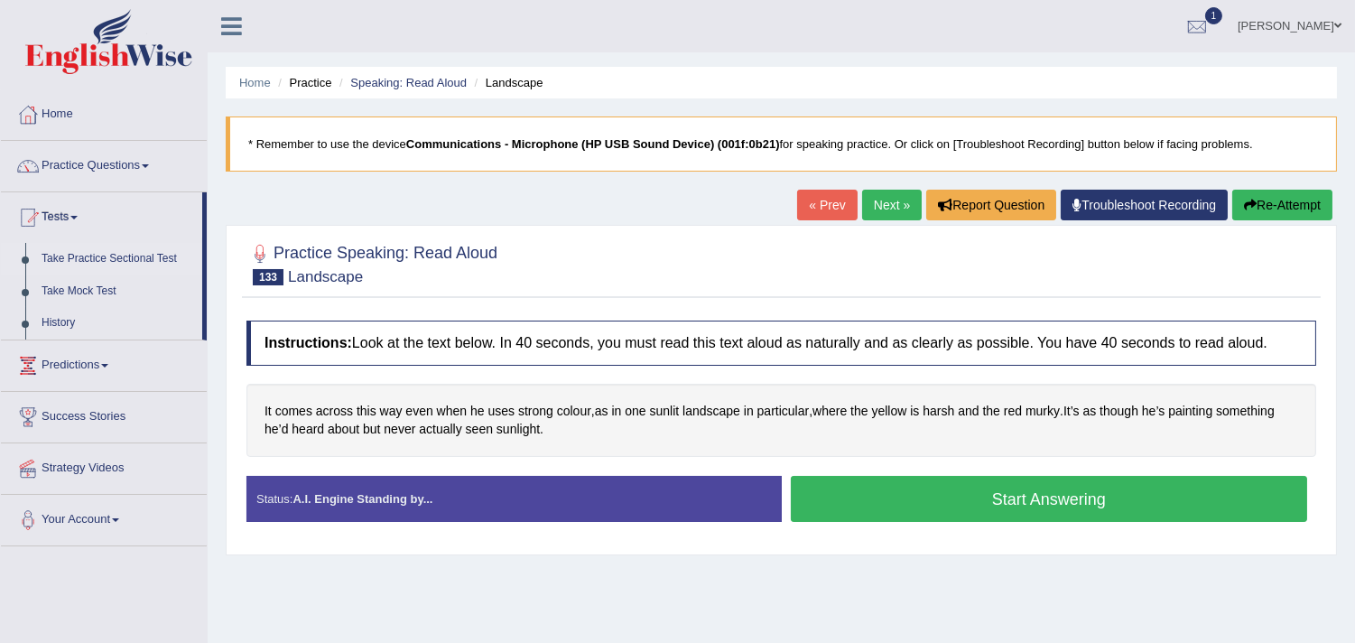
click at [108, 258] on link "Take Practice Sectional Test" at bounding box center [117, 259] width 169 height 33
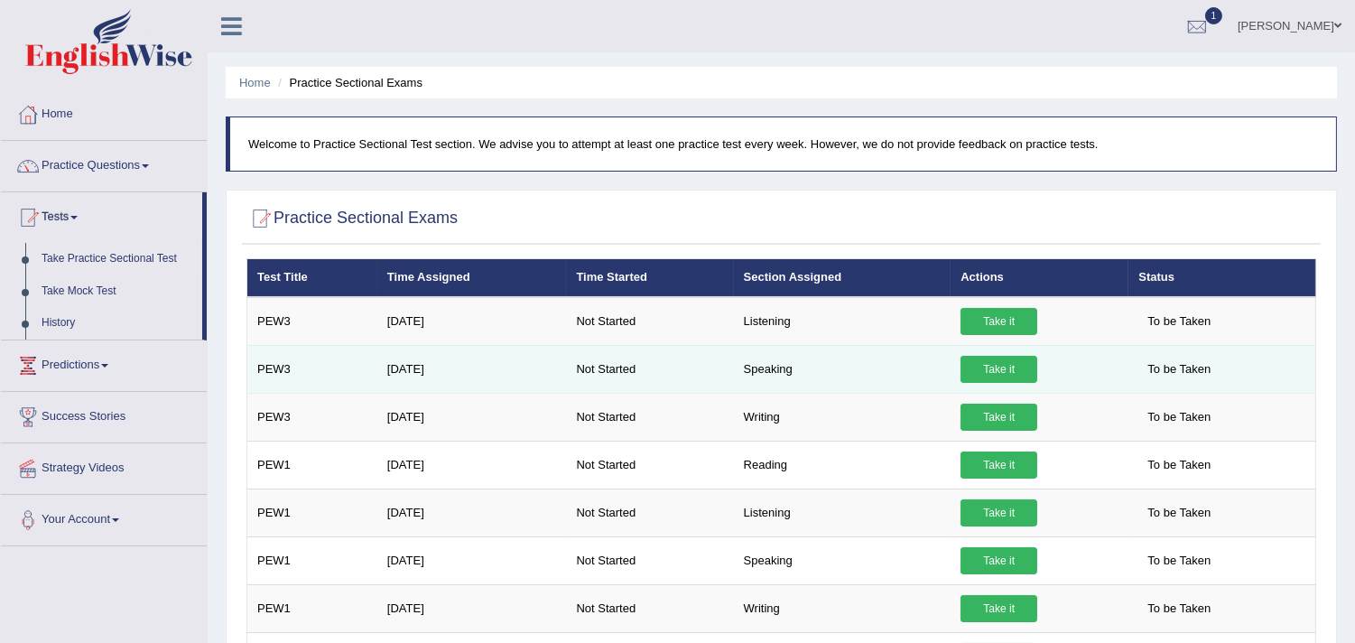
click at [998, 372] on link "Take it" at bounding box center [999, 369] width 77 height 27
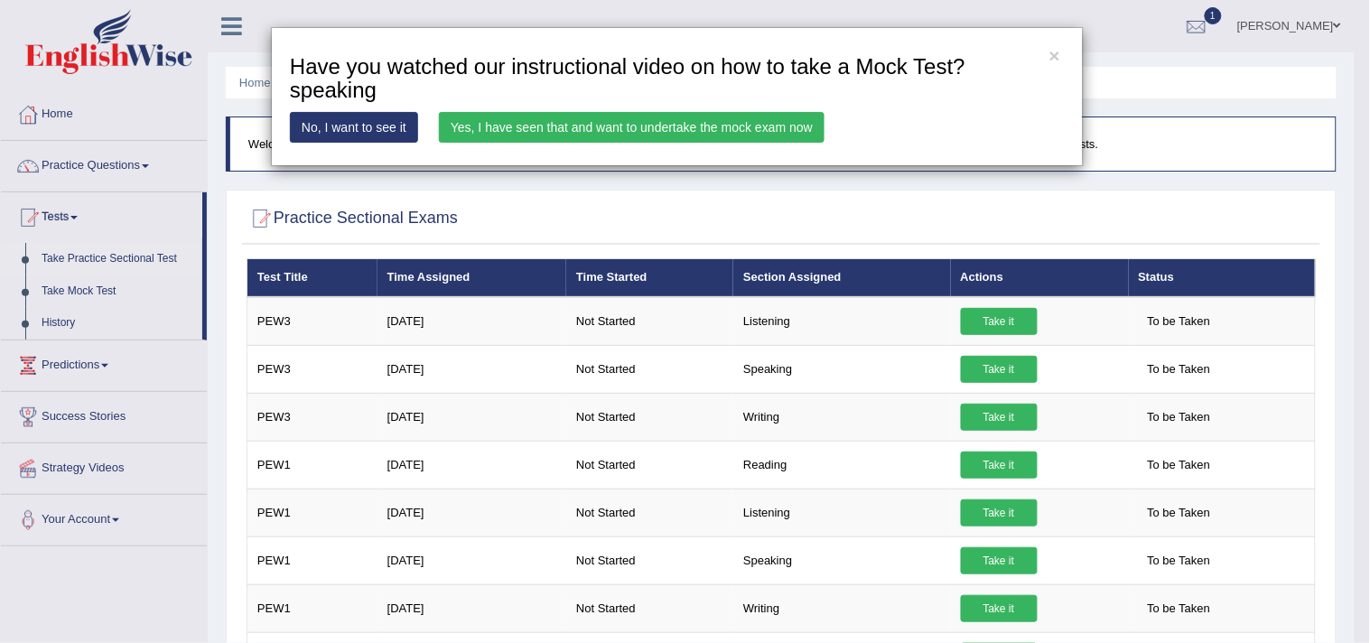
click at [618, 130] on link "Yes, I have seen that and want to undertake the mock exam now" at bounding box center [632, 127] width 386 height 31
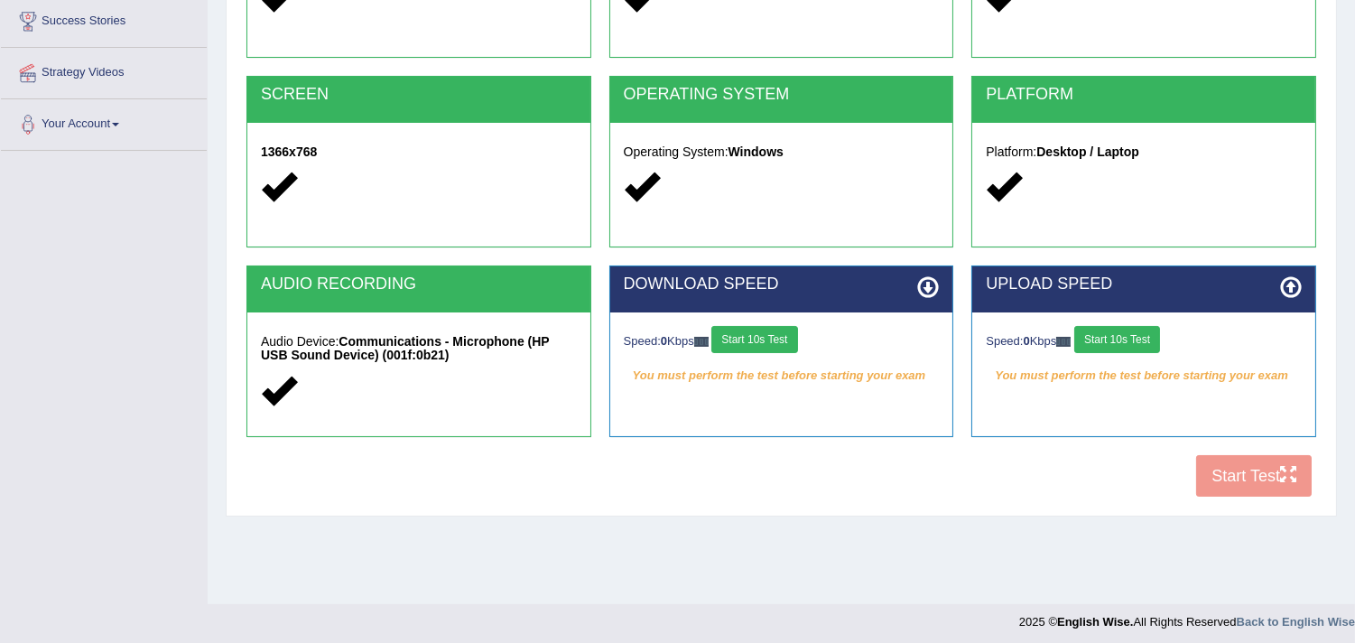
scroll to position [304, 0]
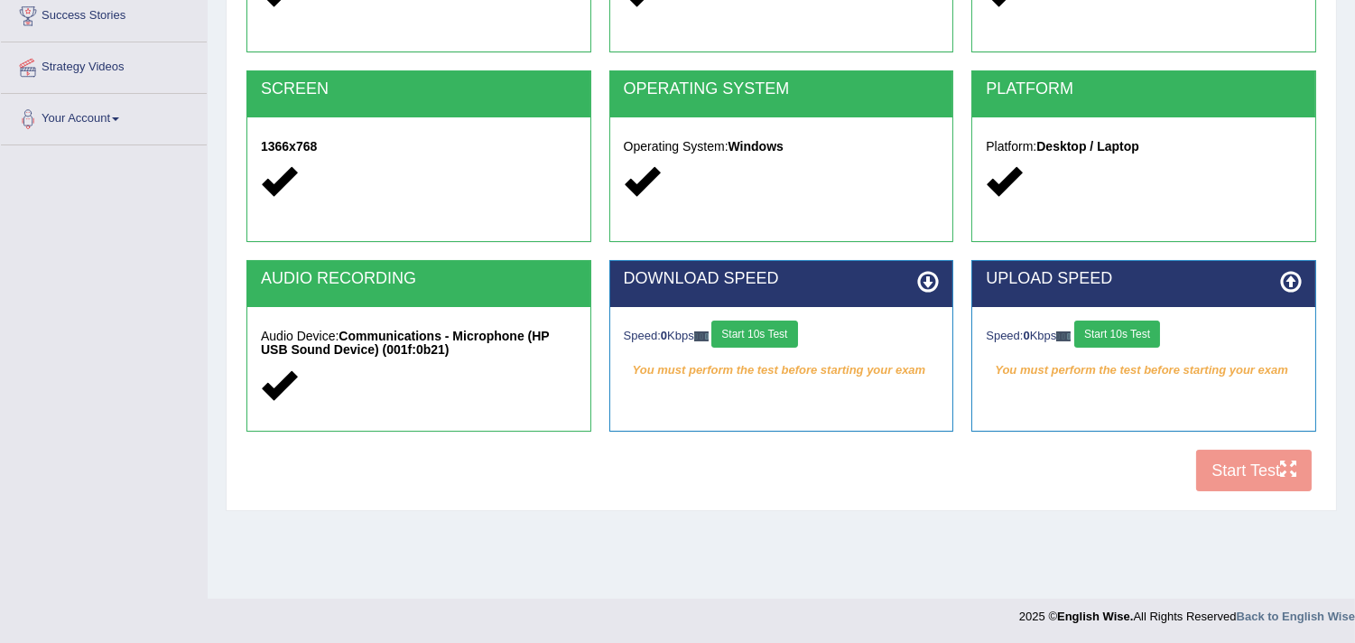
click at [1241, 482] on div "COOKIES Cookies Enabled JAVASCRIPT Javascript Enabled BROWSER Browser: Chrome S…" at bounding box center [781, 191] width 1079 height 620
click at [779, 323] on button "Start 10s Test" at bounding box center [754, 334] width 86 height 27
click at [1123, 325] on button "Start 10s Test" at bounding box center [1117, 334] width 86 height 27
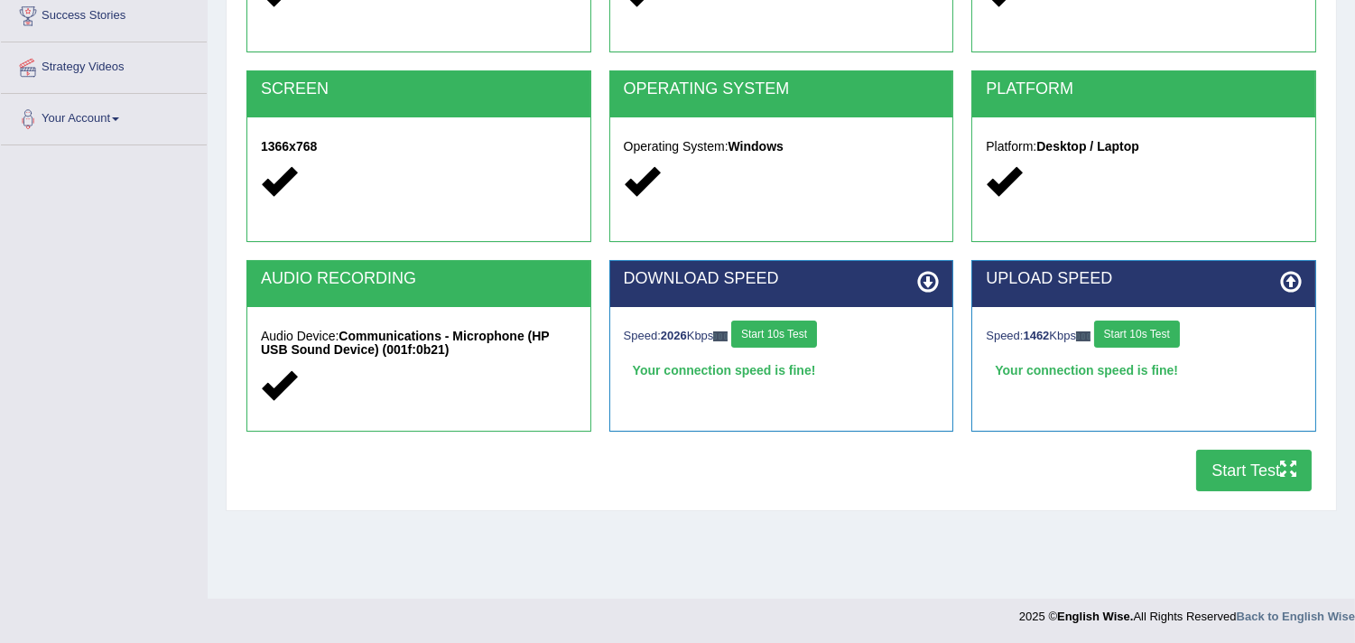
click at [1270, 471] on button "Start Test" at bounding box center [1254, 471] width 116 height 42
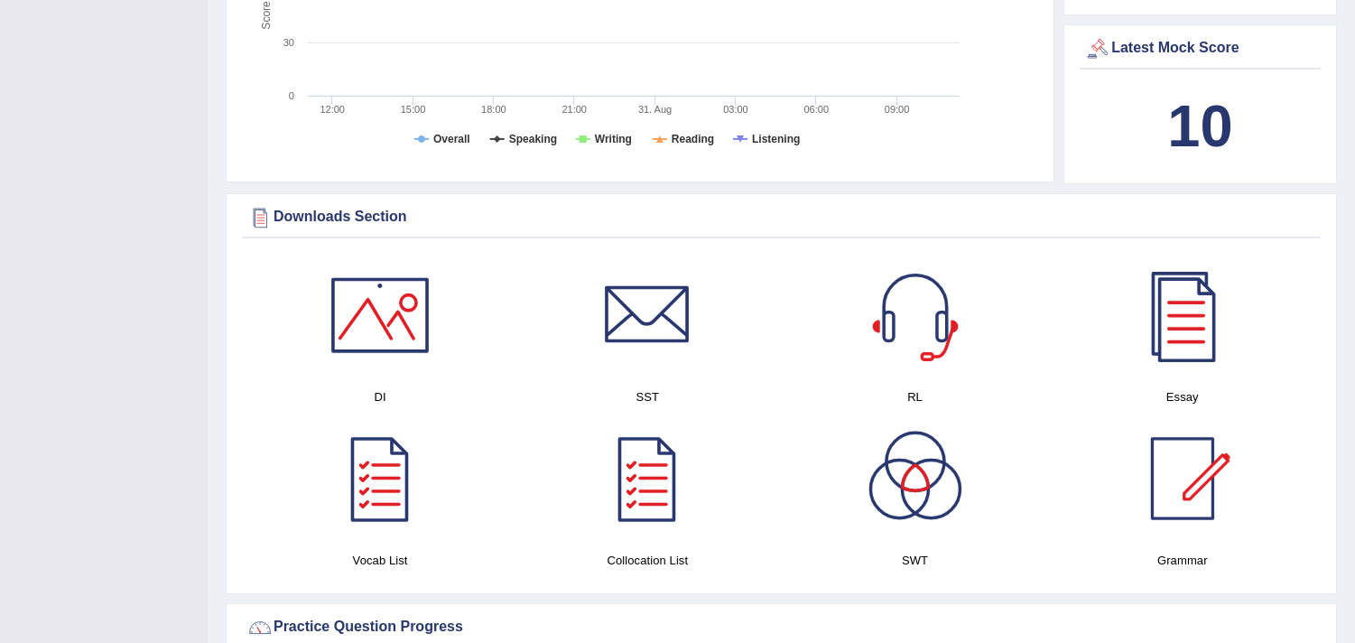
scroll to position [728, 0]
click at [921, 301] on div at bounding box center [915, 314] width 126 height 126
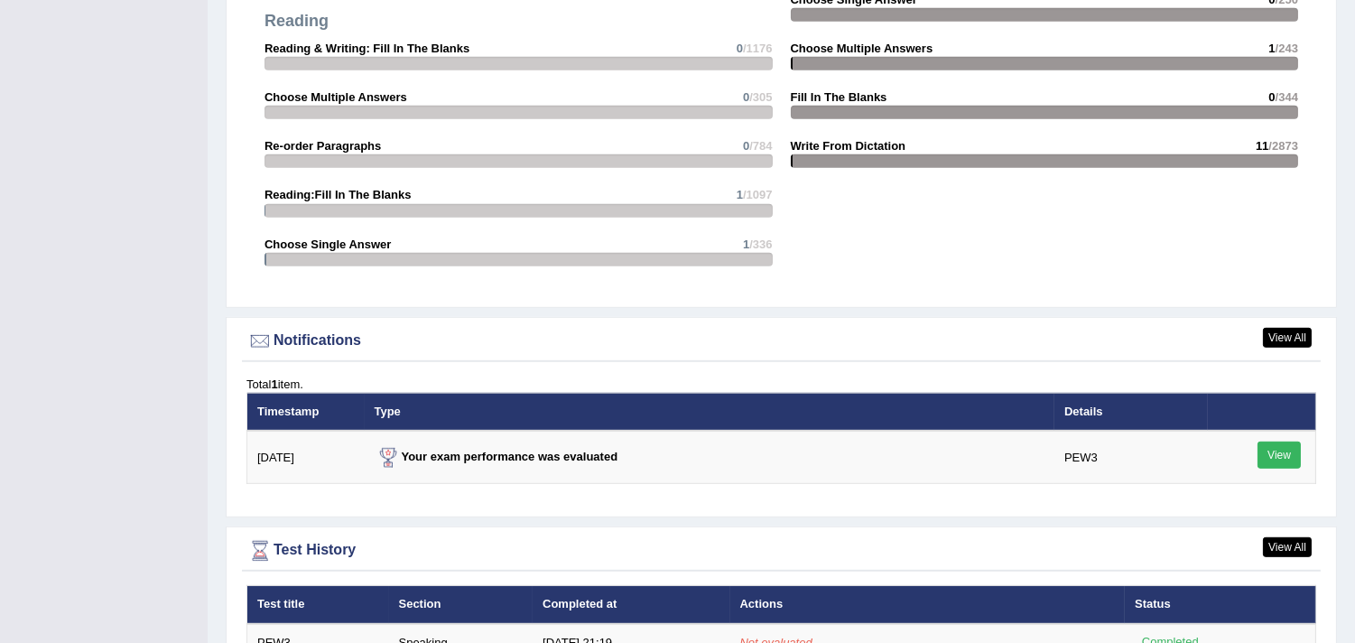
scroll to position [2046, 0]
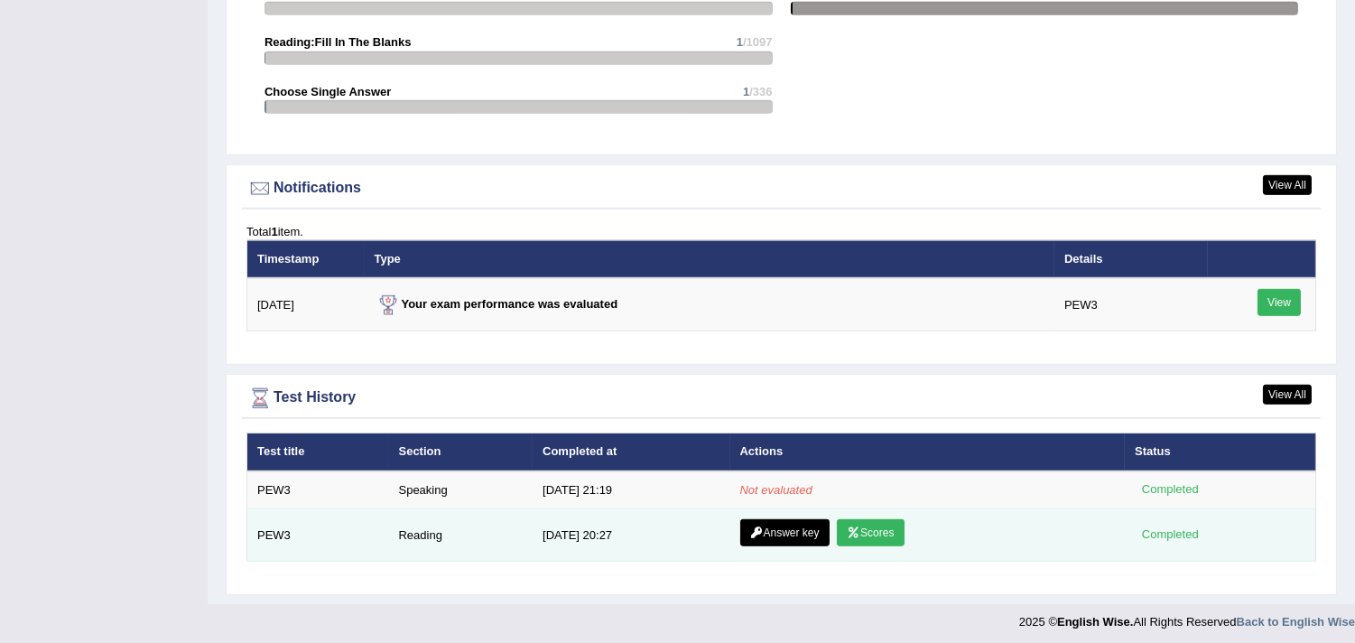
click at [868, 525] on link "Scores" at bounding box center [870, 532] width 67 height 27
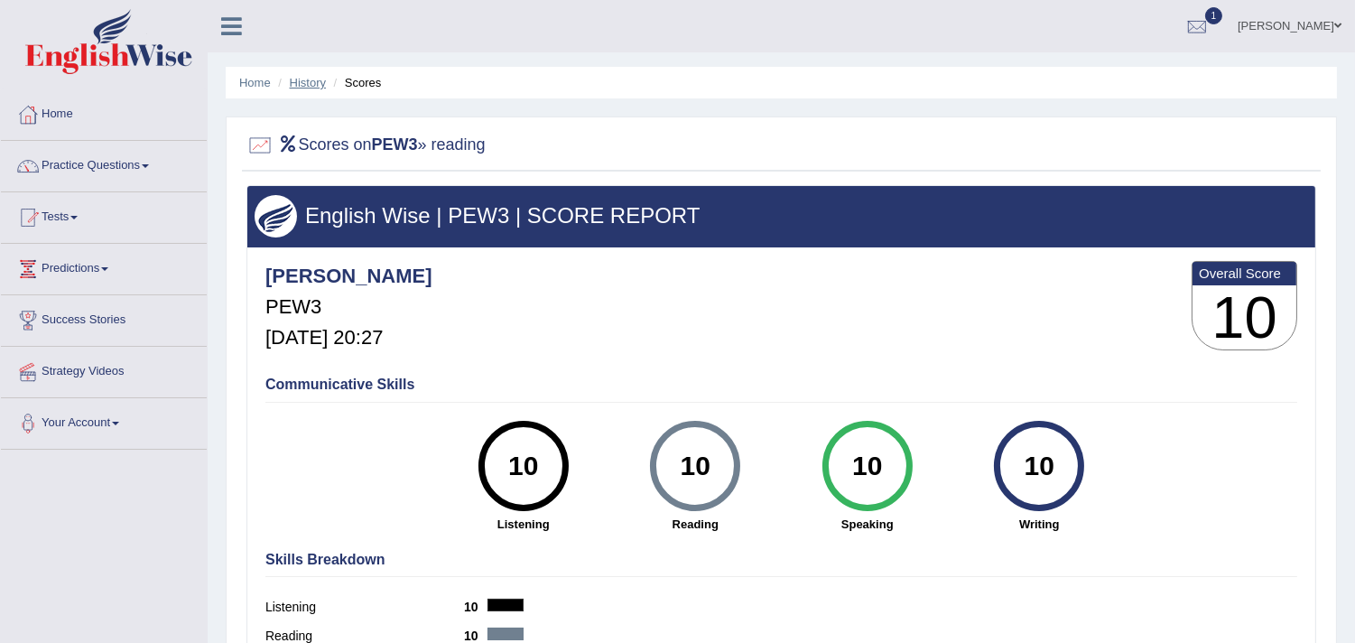
click at [301, 83] on link "History" at bounding box center [308, 83] width 36 height 14
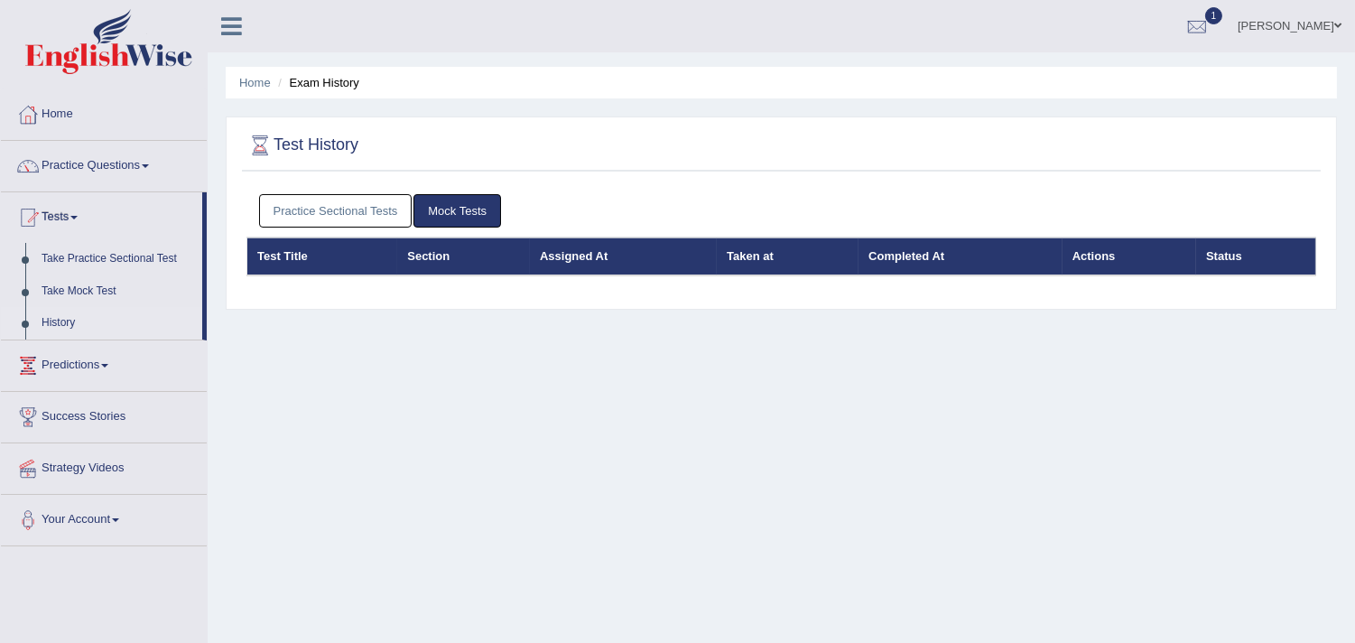
click at [443, 211] on link "Mock Tests" at bounding box center [457, 210] width 88 height 33
click at [367, 200] on link "Practice Sectional Tests" at bounding box center [335, 210] width 153 height 33
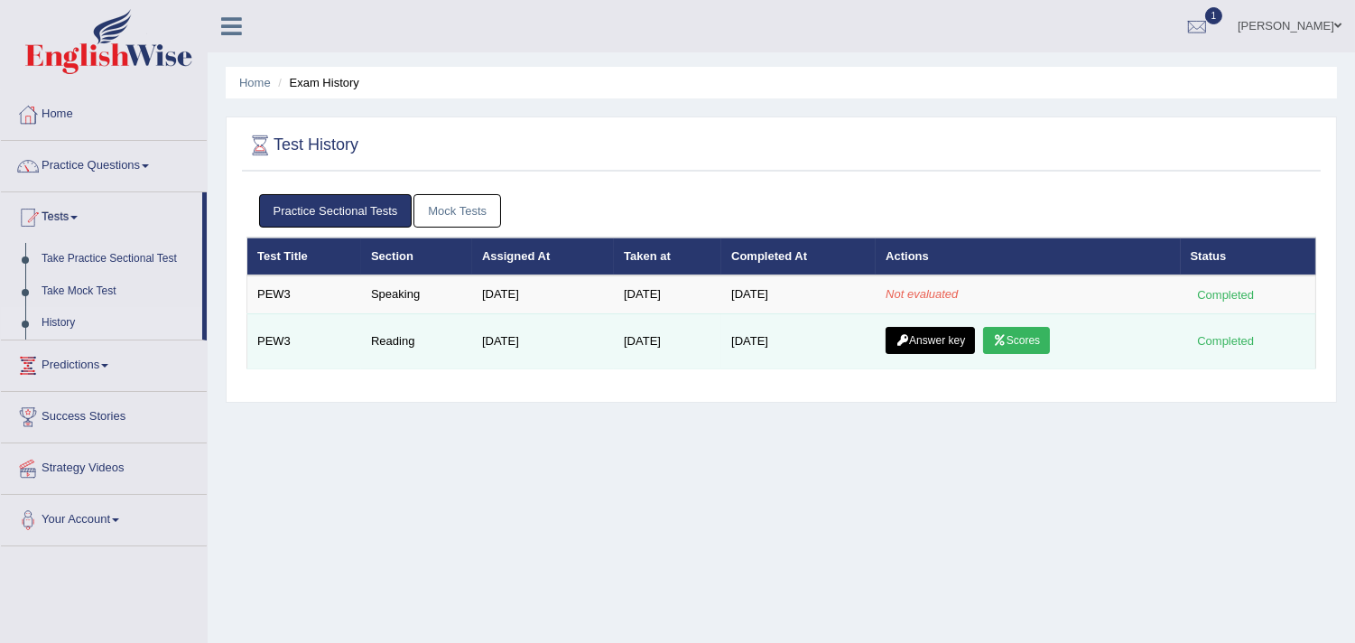
click at [948, 346] on link "Answer key" at bounding box center [930, 340] width 89 height 27
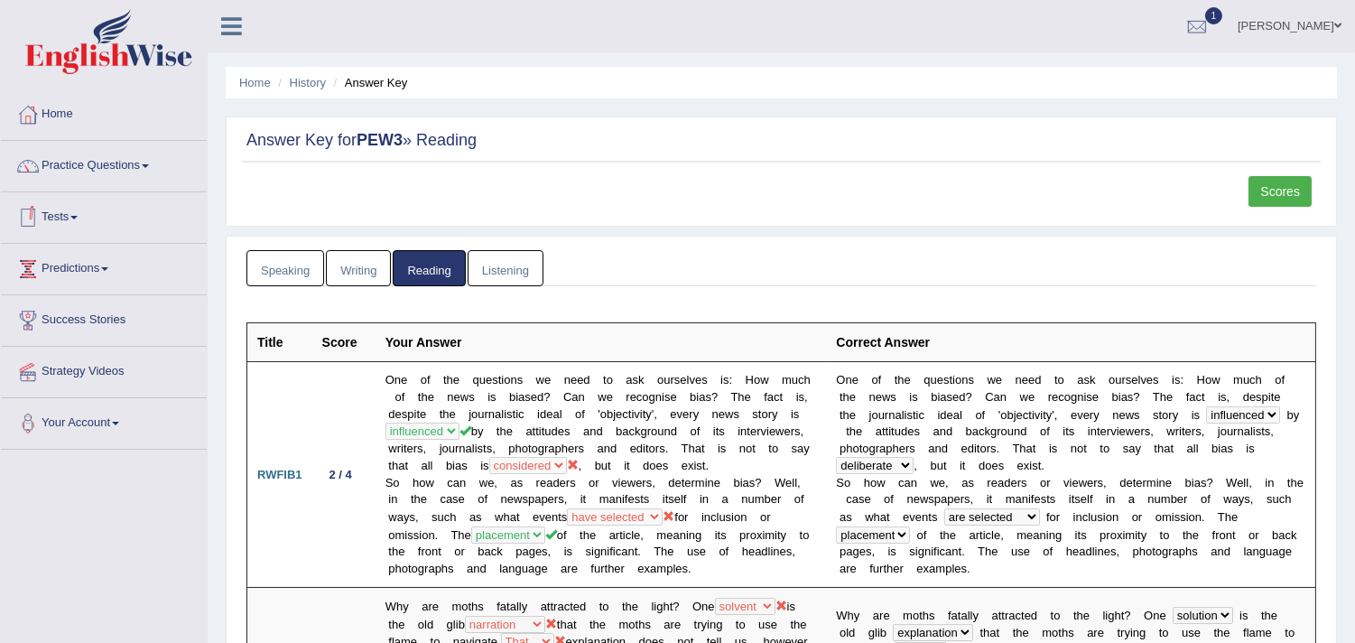
click at [274, 262] on link "Speaking" at bounding box center [285, 268] width 78 height 37
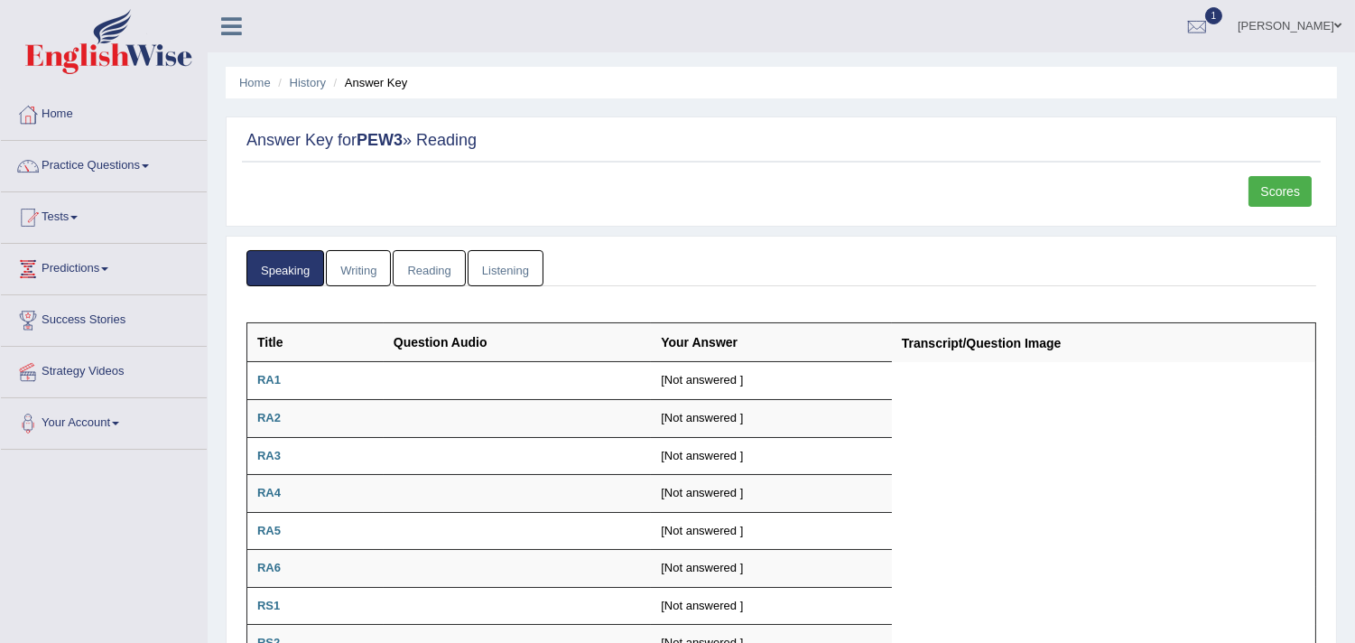
click at [376, 257] on link "Writing" at bounding box center [358, 268] width 65 height 37
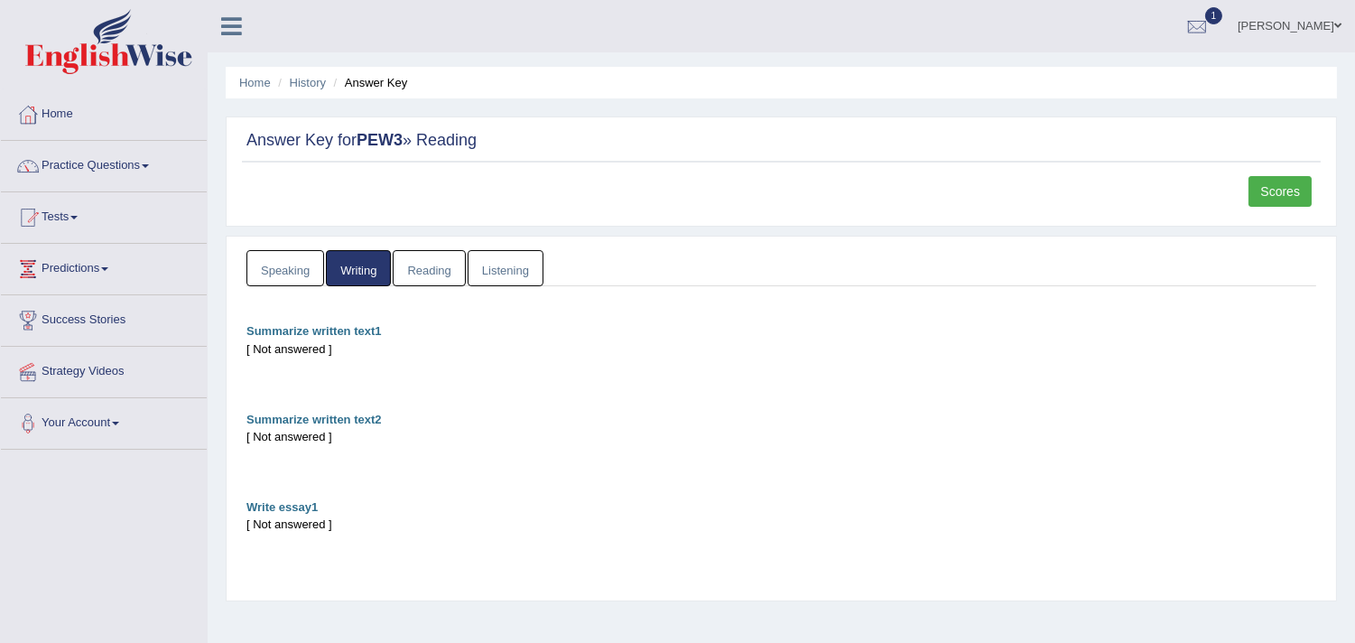
click at [460, 267] on link "Reading" at bounding box center [429, 268] width 72 height 37
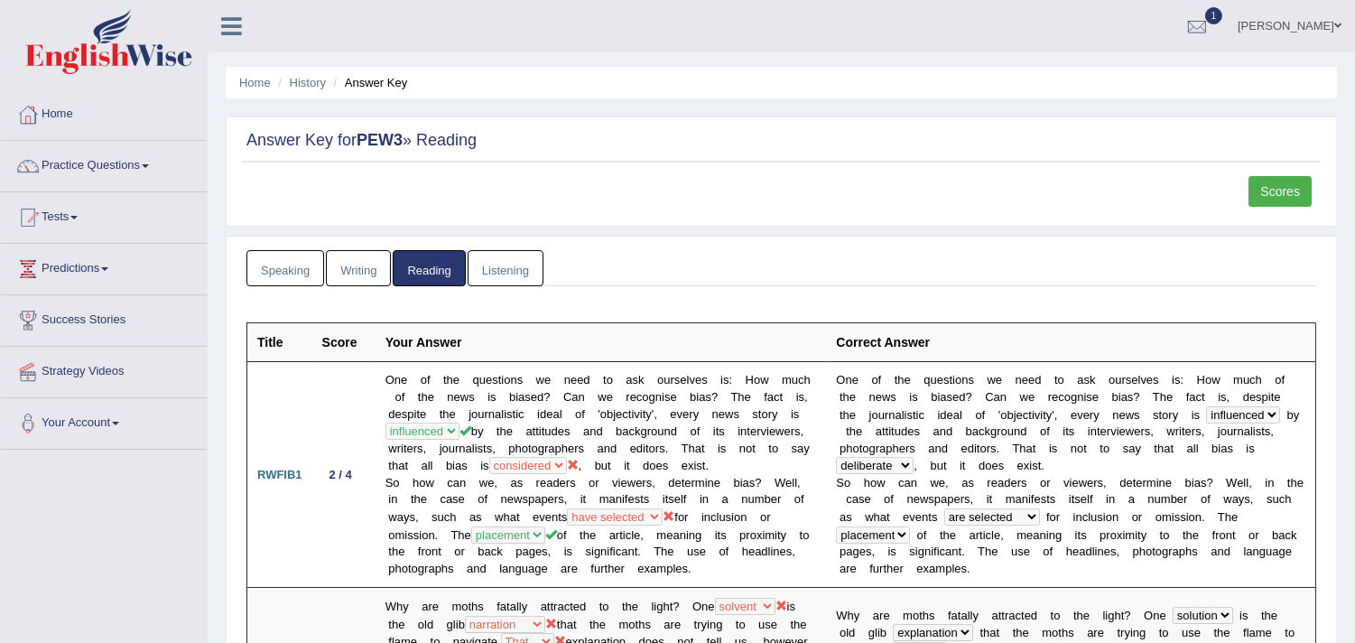
click at [522, 265] on link "Listening" at bounding box center [506, 268] width 76 height 37
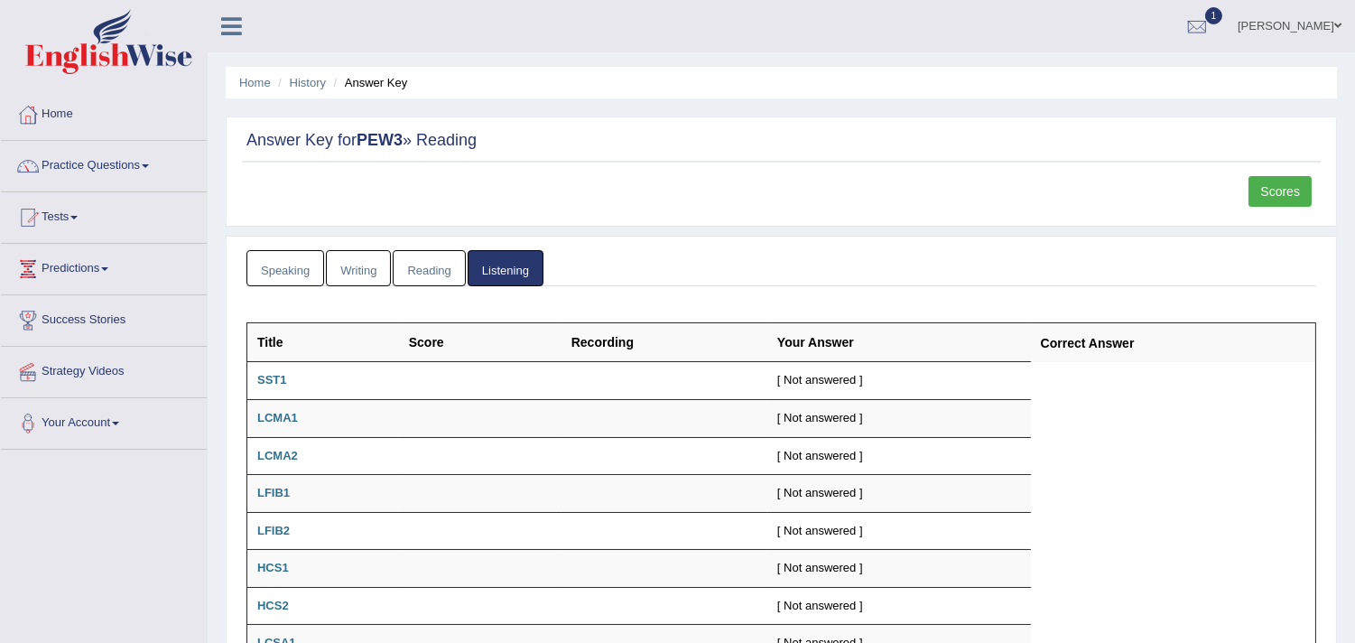
click at [431, 267] on link "Reading" at bounding box center [429, 268] width 72 height 37
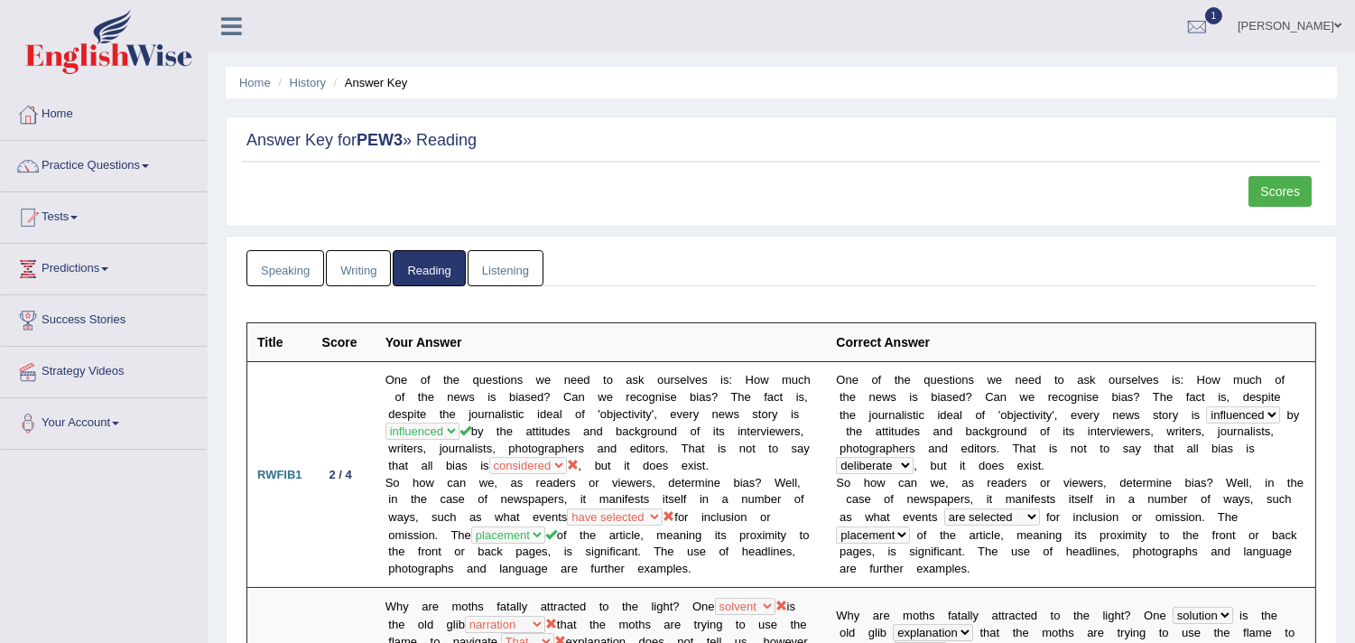
click at [1275, 173] on div "Answer Key for PEW3 » Reading Scores" at bounding box center [781, 171] width 1111 height 110
click at [1275, 186] on link "Scores" at bounding box center [1280, 191] width 63 height 31
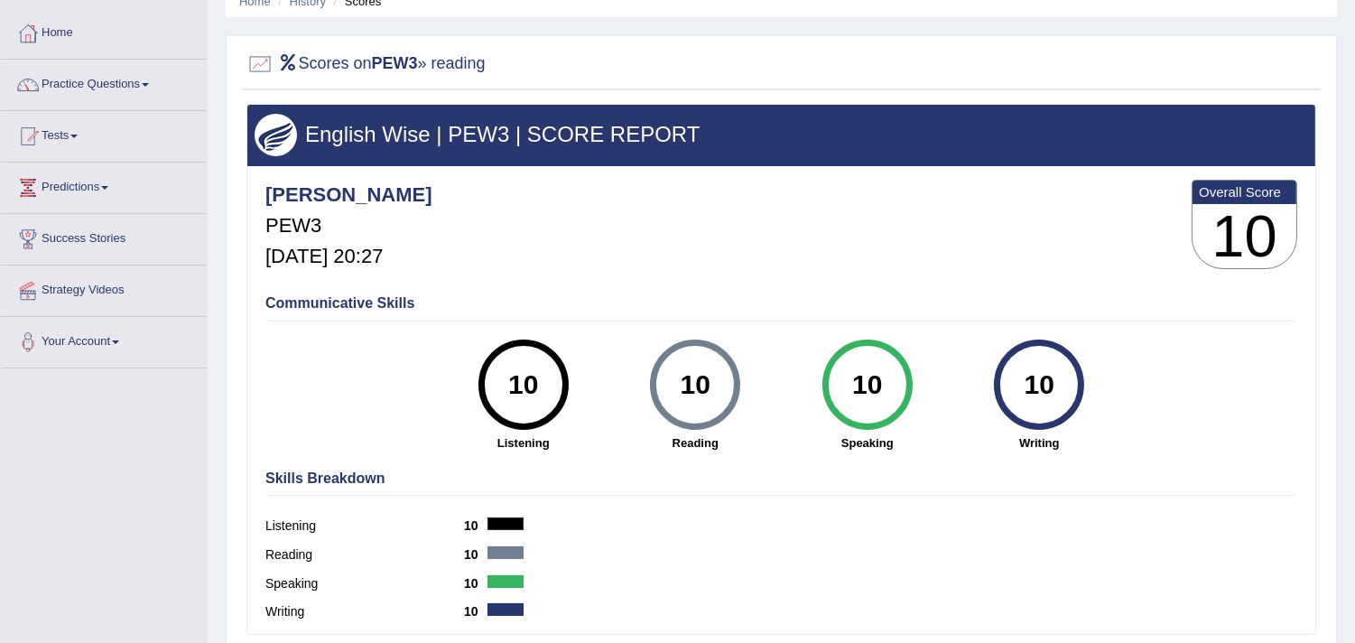
scroll to position [60, 0]
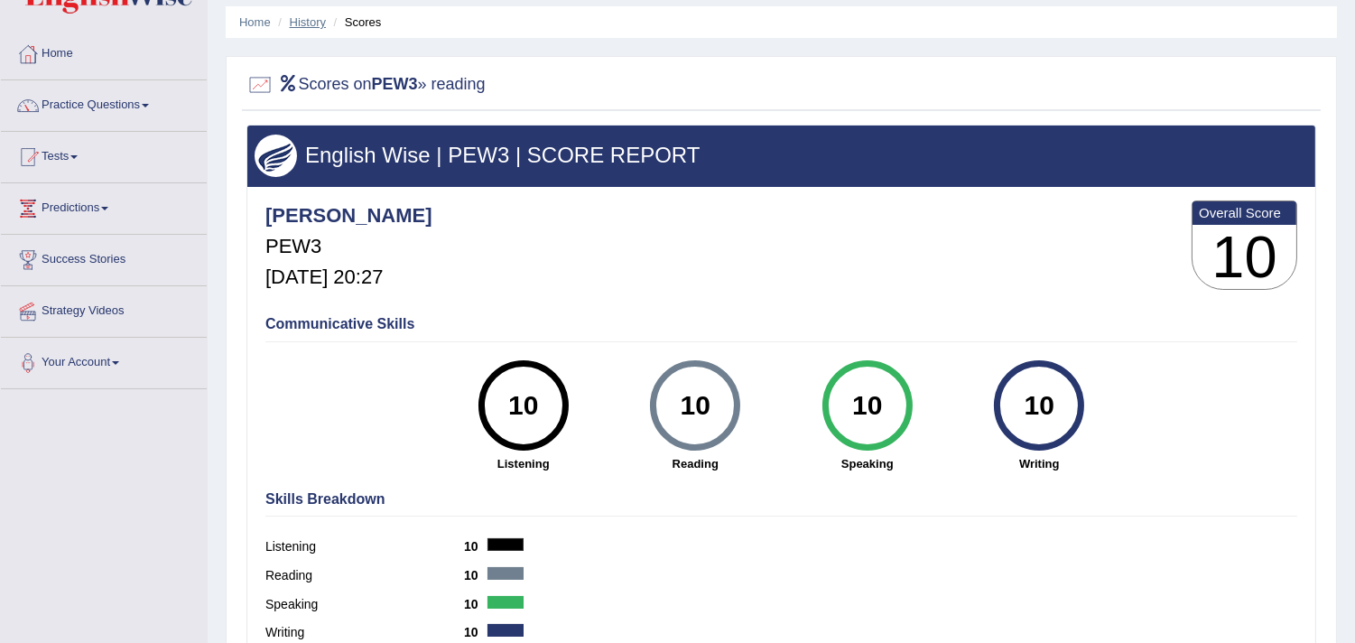
click at [298, 20] on link "History" at bounding box center [308, 22] width 36 height 14
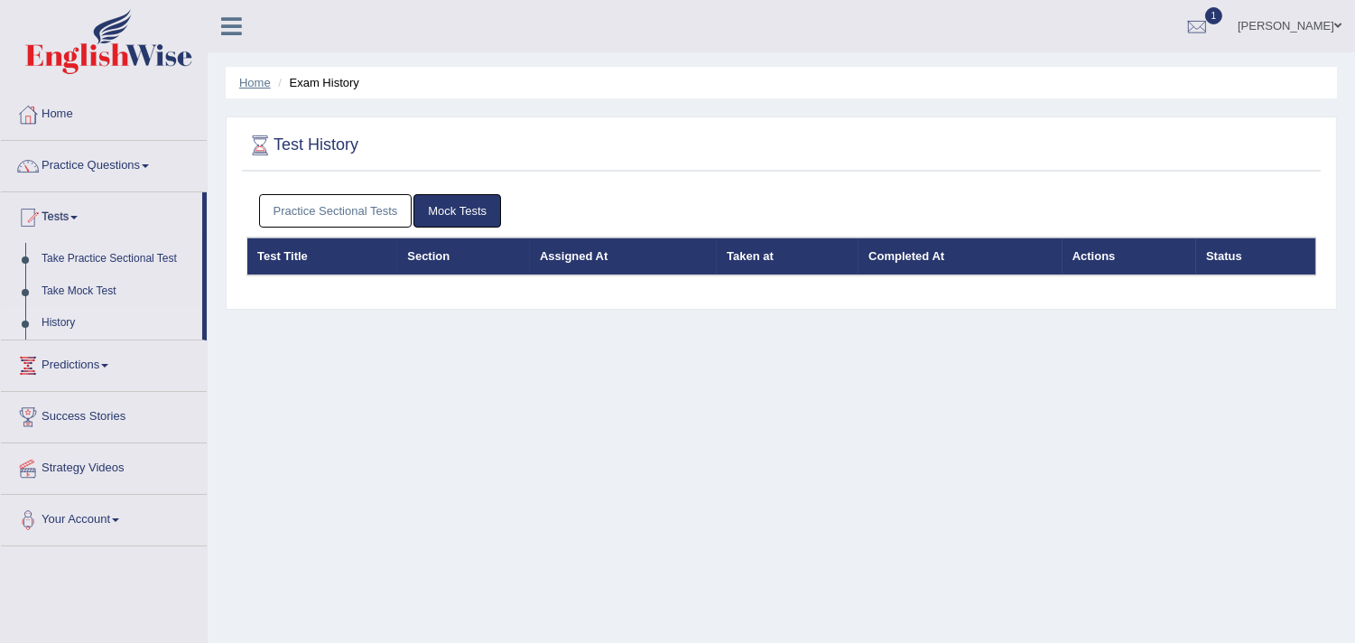
click at [250, 76] on link "Home" at bounding box center [255, 83] width 32 height 14
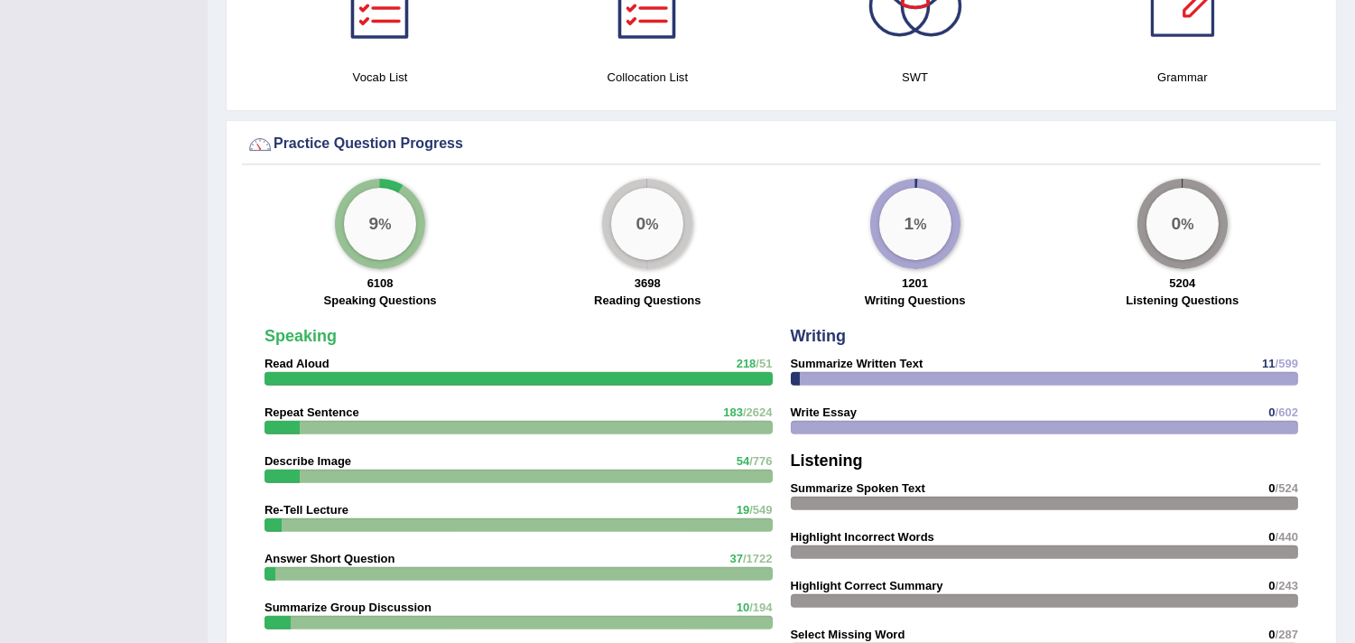
scroll to position [1214, 0]
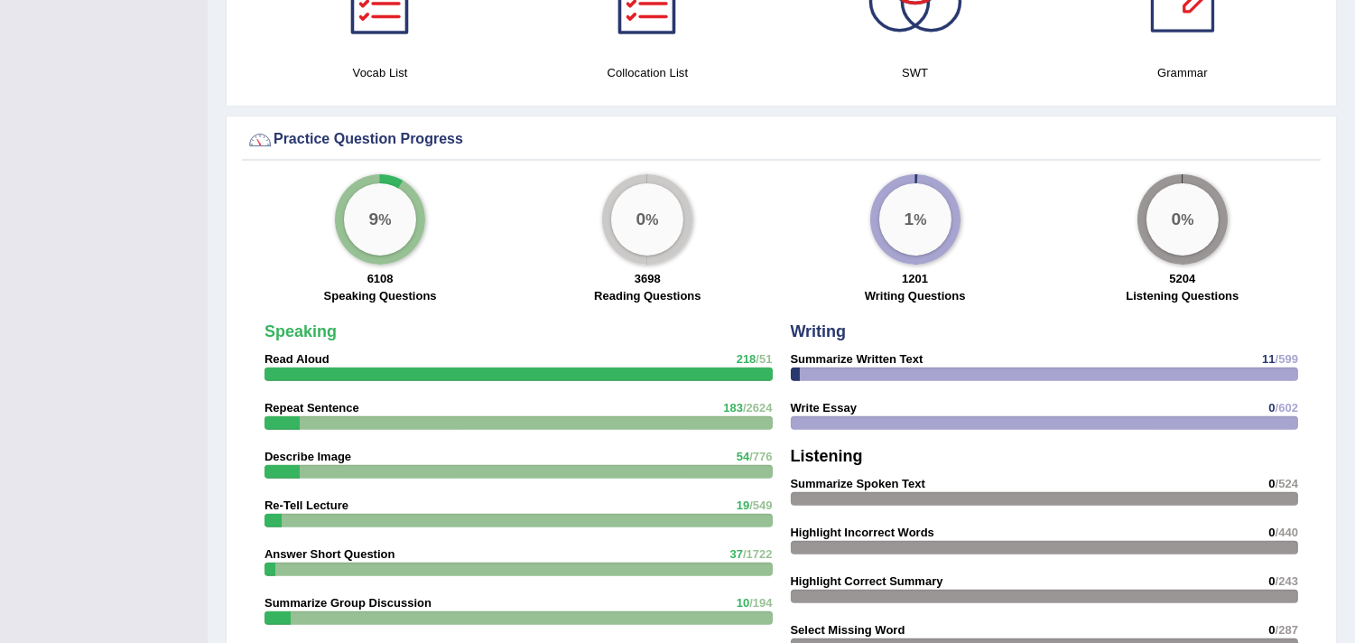
click at [393, 237] on div "9 %" at bounding box center [380, 219] width 72 height 72
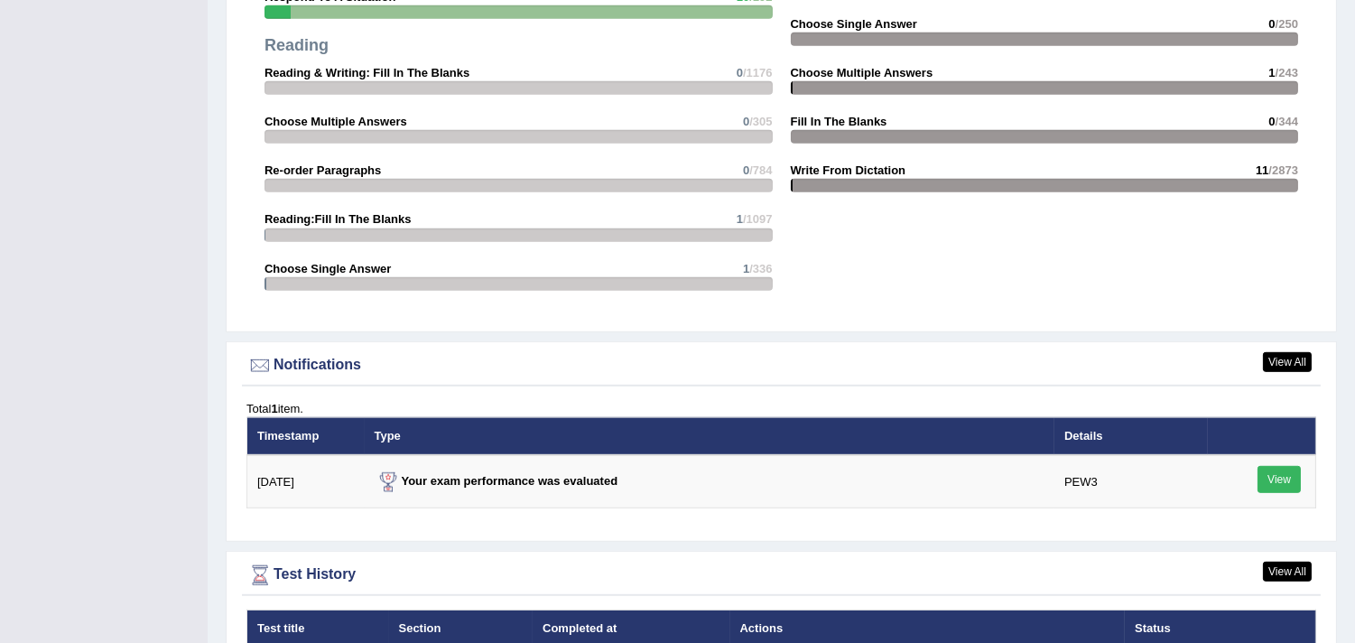
scroll to position [2046, 0]
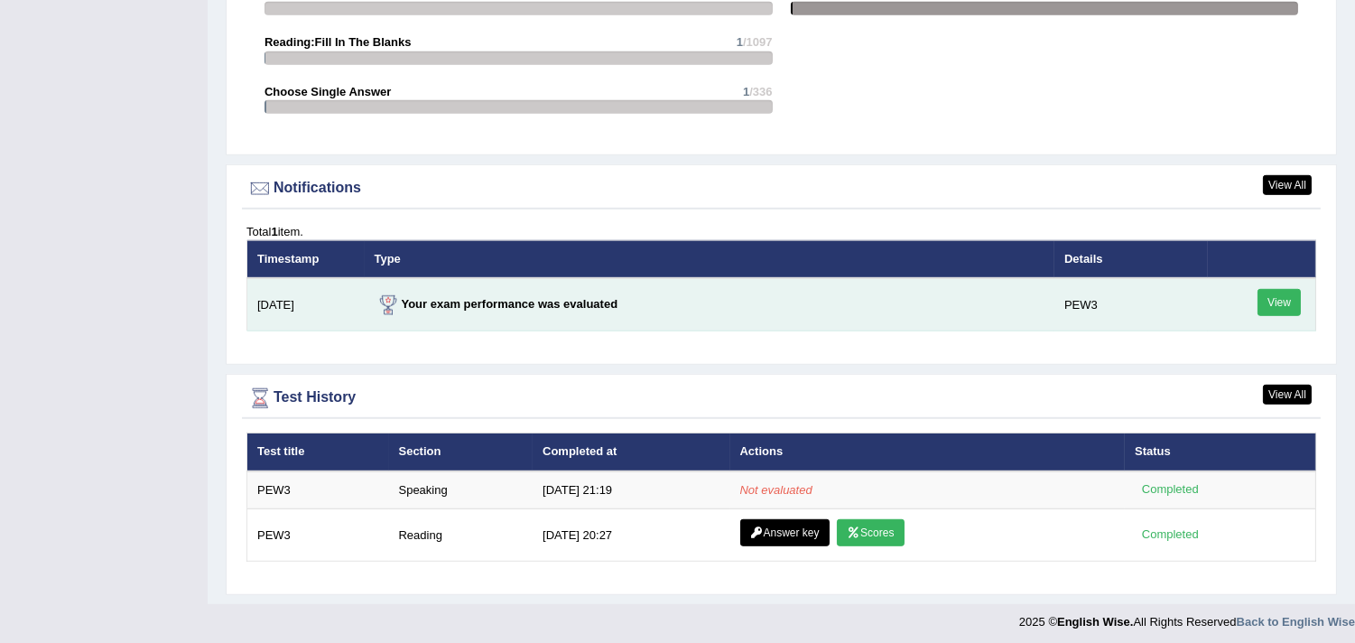
click at [1278, 290] on link "View" at bounding box center [1279, 302] width 43 height 27
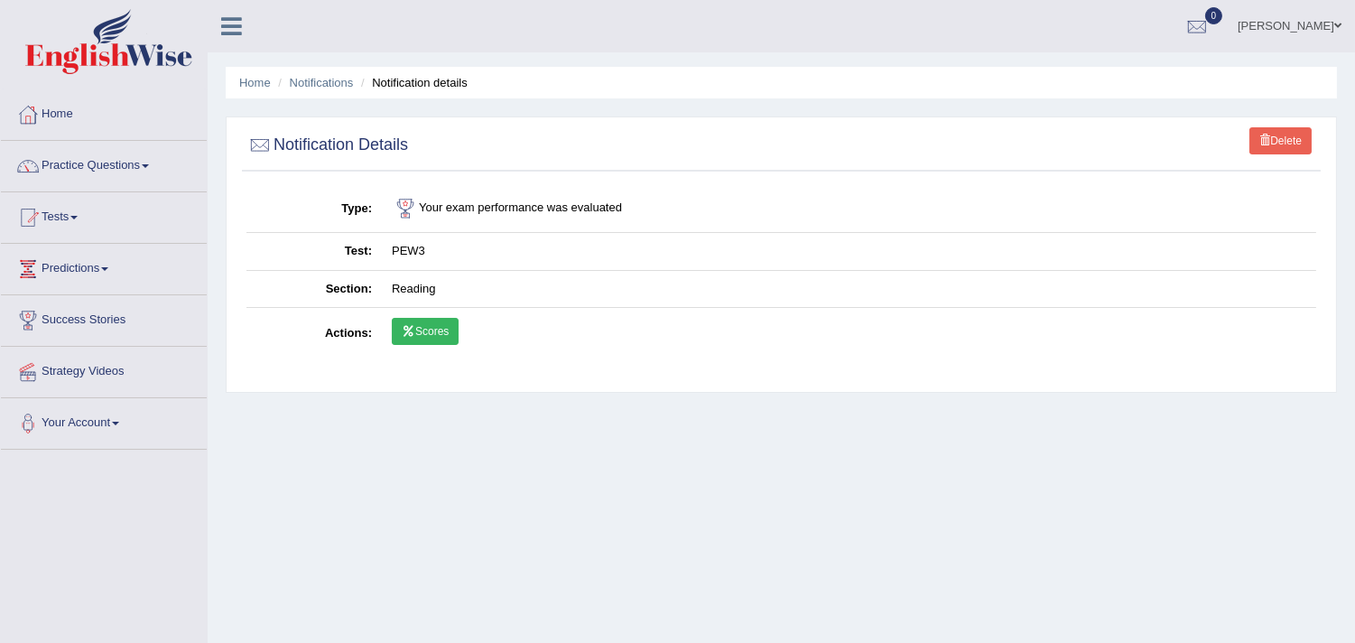
click at [426, 322] on link "Scores" at bounding box center [425, 331] width 67 height 27
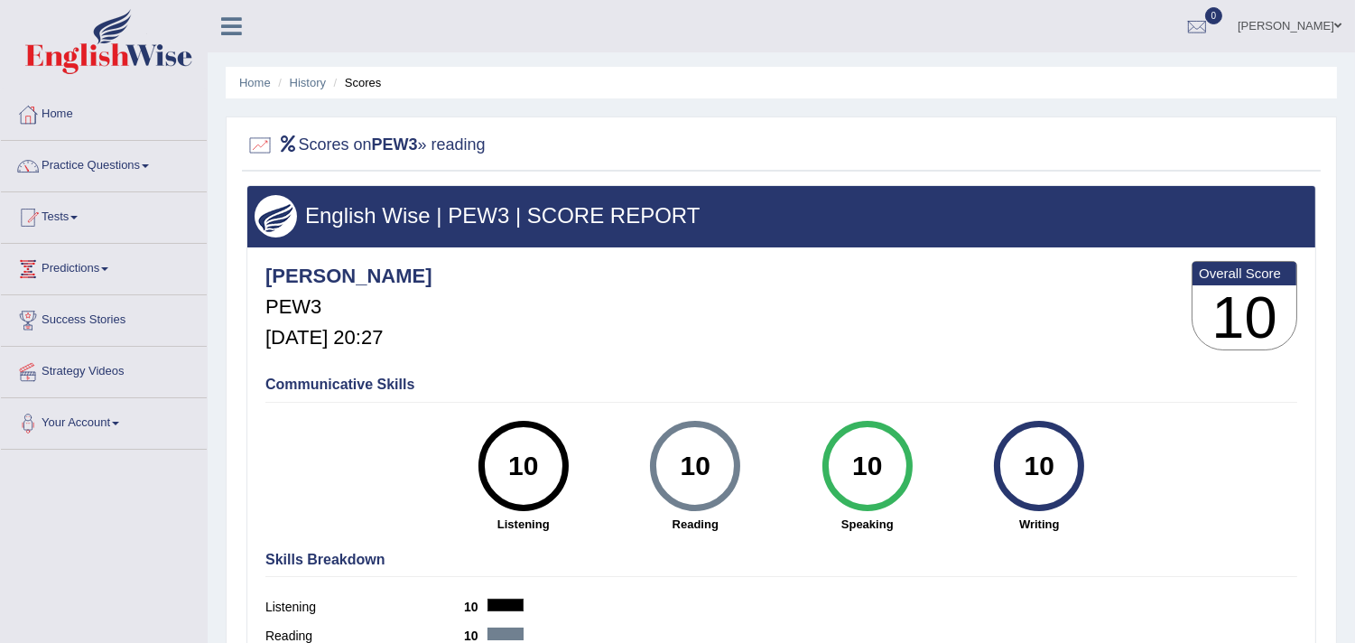
click at [1333, 82] on ul "Home History Scores" at bounding box center [781, 83] width 1111 height 32
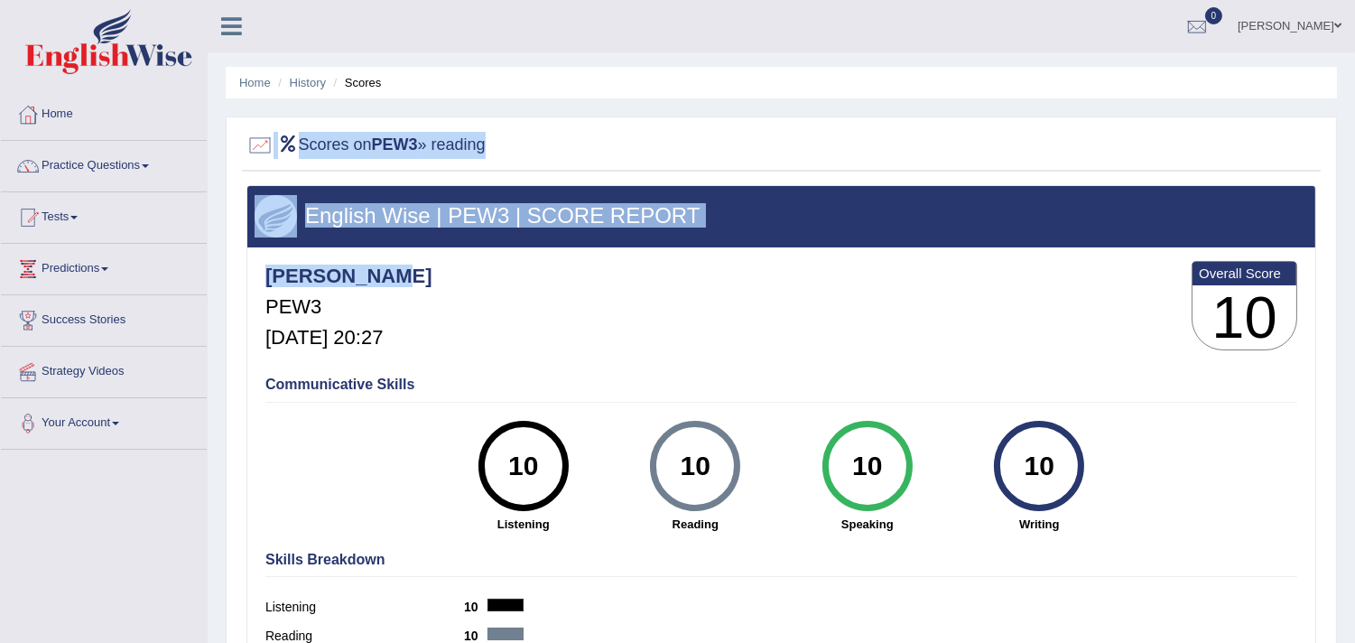
drag, startPoint x: 1333, startPoint y: 82, endPoint x: 1000, endPoint y: 291, distance: 393.0
click at [1000, 291] on div "Home History Scores Scores on PEW3 » reading English Wise | PEW3 | SCORE REPORT…" at bounding box center [782, 451] width 1148 height 903
click at [1000, 291] on div "[PERSON_NAME] PEW3 [DATE] 20:27 Overall Score 10" at bounding box center [781, 309] width 1041 height 107
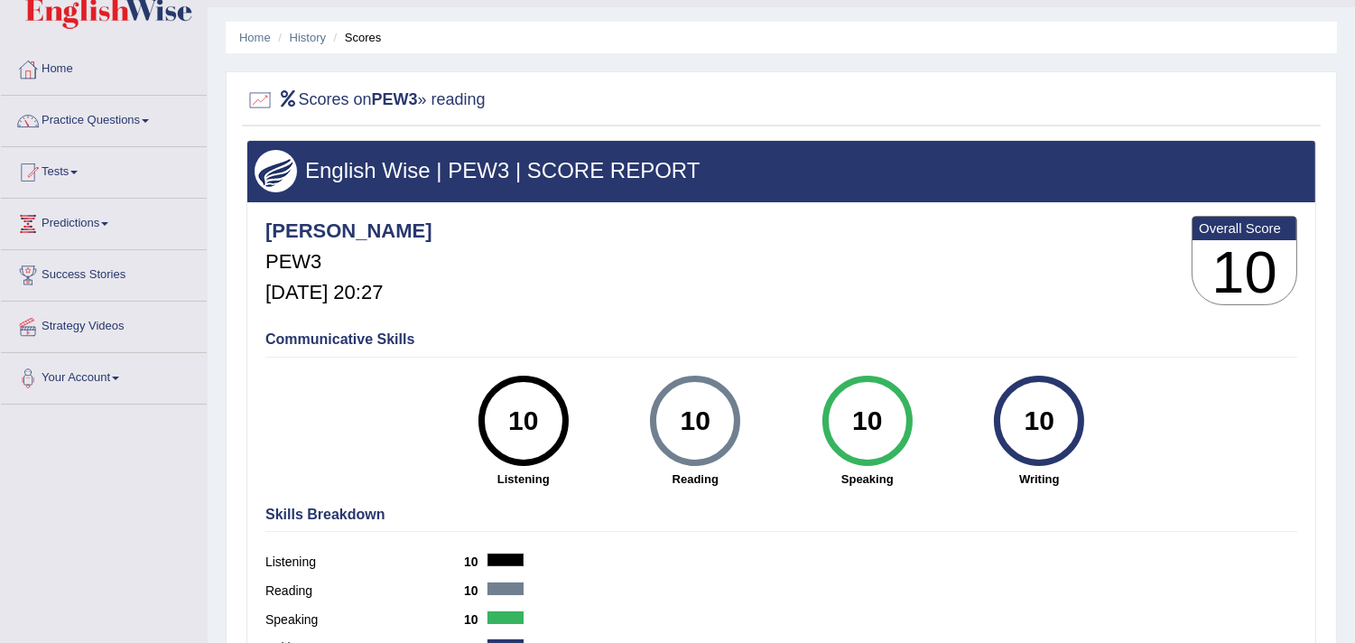
scroll to position [24, 0]
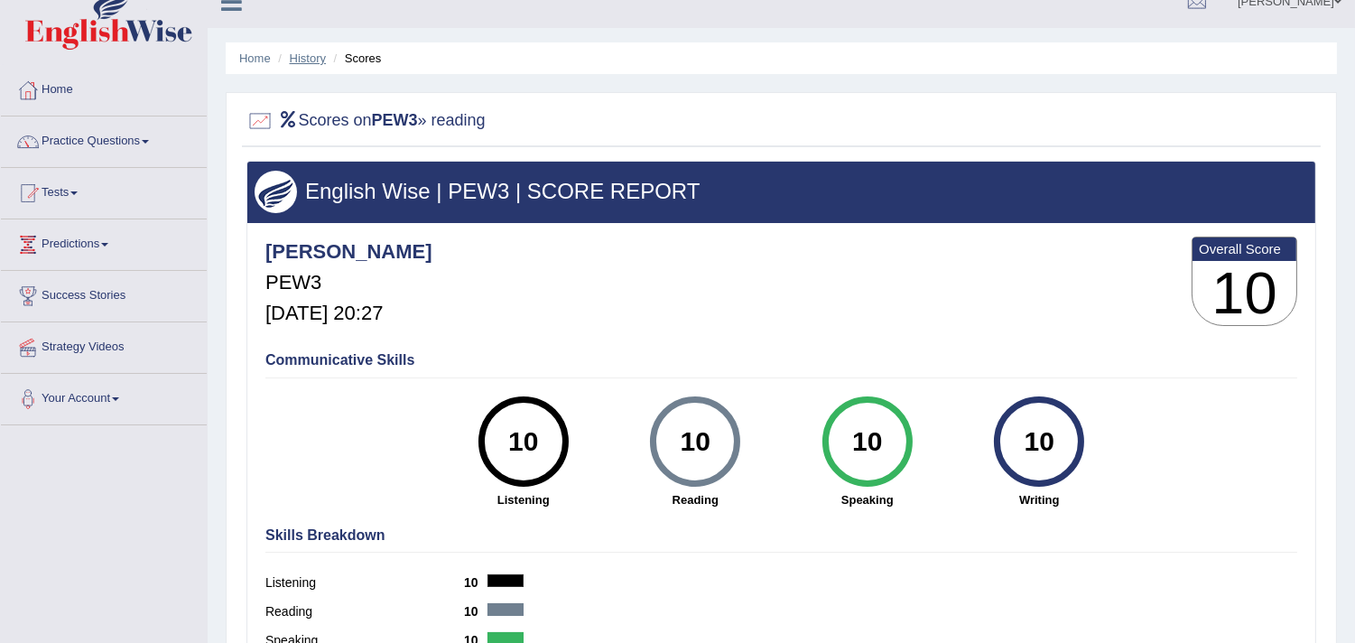
click at [304, 55] on link "History" at bounding box center [308, 58] width 36 height 14
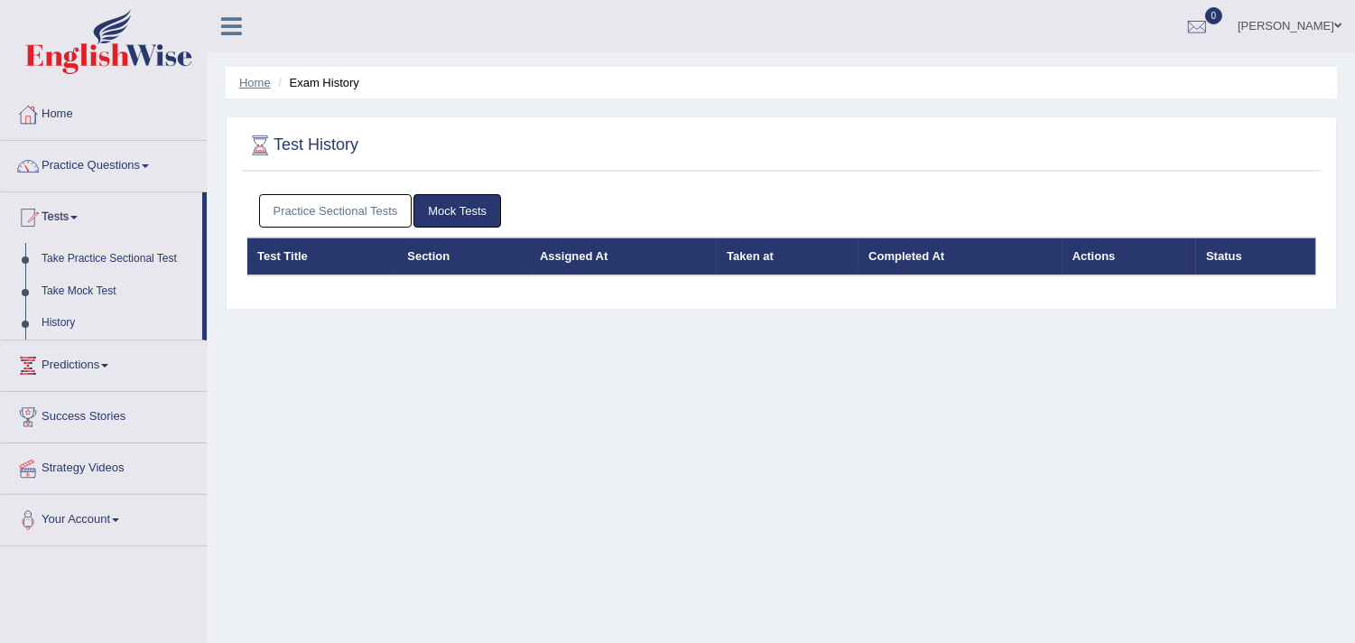
click at [246, 78] on link "Home" at bounding box center [255, 83] width 32 height 14
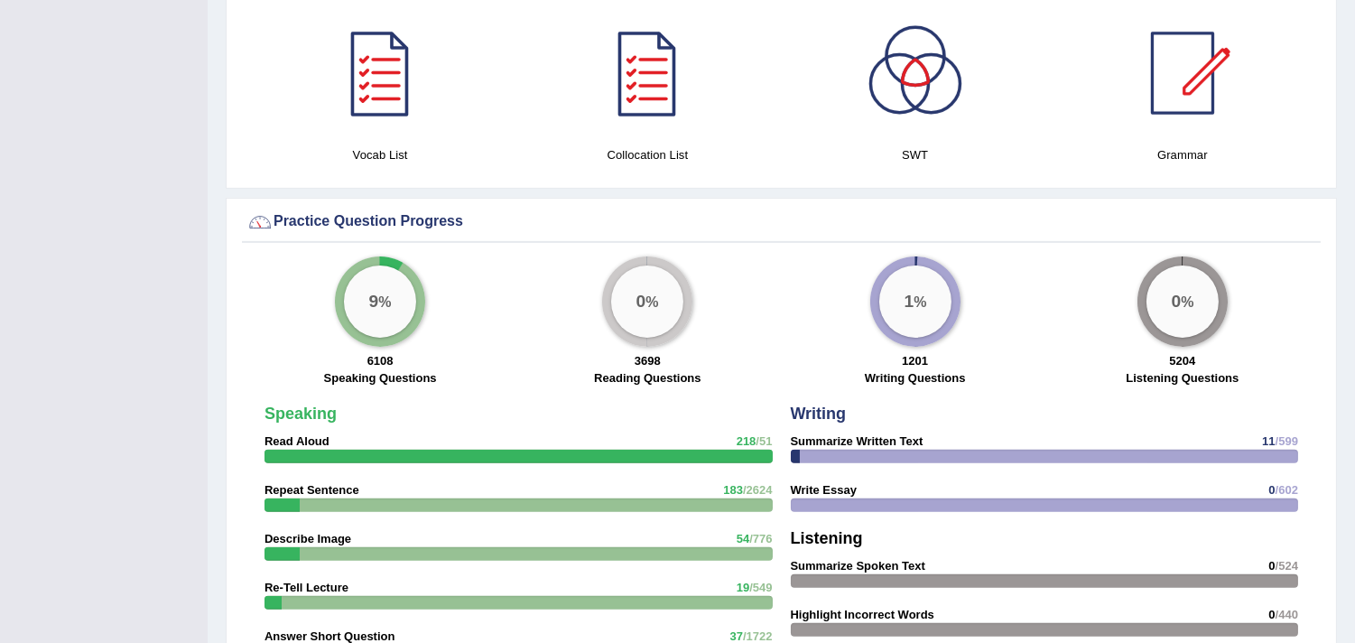
scroll to position [1127, 0]
